Goal: Task Accomplishment & Management: Use online tool/utility

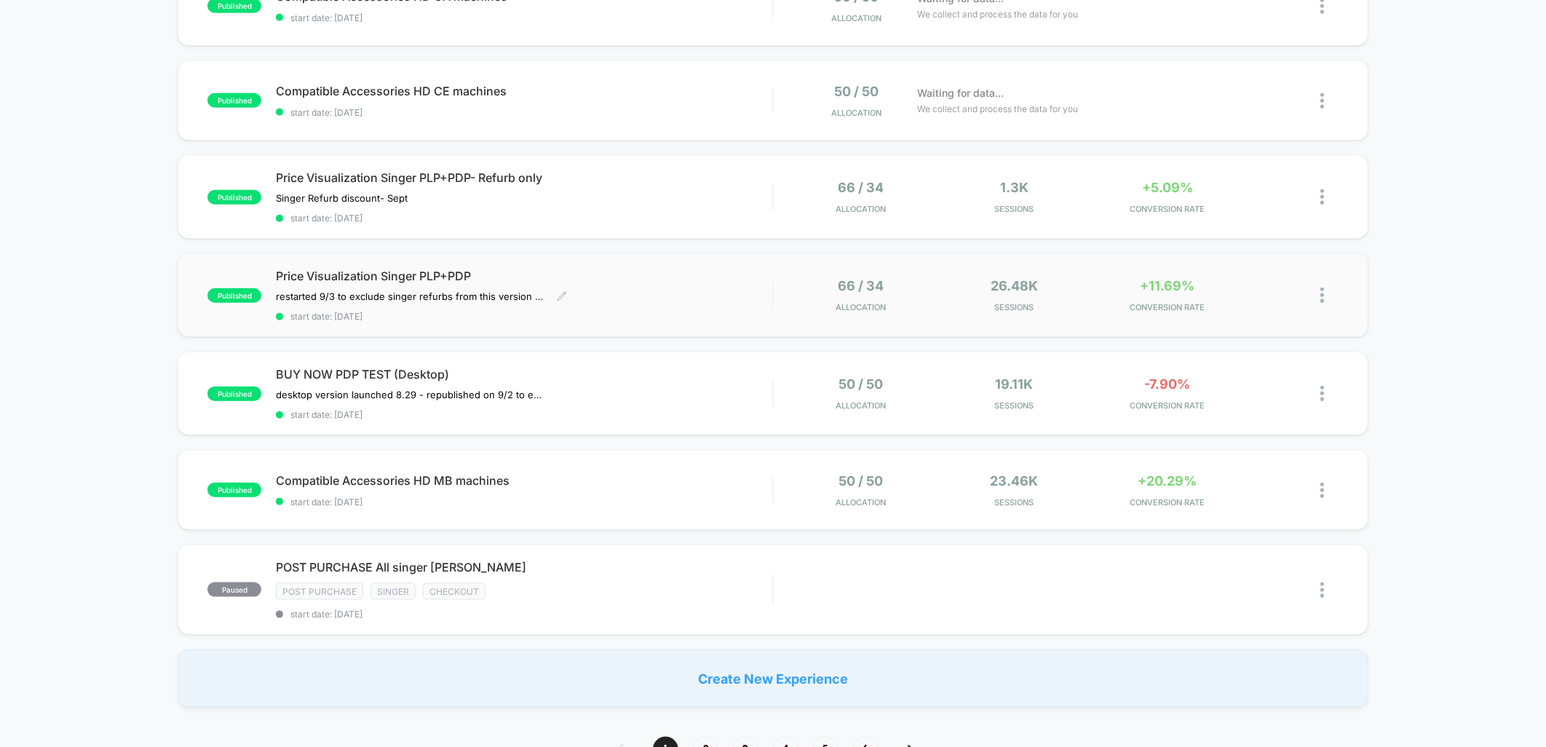
scroll to position [566, 0]
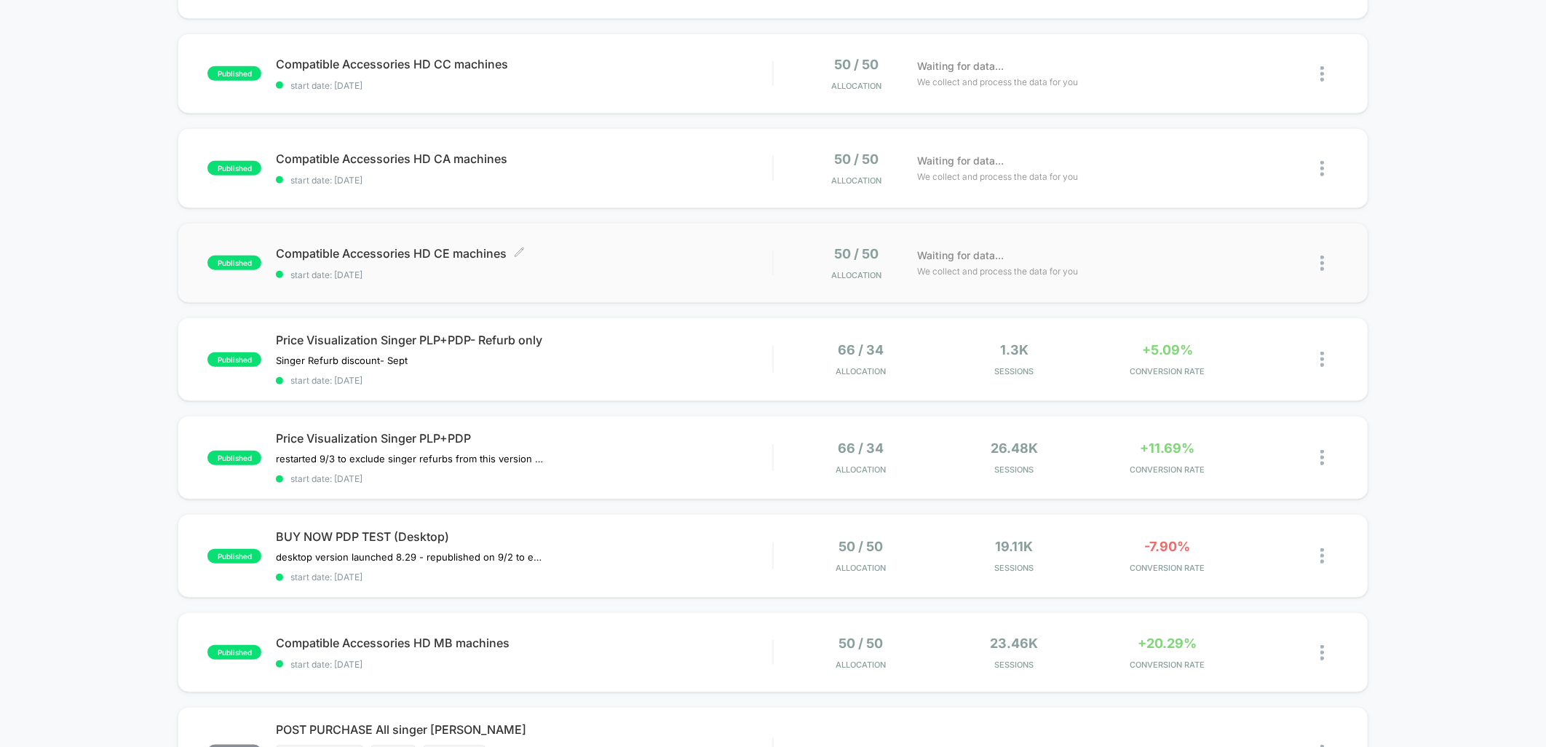
click at [675, 271] on span "start date: [DATE]" at bounding box center [524, 274] width 496 height 11
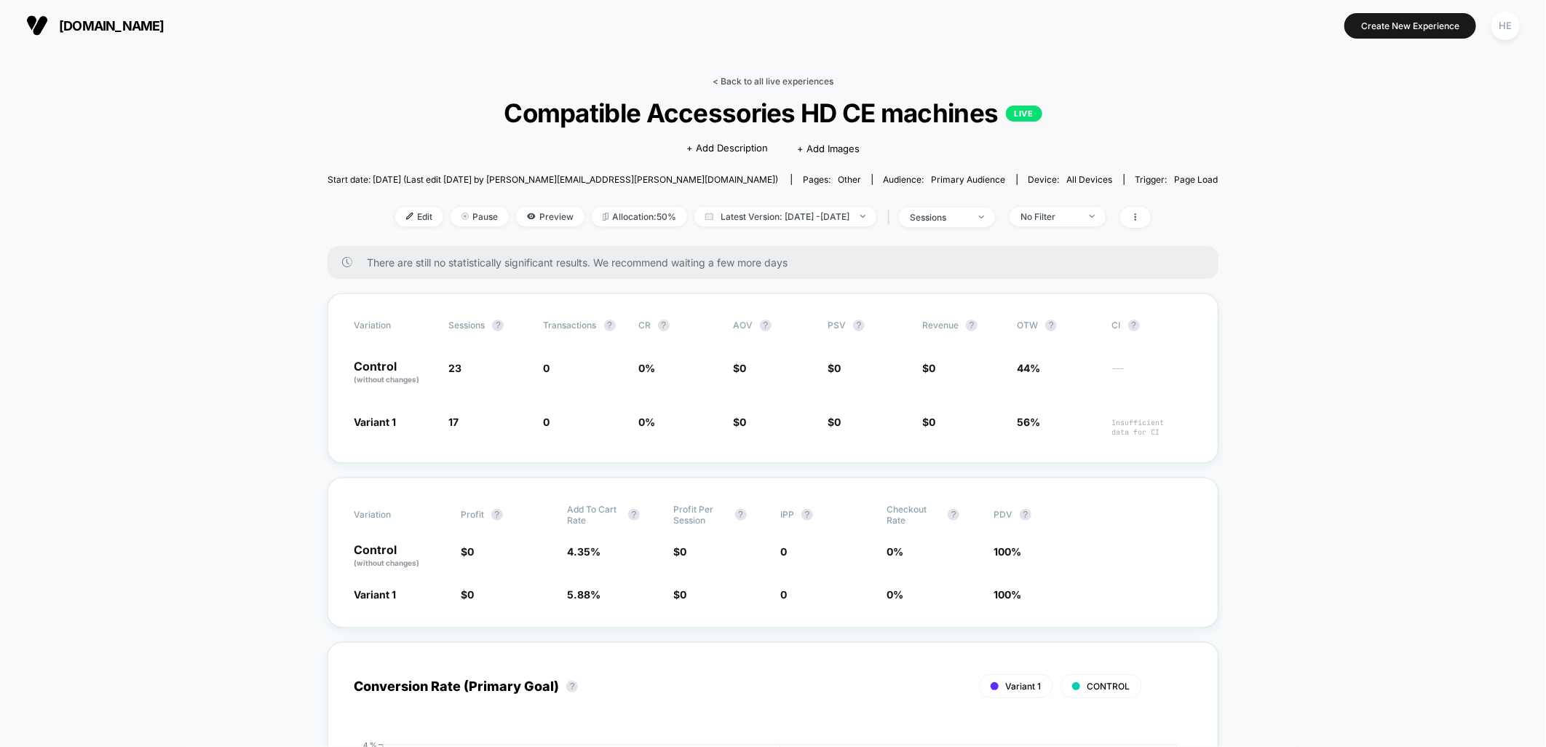
click at [758, 80] on link "< Back to all live experiences" at bounding box center [773, 81] width 121 height 11
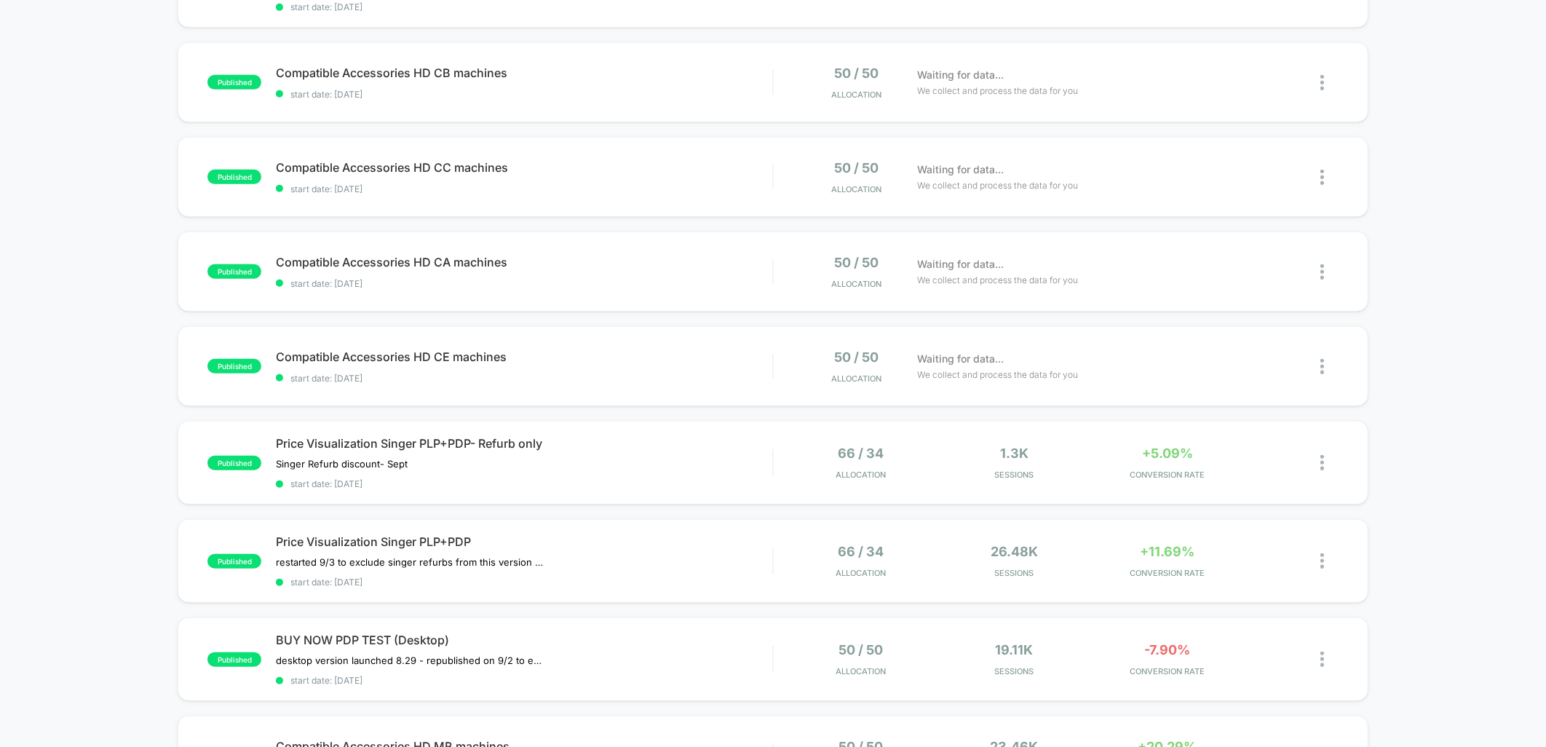
scroll to position [404, 0]
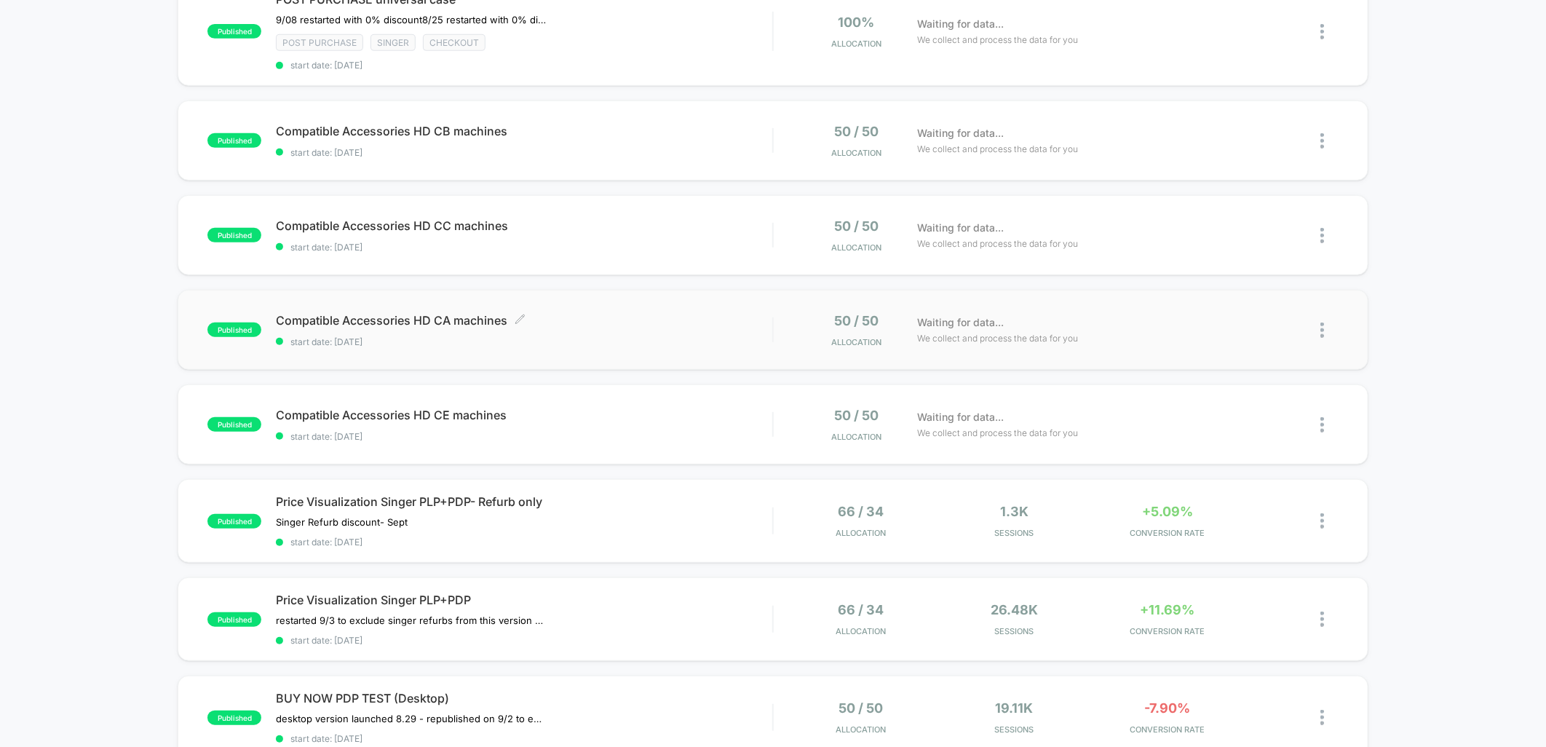
click at [661, 314] on span "Compatible Accessories HD CA machines Click to edit experience details" at bounding box center [524, 320] width 496 height 15
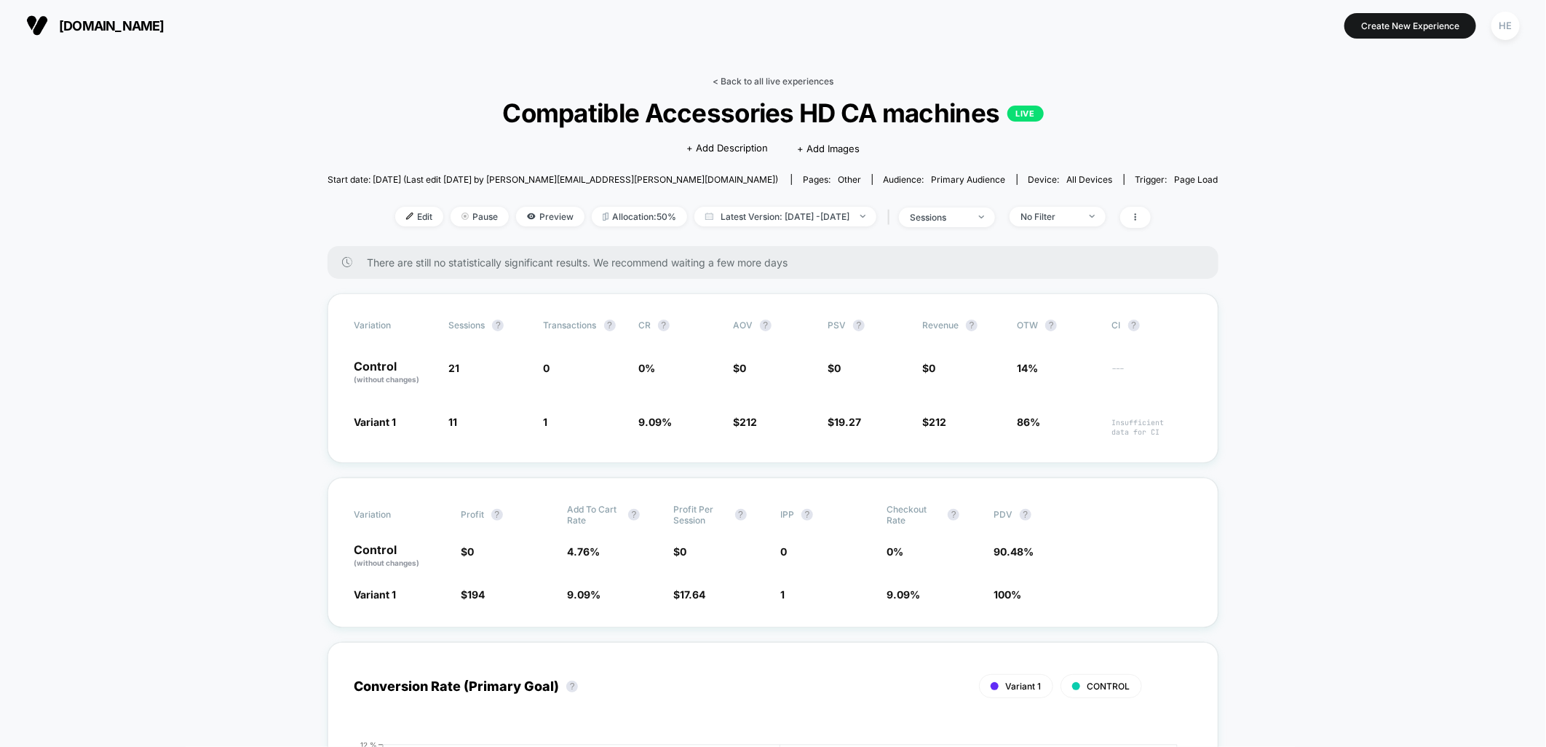
click at [751, 80] on link "< Back to all live experiences" at bounding box center [773, 81] width 121 height 11
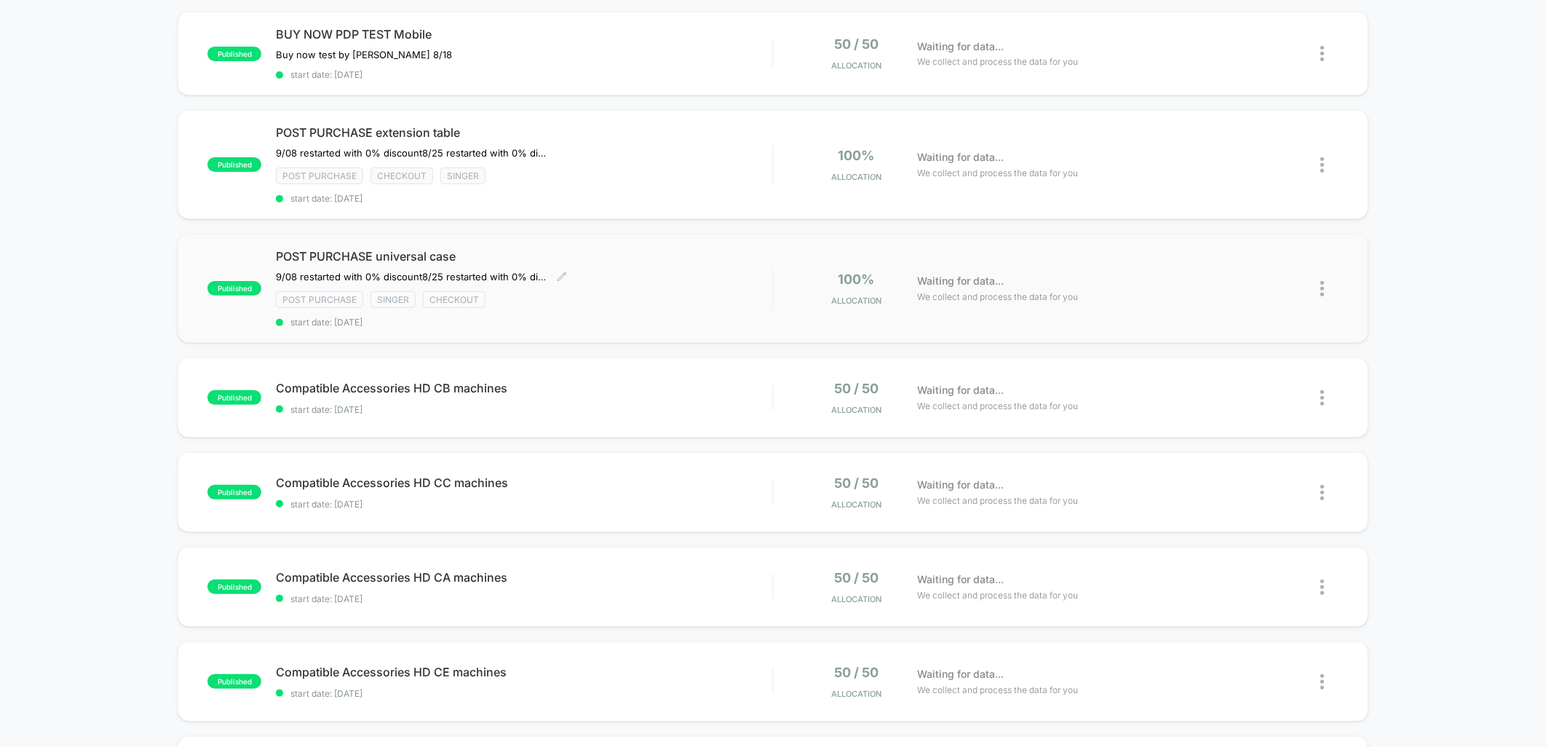
scroll to position [162, 0]
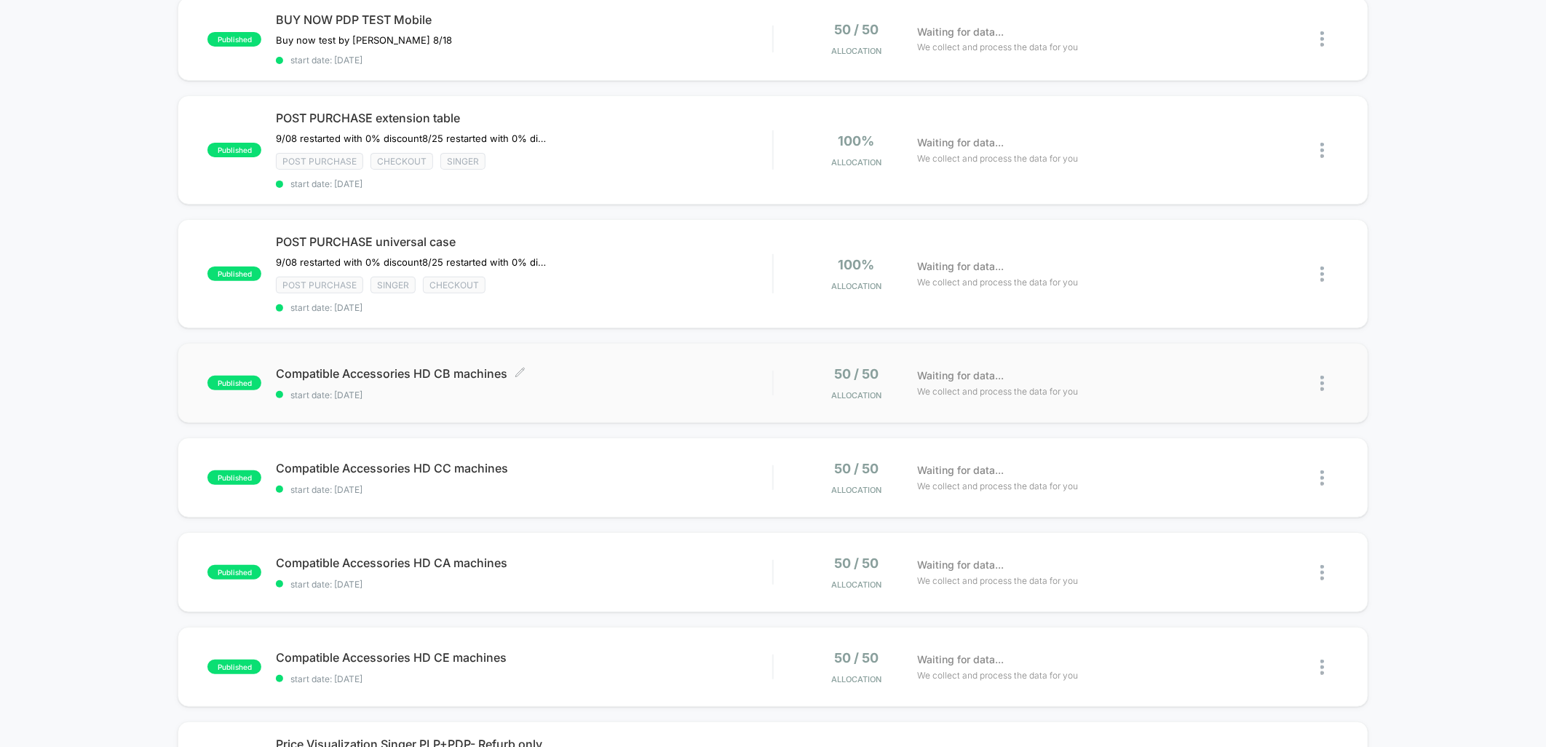
click at [619, 371] on span "Compatible Accessories HD CB machines Click to edit experience details" at bounding box center [524, 373] width 496 height 15
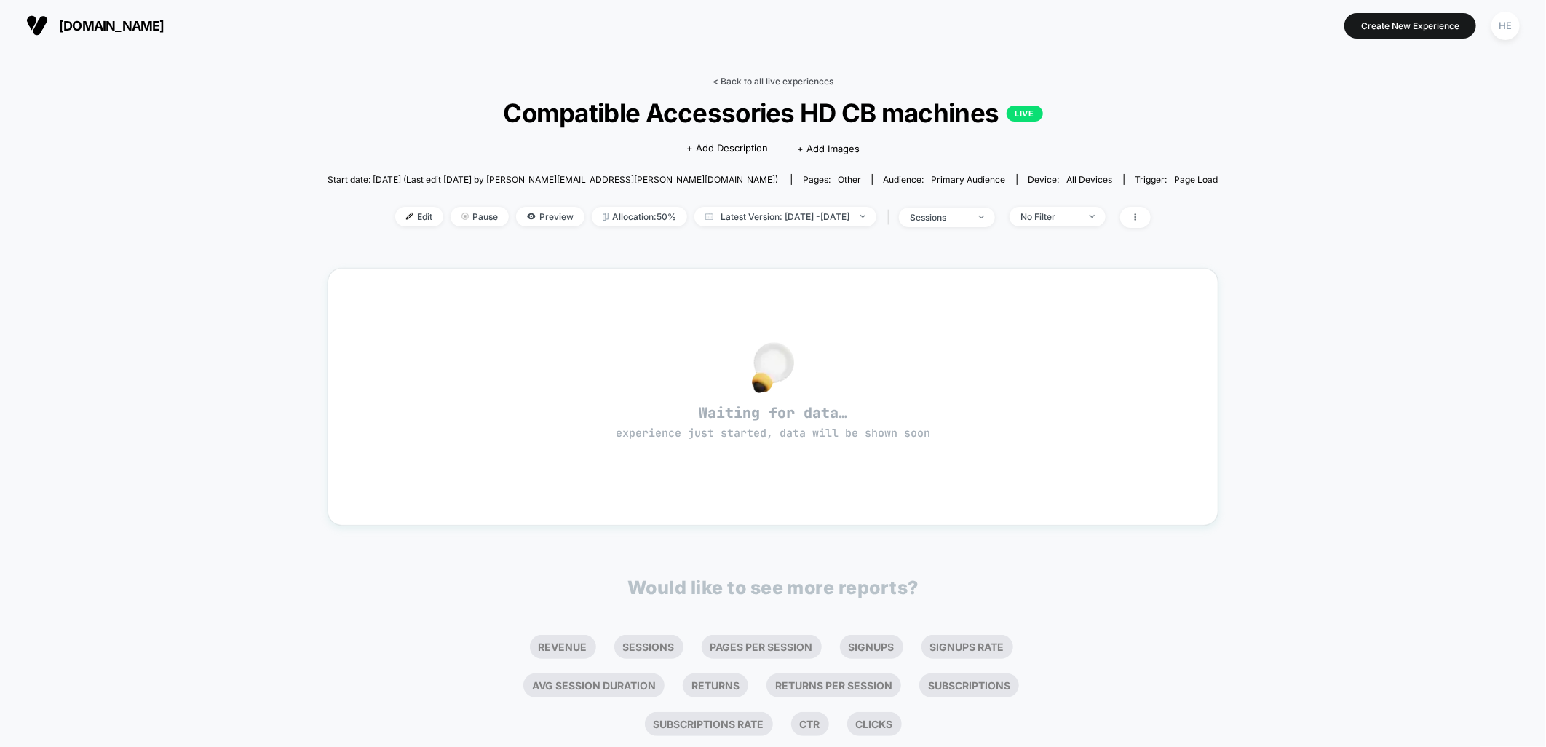
click at [792, 81] on link "< Back to all live experiences" at bounding box center [773, 81] width 121 height 11
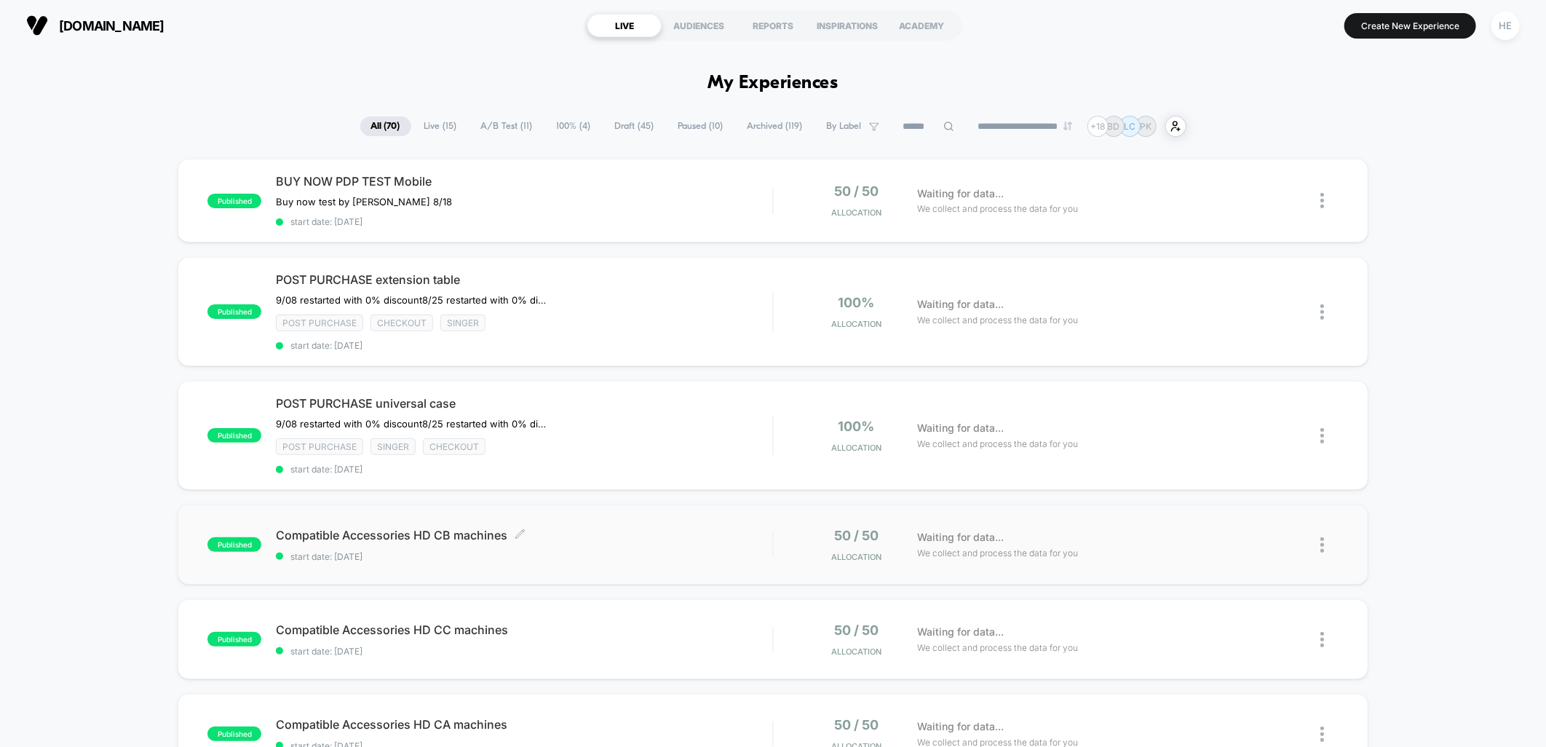
click at [673, 530] on span "Compatible Accessories HD CB machines Click to edit experience details" at bounding box center [524, 535] width 496 height 15
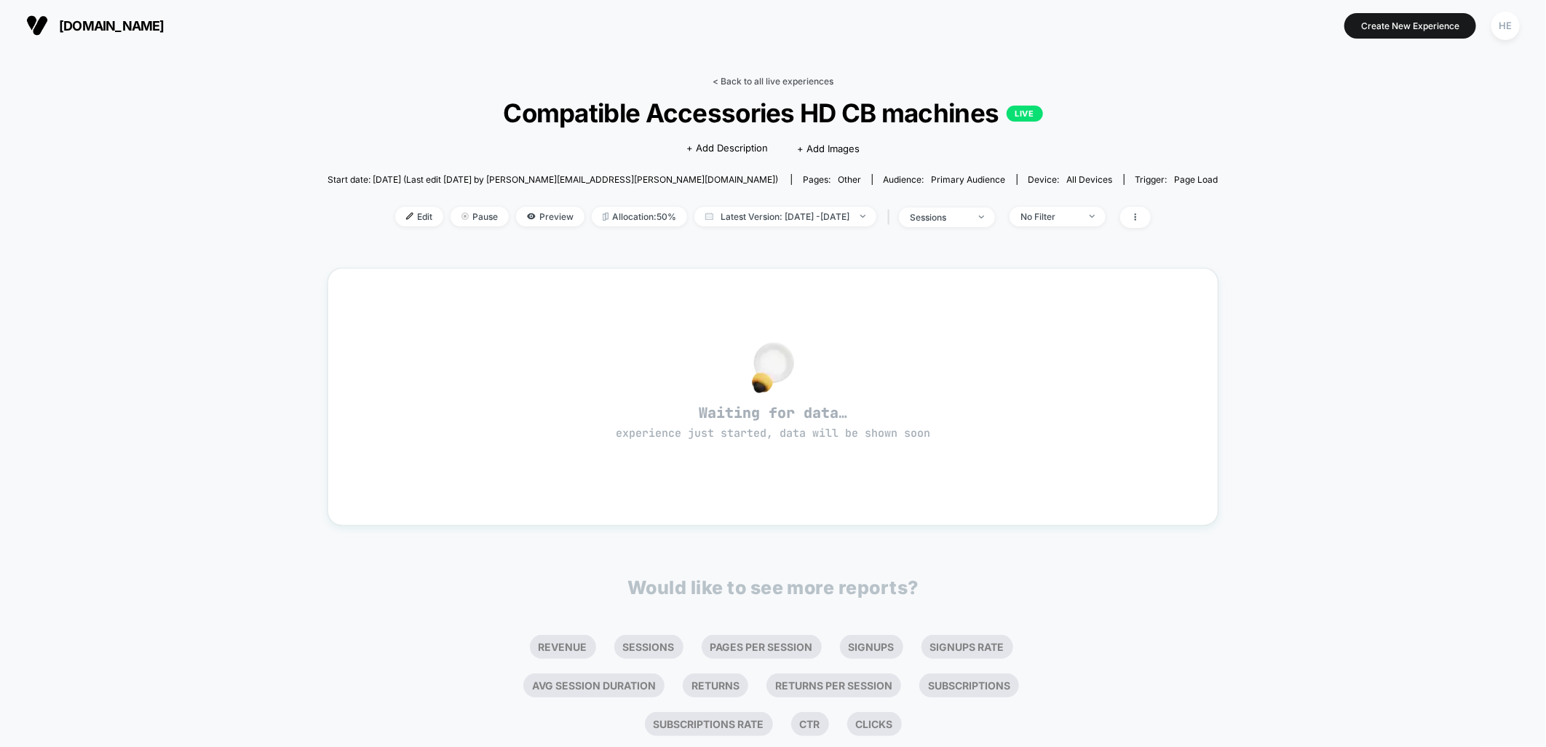
click at [733, 77] on link "< Back to all live experiences" at bounding box center [773, 81] width 121 height 11
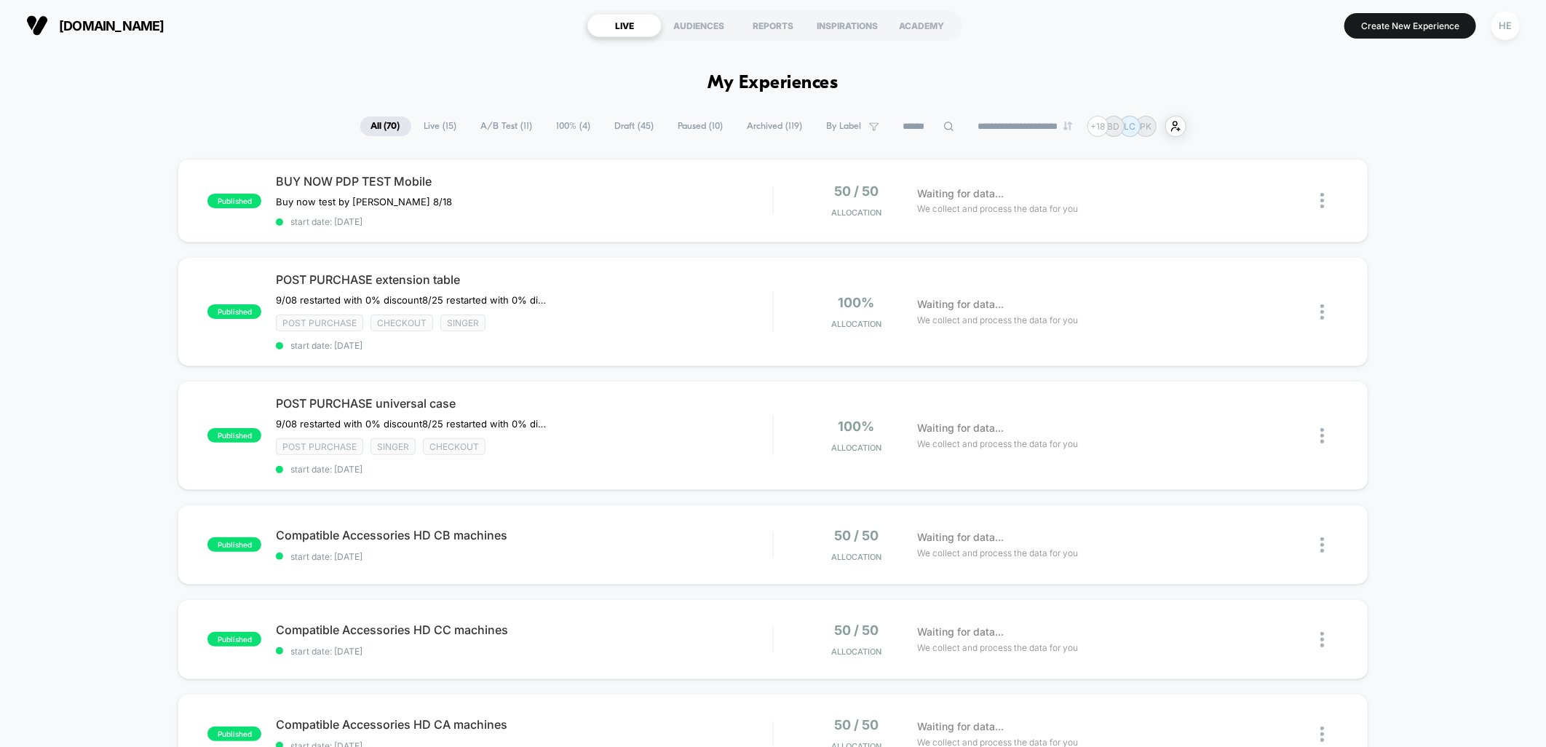
click at [440, 120] on span "Live ( 15 )" at bounding box center [440, 126] width 55 height 20
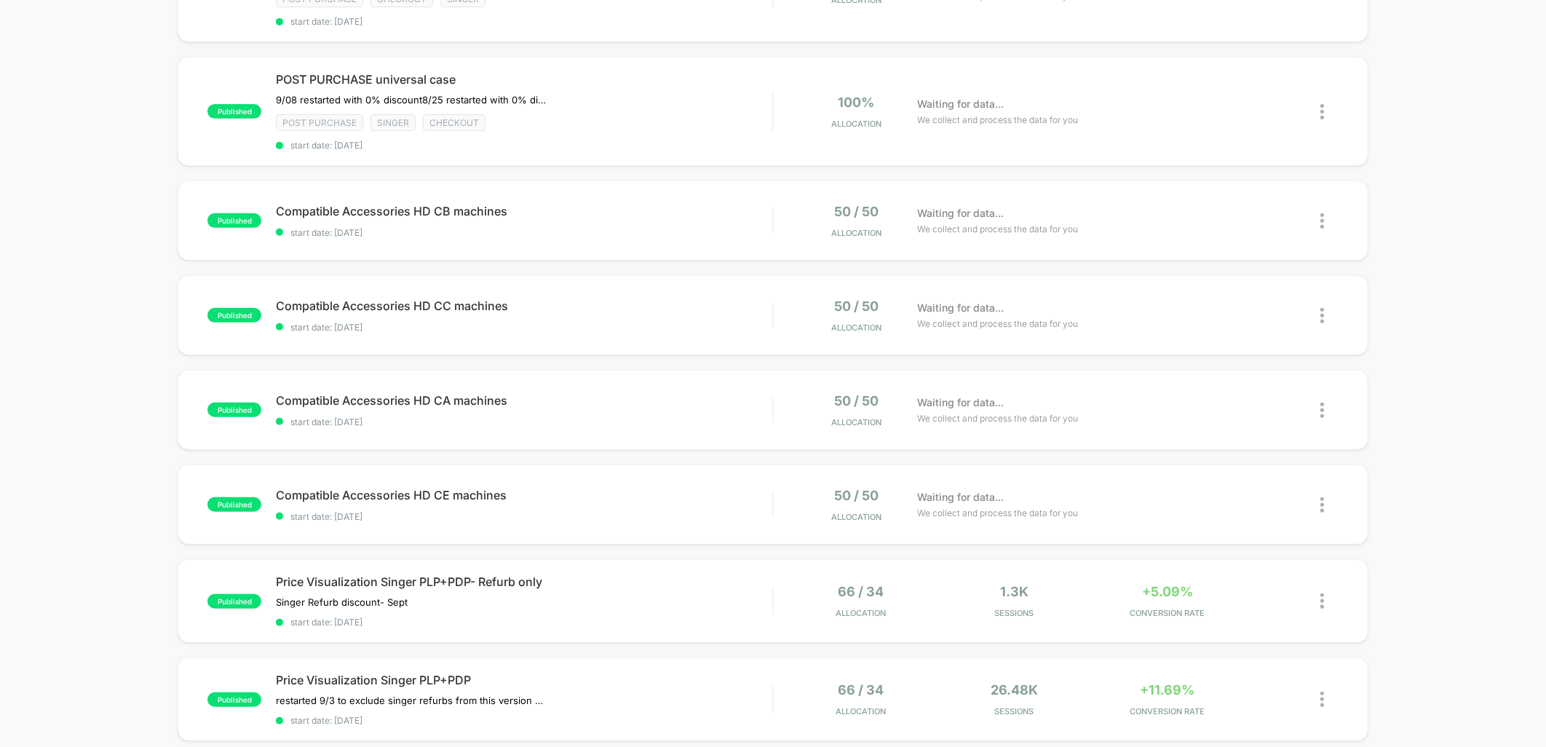
scroll to position [242, 0]
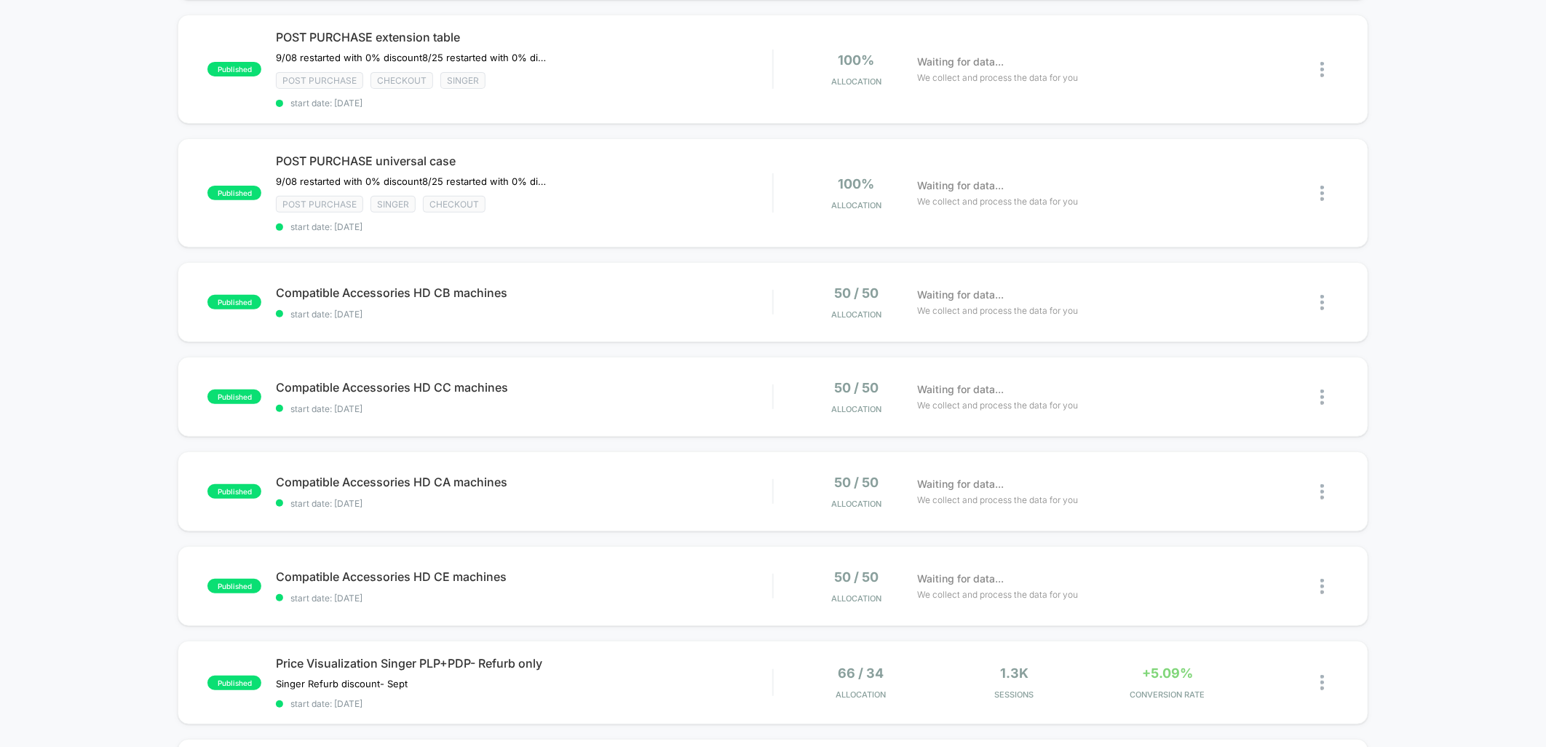
click at [1492, 472] on div "published BUY NOW PDP TEST Mobile Buy now test by Grant 8/18 Click to edit expe…" at bounding box center [773, 564] width 1546 height 1296
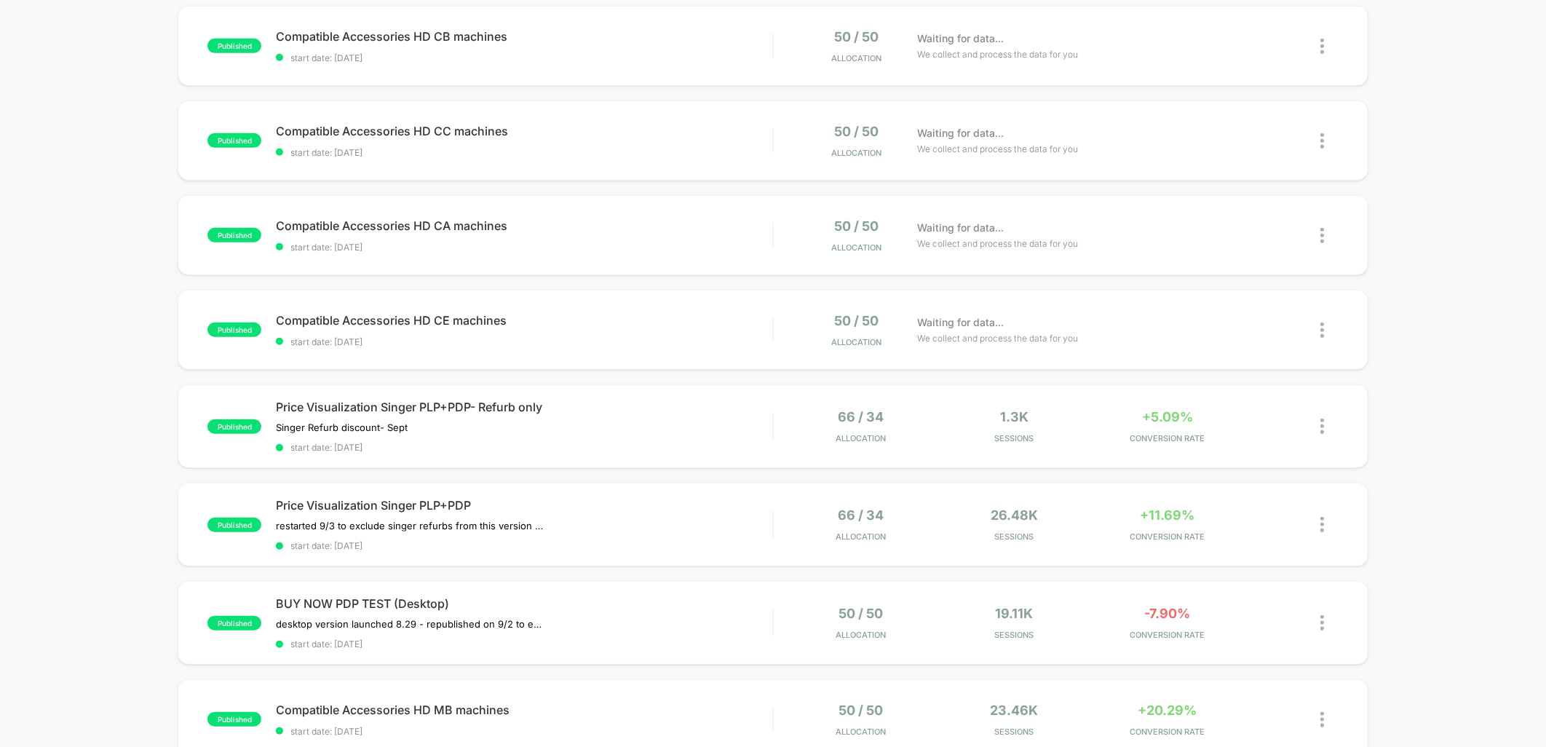
scroll to position [485, 0]
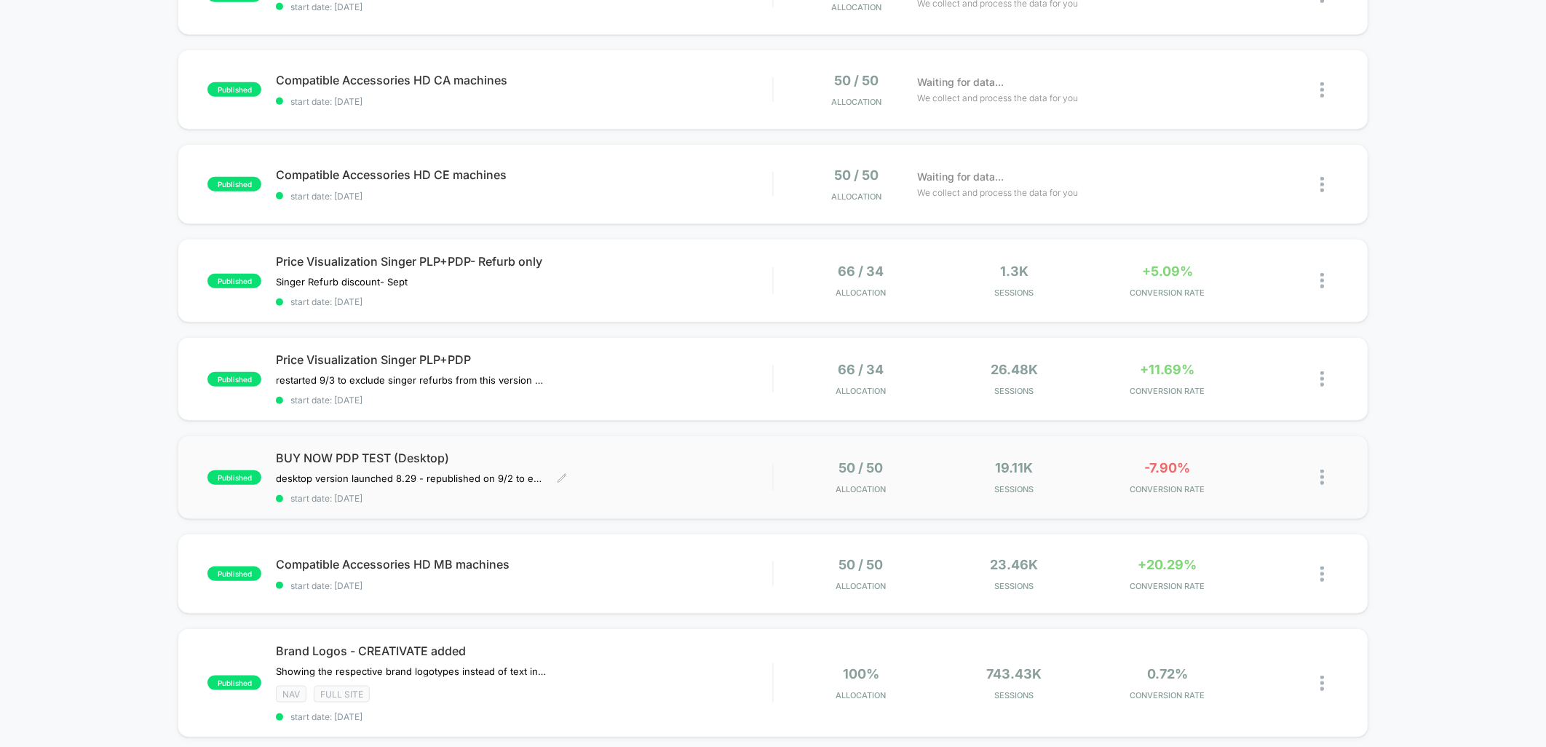
scroll to position [566, 0]
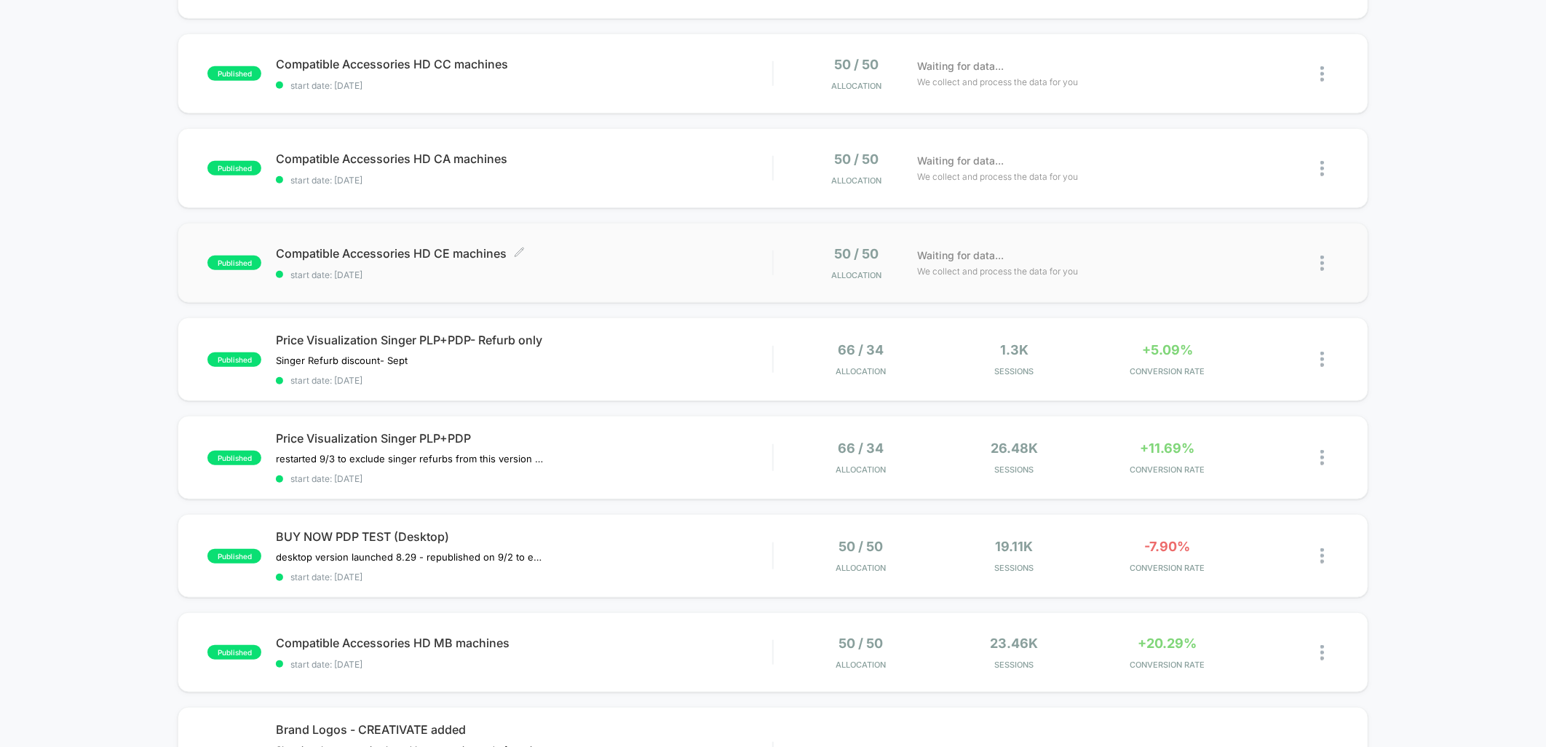
click at [668, 269] on span "start date: [DATE]" at bounding box center [524, 274] width 496 height 11
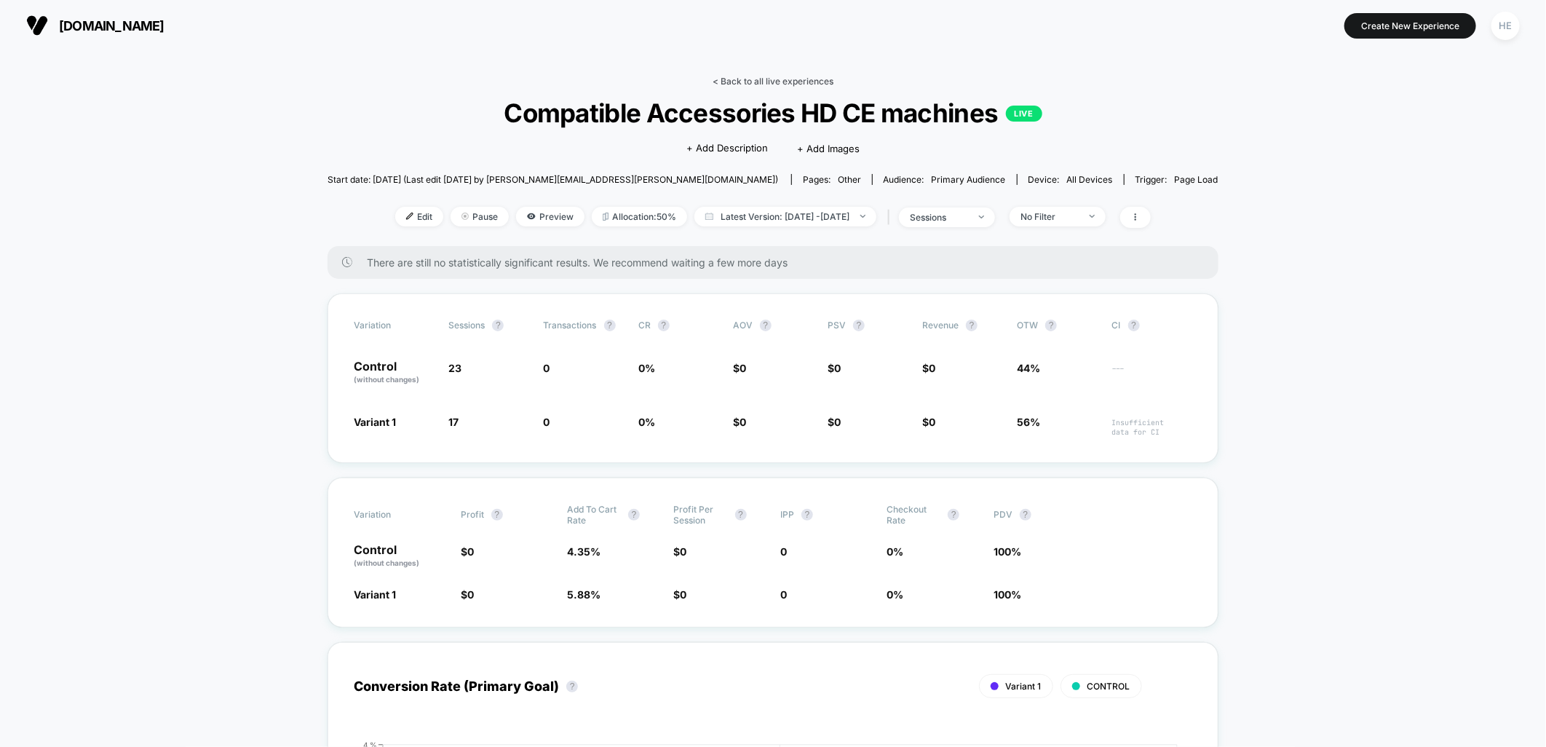
click at [748, 76] on link "< Back to all live experiences" at bounding box center [773, 81] width 121 height 11
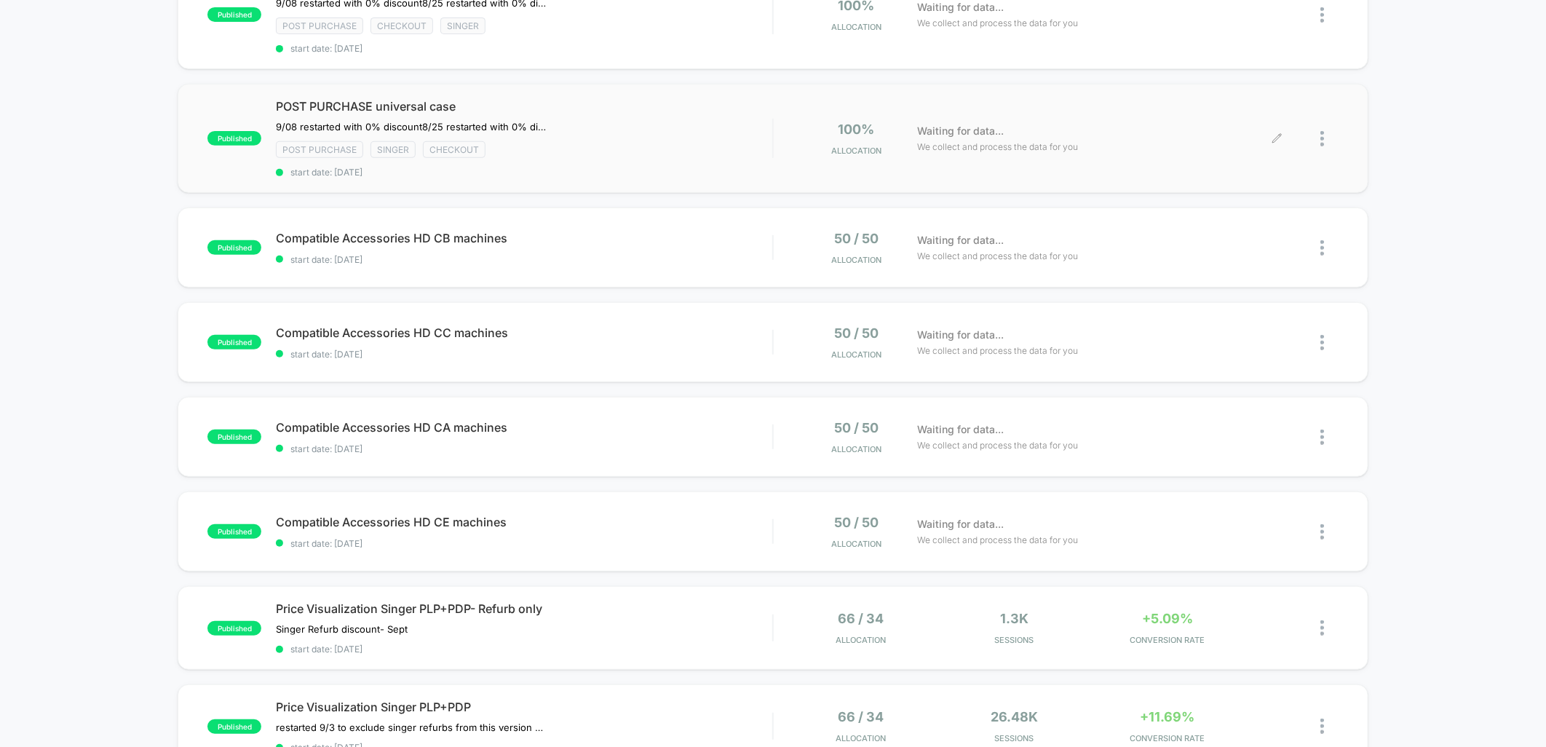
scroll to position [404, 0]
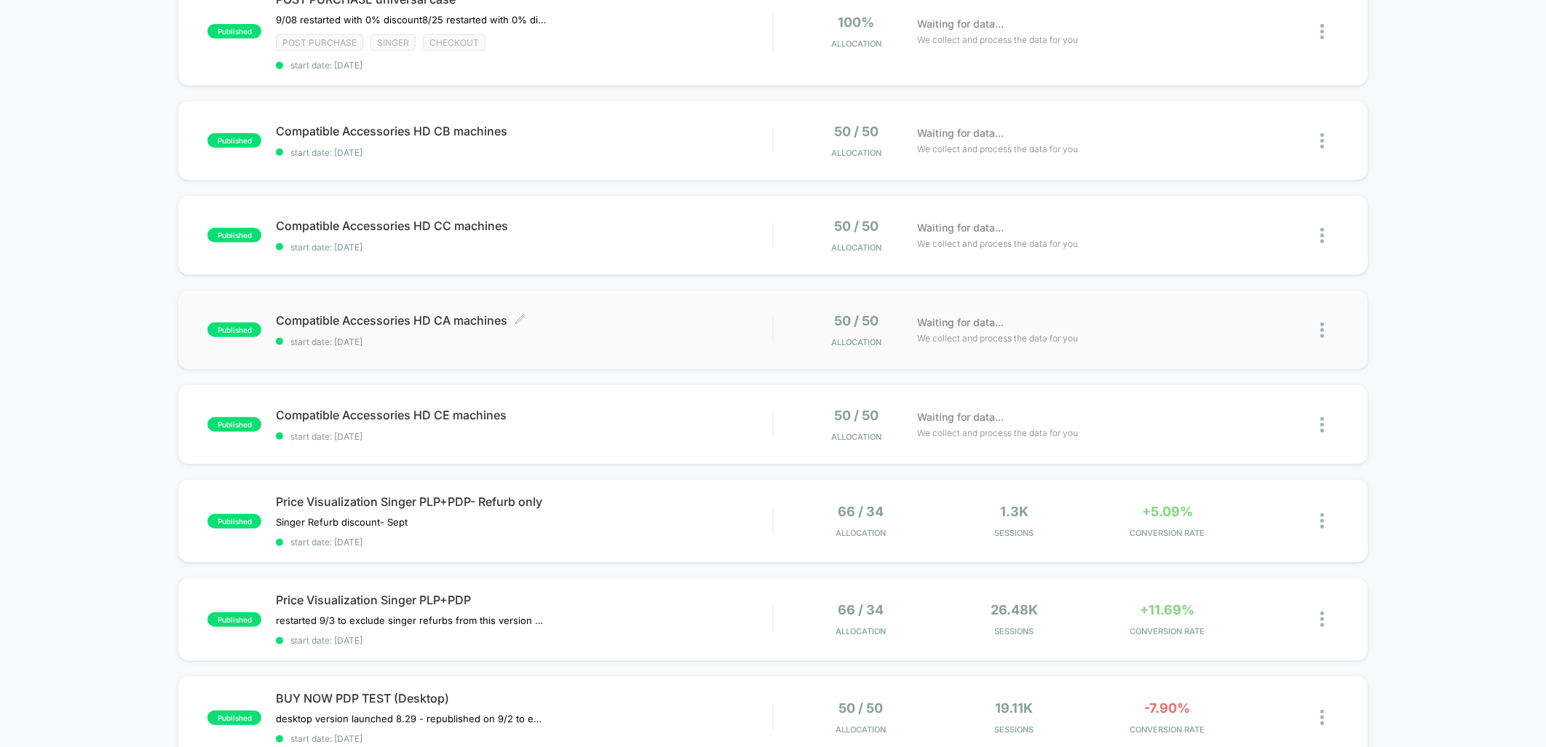
click at [673, 317] on span "Compatible Accessories HD CA machines Click to edit experience details" at bounding box center [524, 320] width 496 height 15
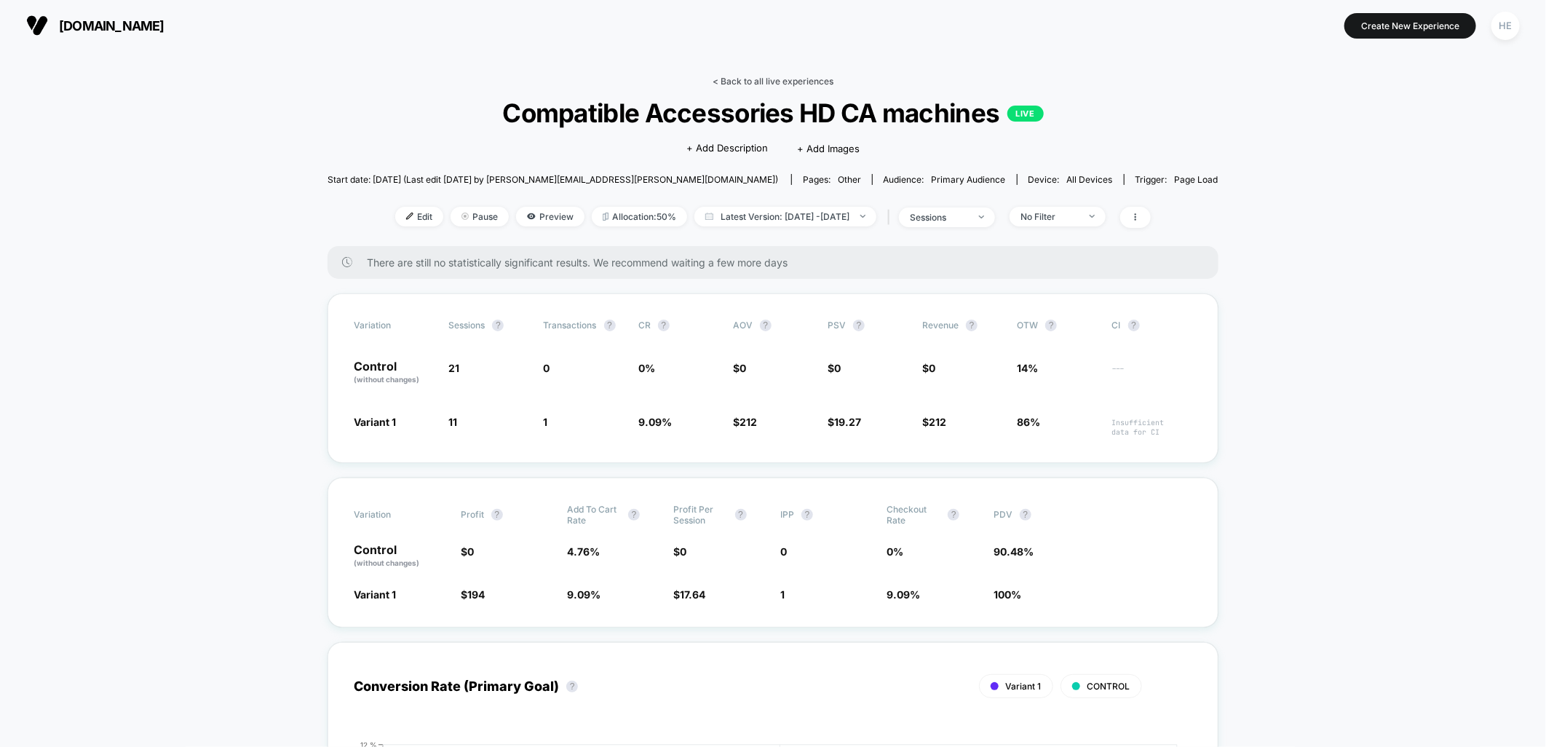
click at [786, 82] on link "< Back to all live experiences" at bounding box center [773, 81] width 121 height 11
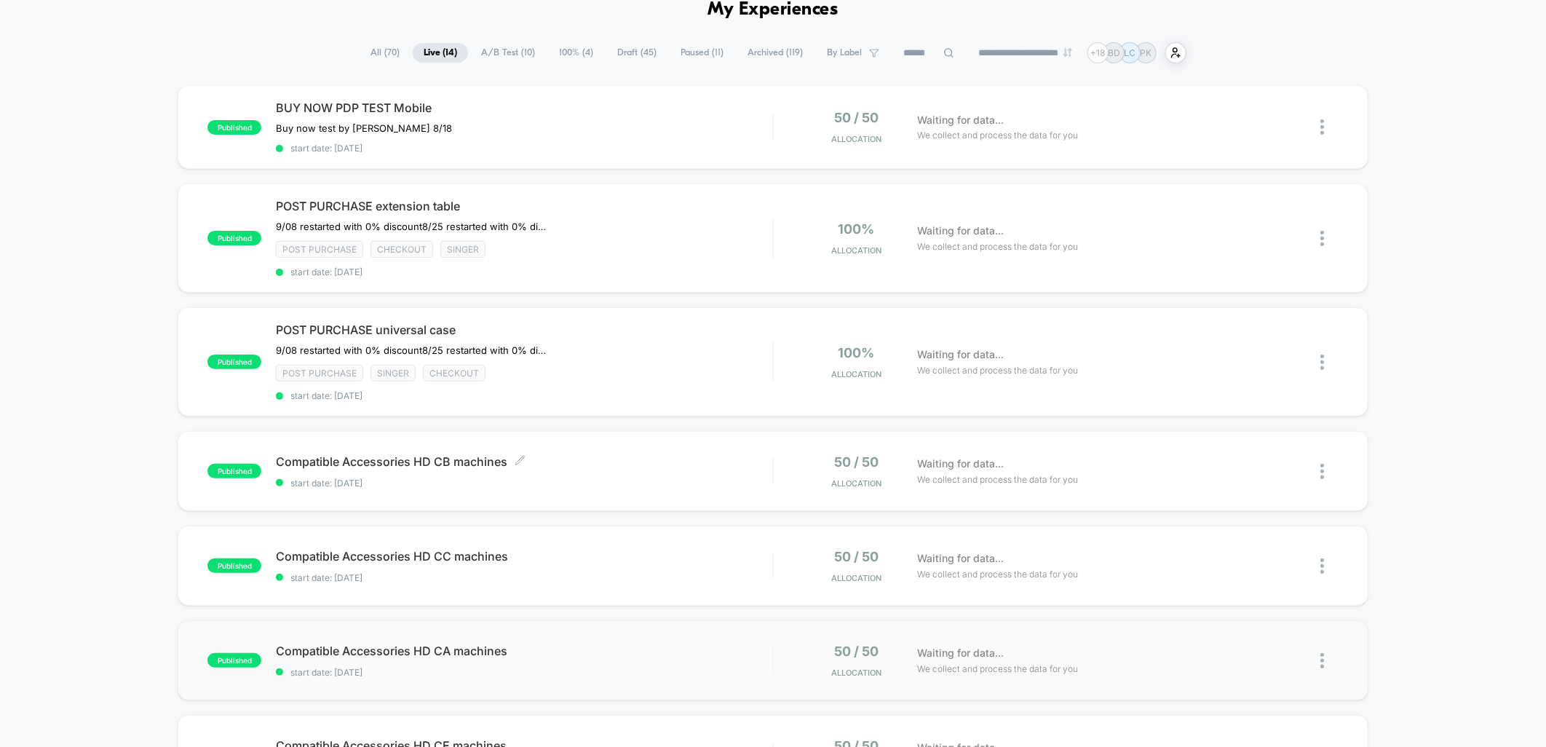
scroll to position [242, 0]
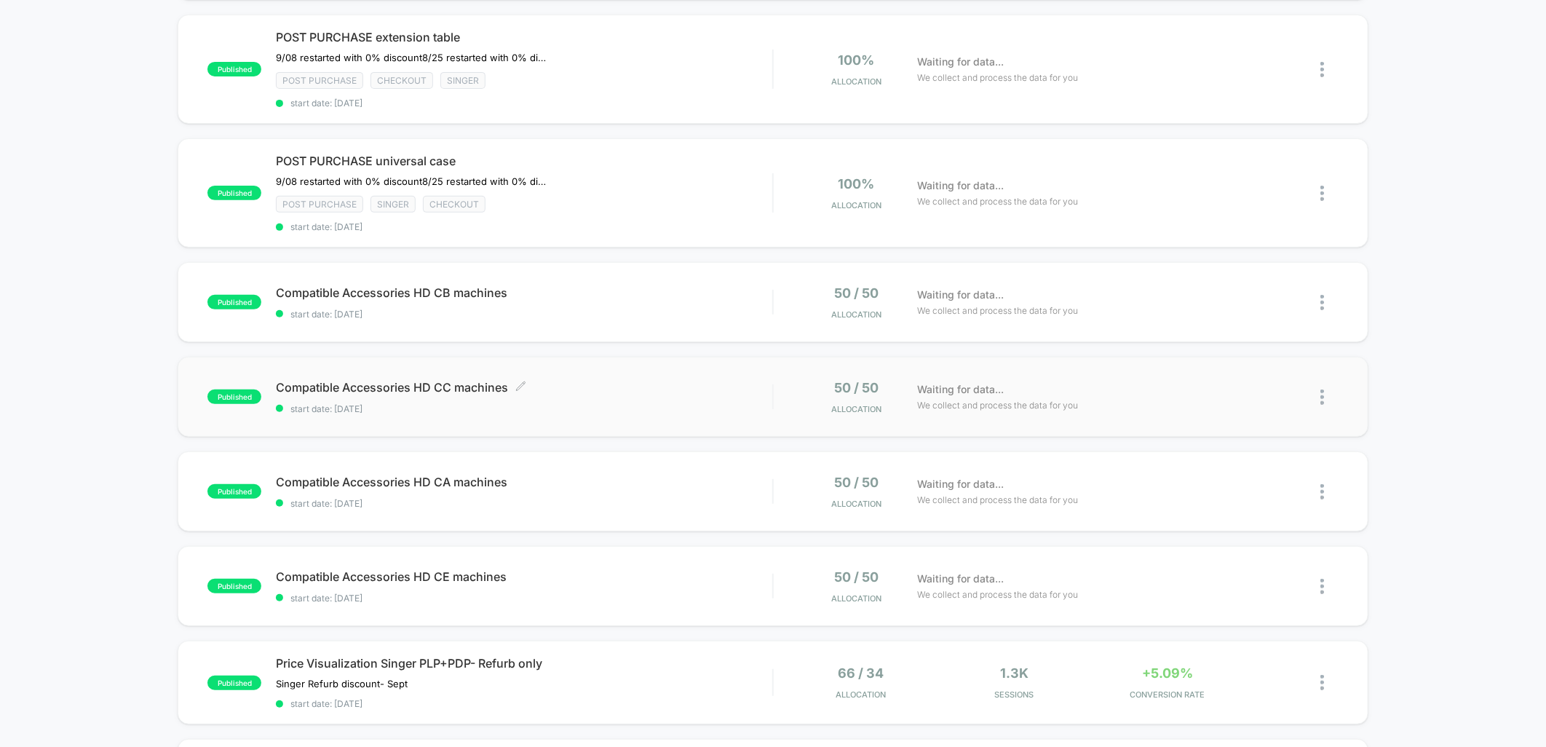
click at [594, 403] on span "start date: [DATE]" at bounding box center [524, 408] width 496 height 11
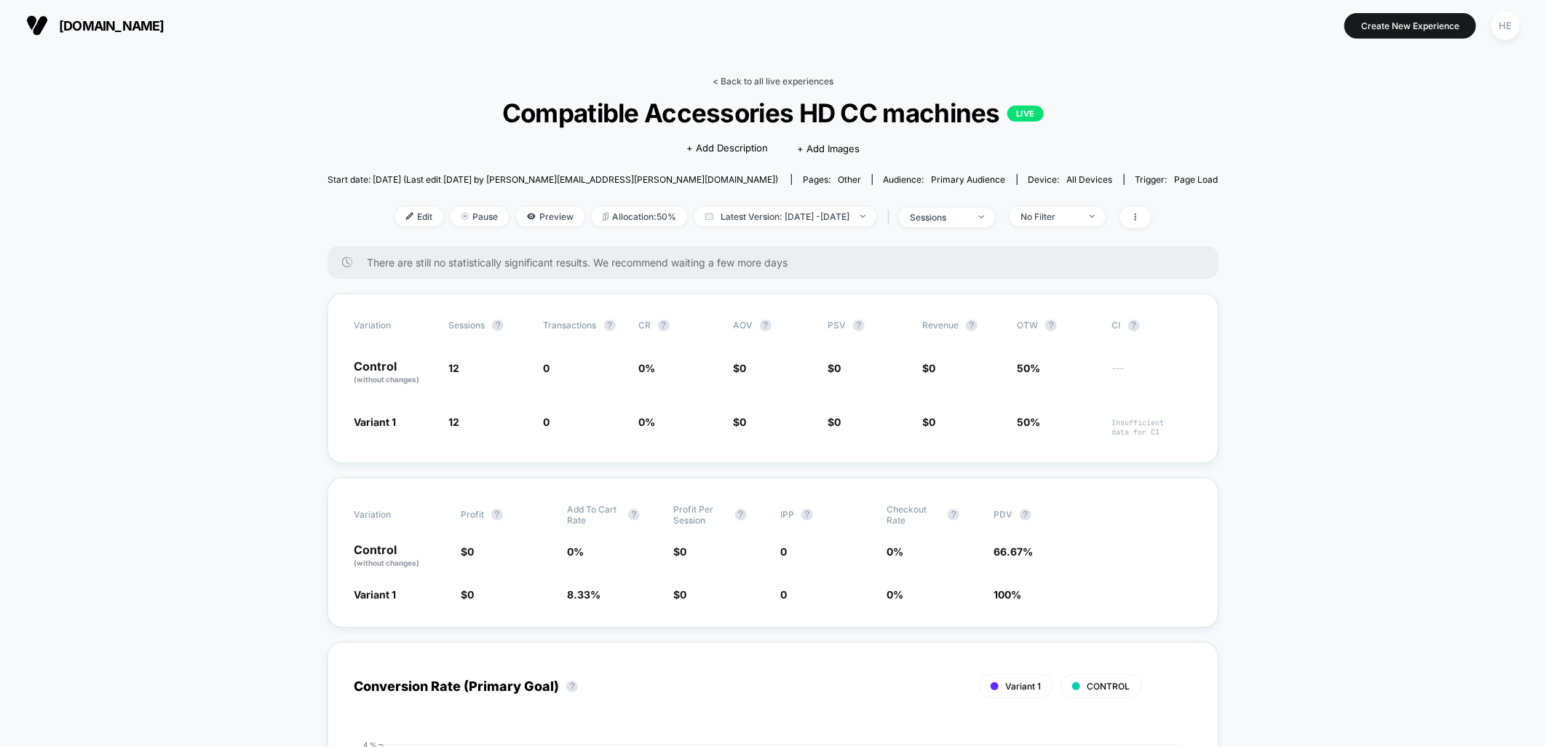
click at [737, 78] on link "< Back to all live experiences" at bounding box center [773, 81] width 121 height 11
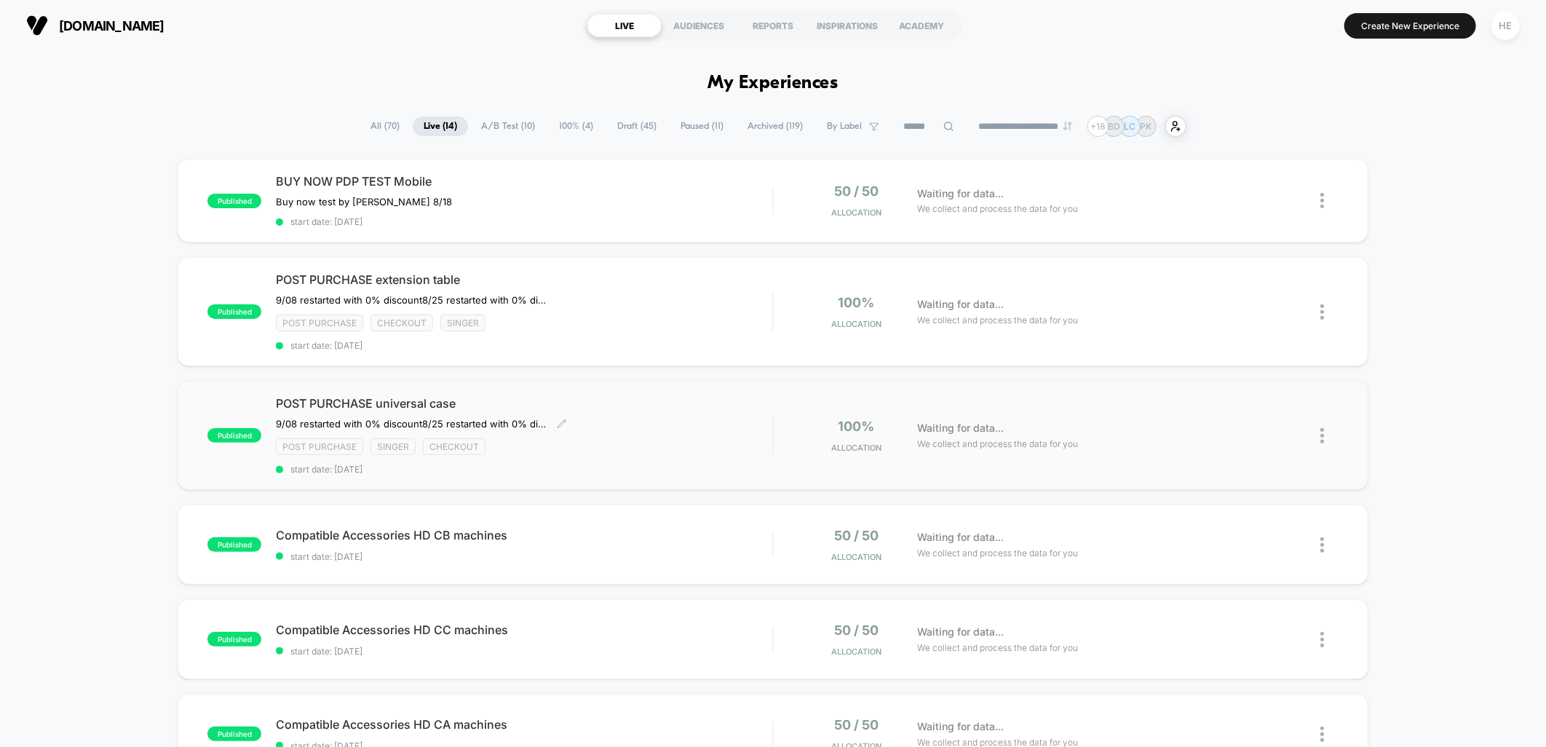
scroll to position [242, 0]
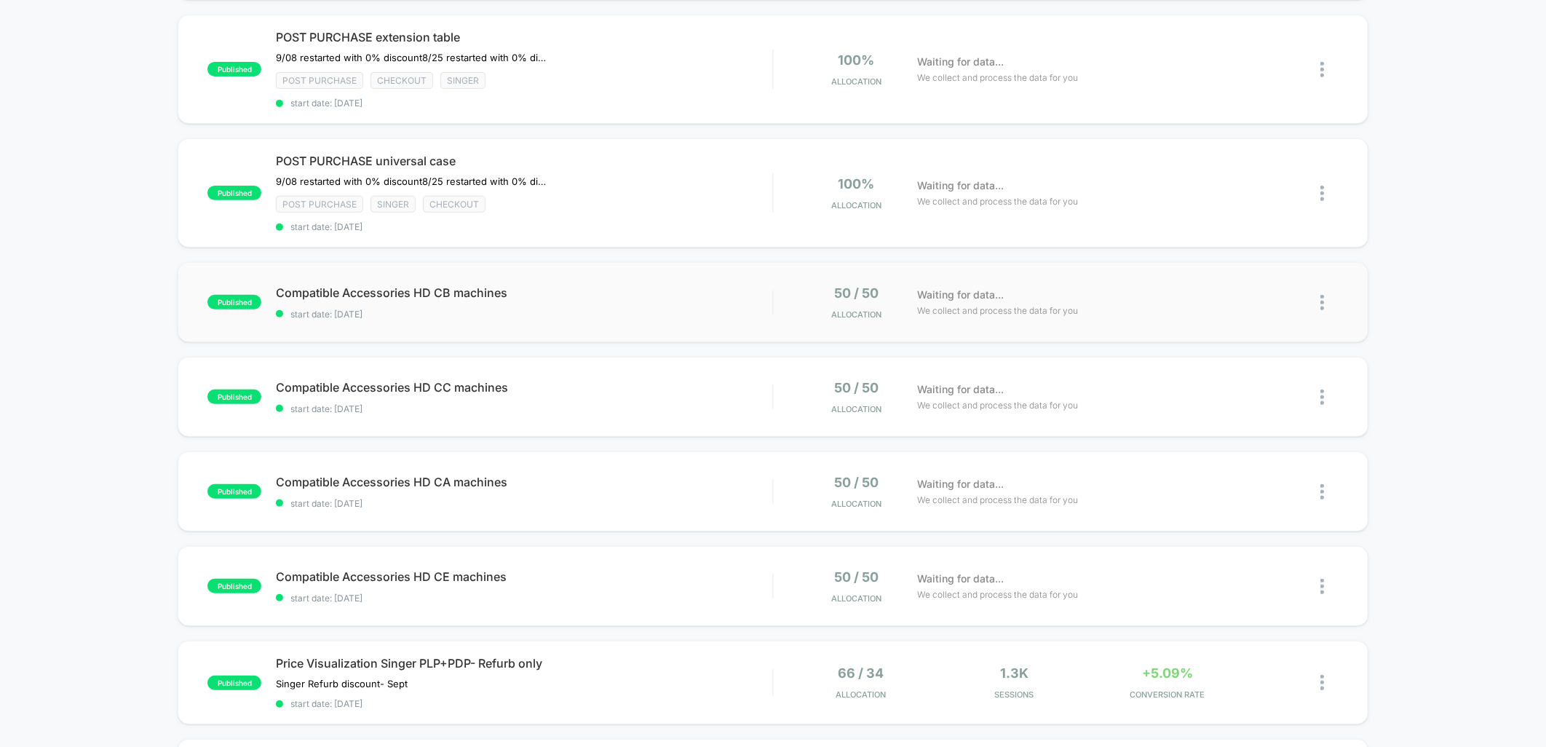
click at [605, 271] on div "published Compatible Accessories HD CB machines start date: 2025-09-08 50 / 50 …" at bounding box center [773, 302] width 1190 height 80
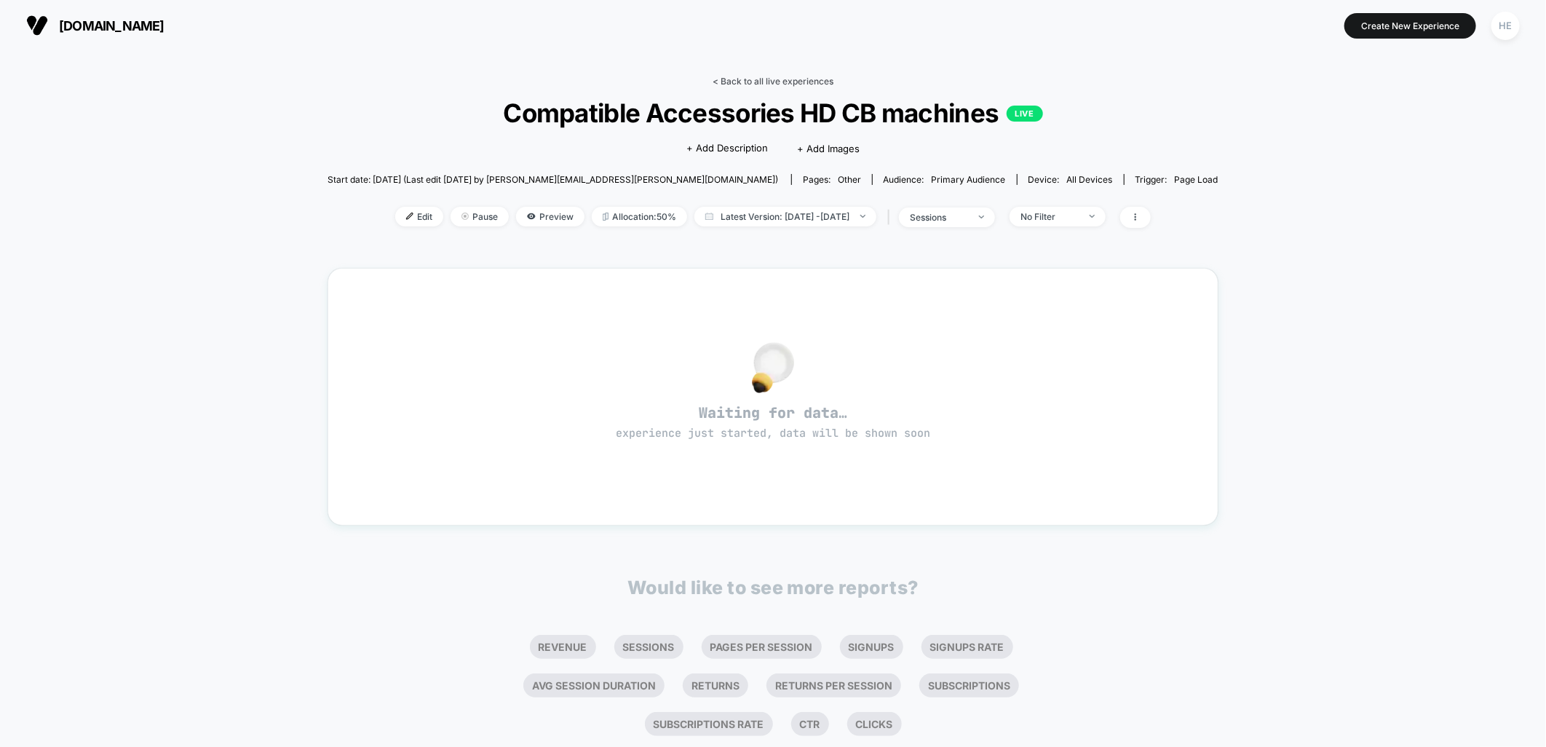
click at [737, 82] on link "< Back to all live experiences" at bounding box center [773, 81] width 121 height 11
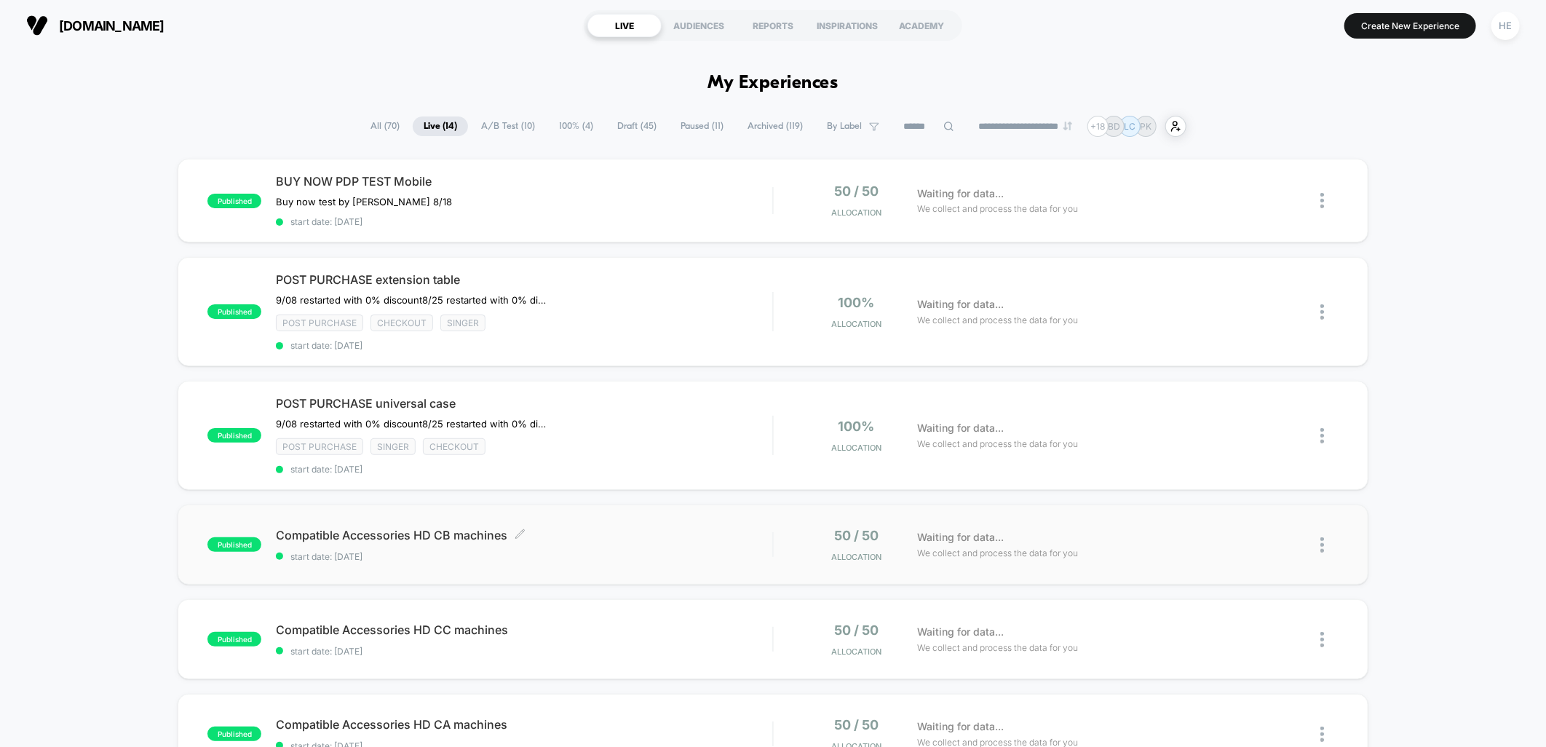
click at [707, 528] on span "Compatible Accessories HD CB machines Click to edit experience details" at bounding box center [524, 535] width 496 height 15
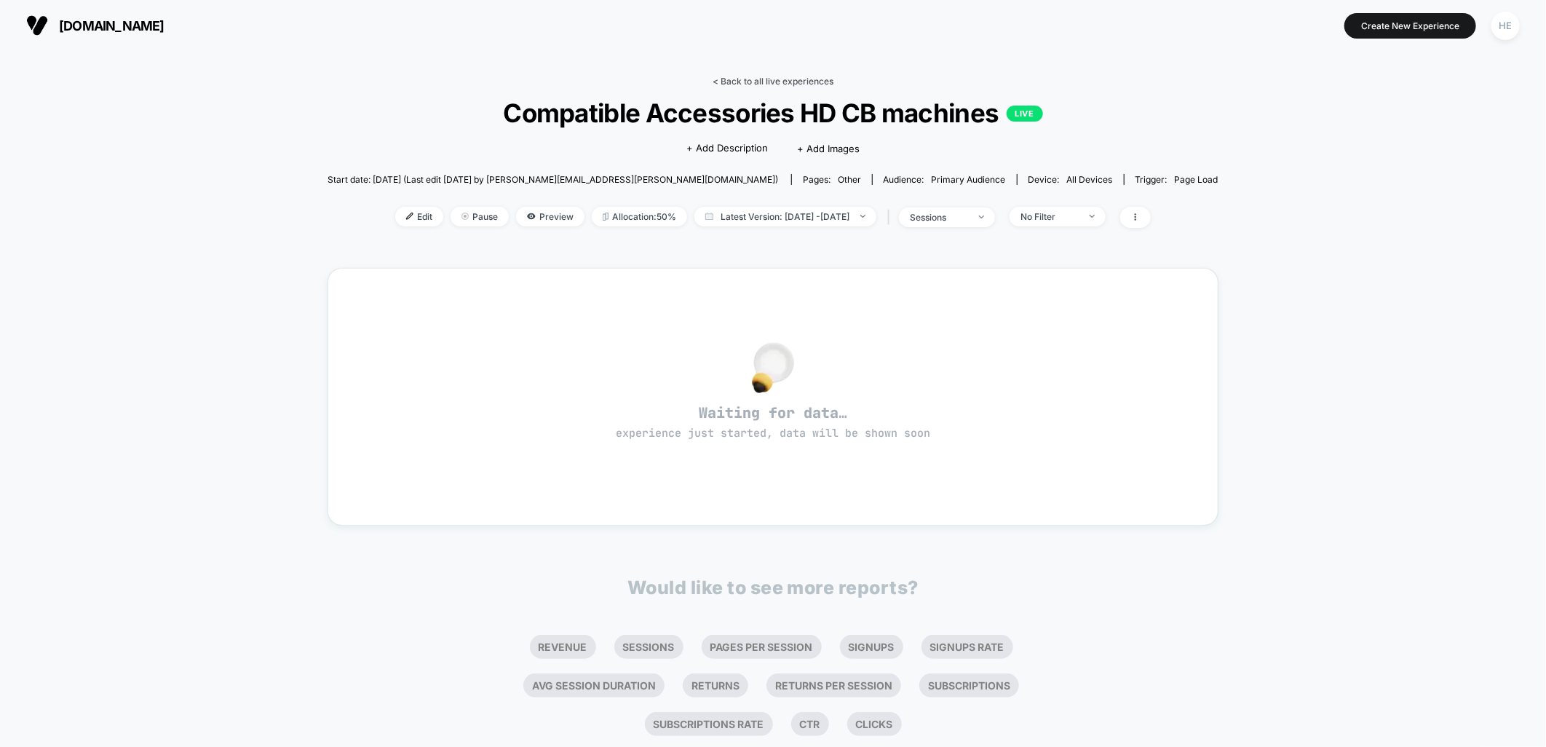
click at [733, 76] on link "< Back to all live experiences" at bounding box center [773, 81] width 121 height 11
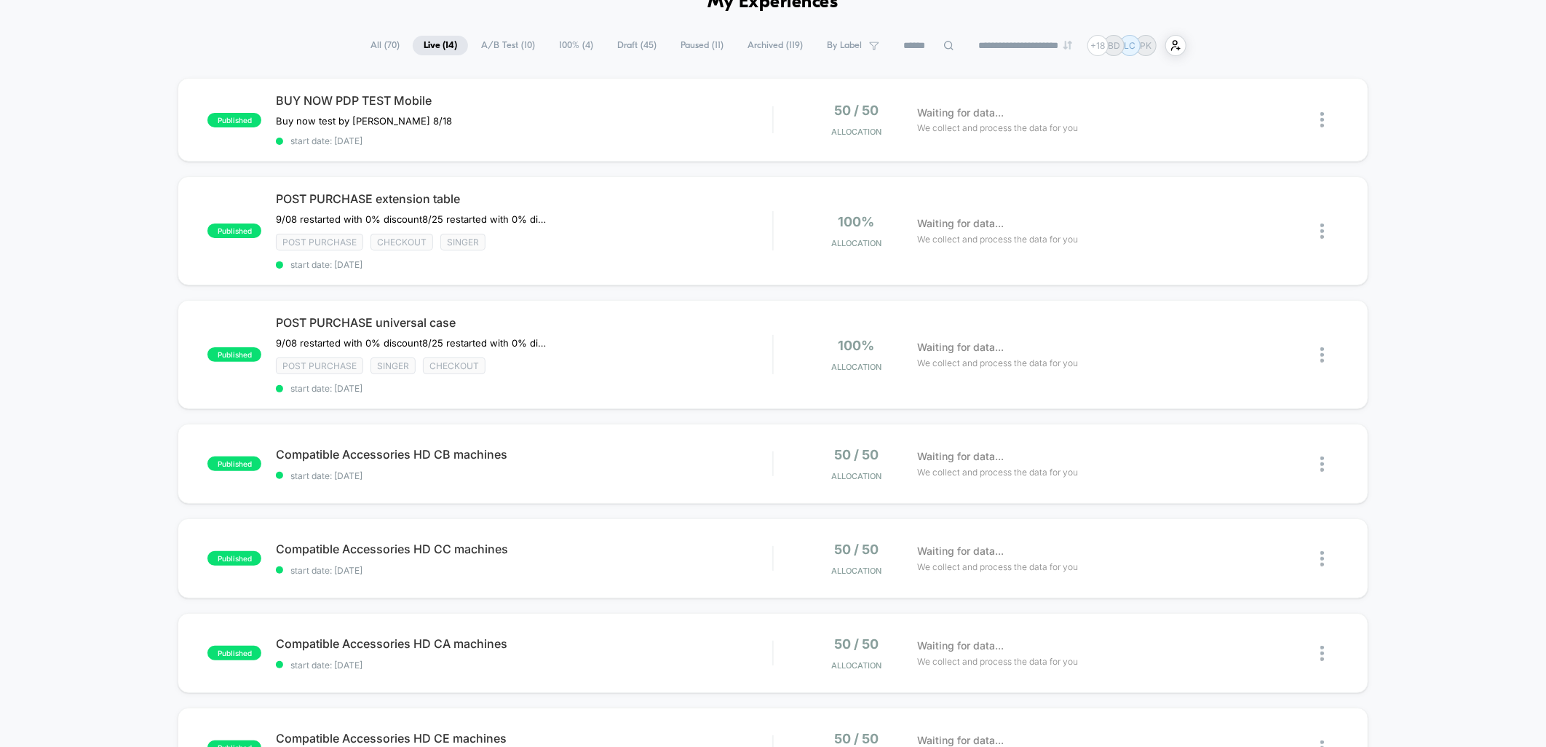
scroll to position [162, 0]
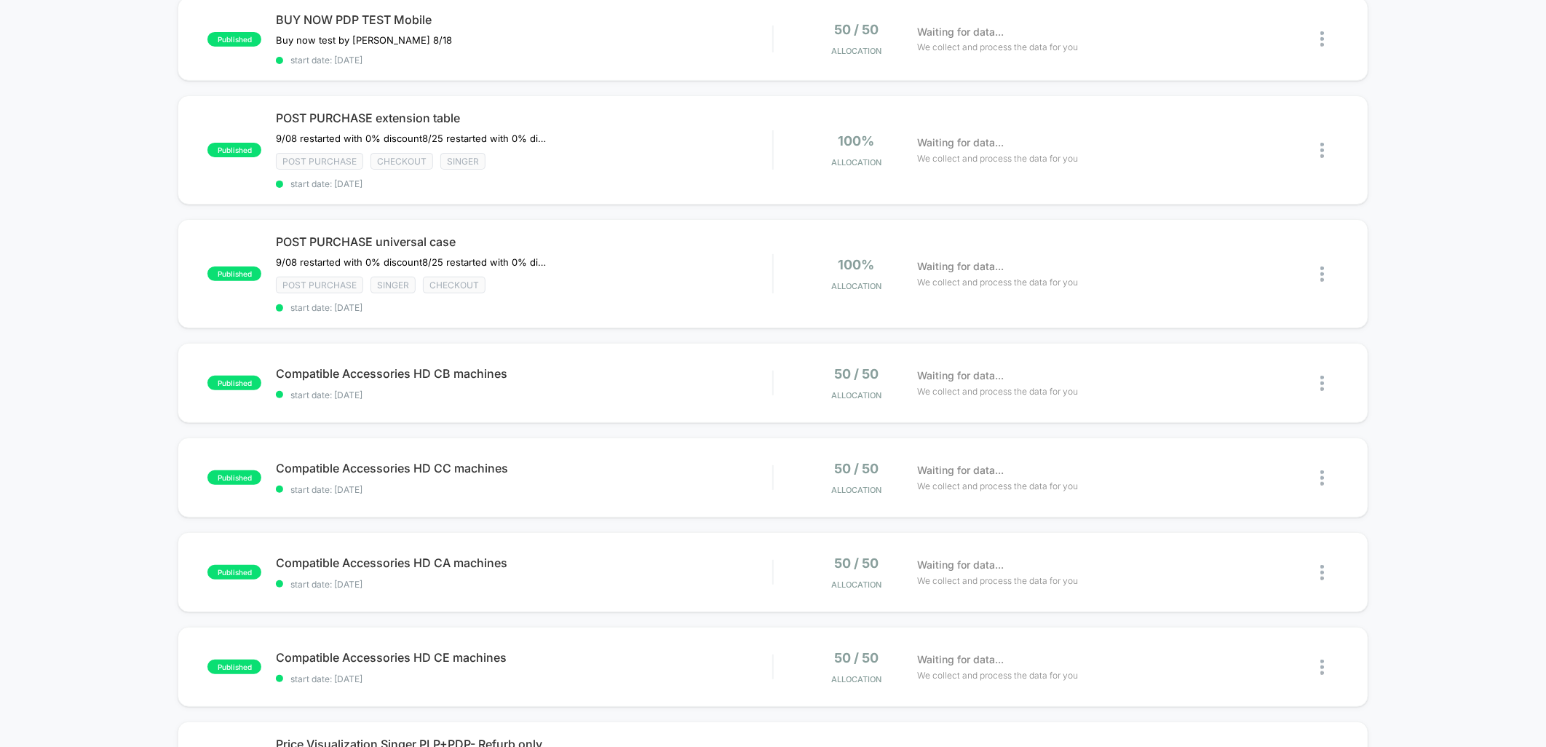
click at [1405, 360] on div "published BUY NOW PDP TEST Mobile Buy now test by Grant 8/18 Click to edit expe…" at bounding box center [773, 645] width 1546 height 1296
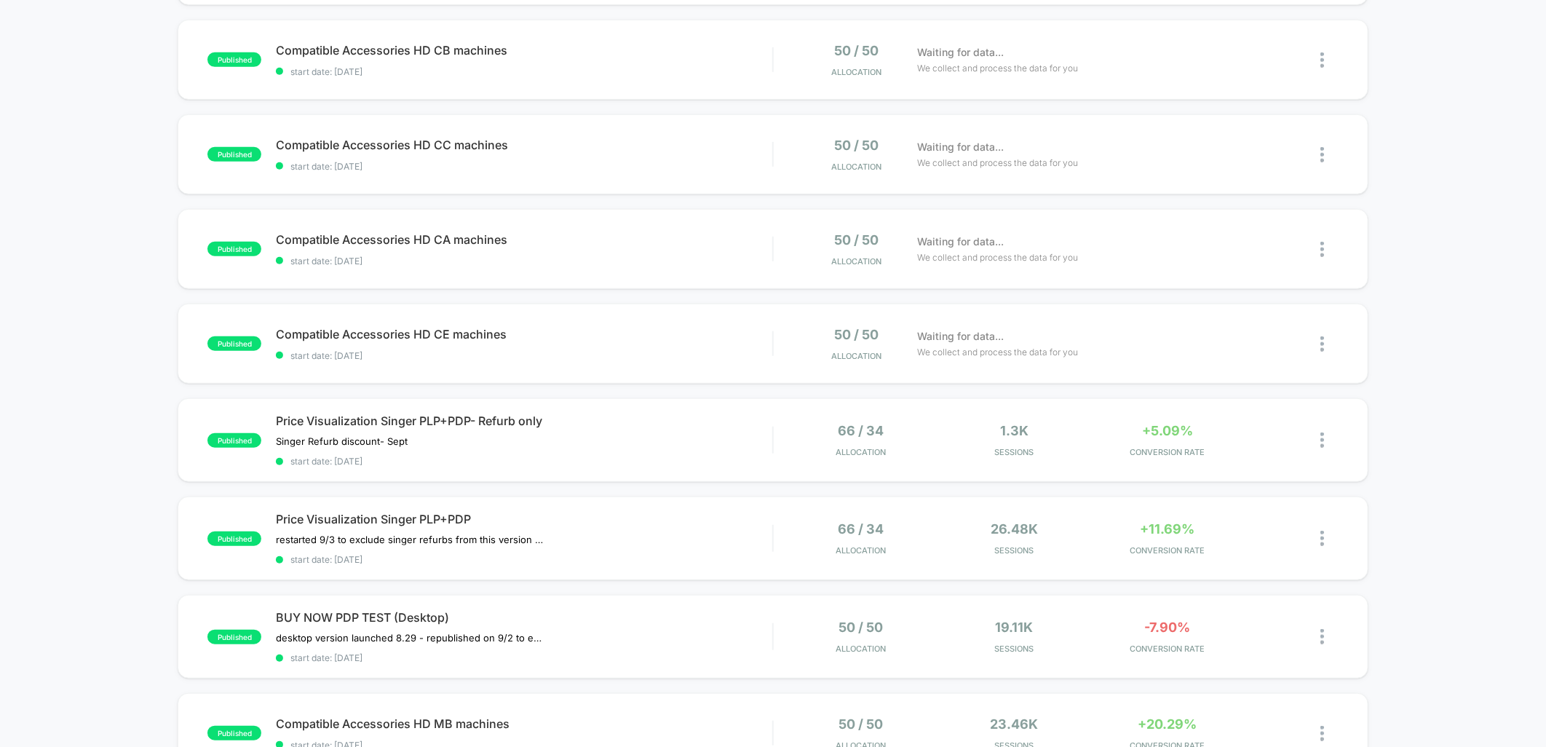
scroll to position [728, 0]
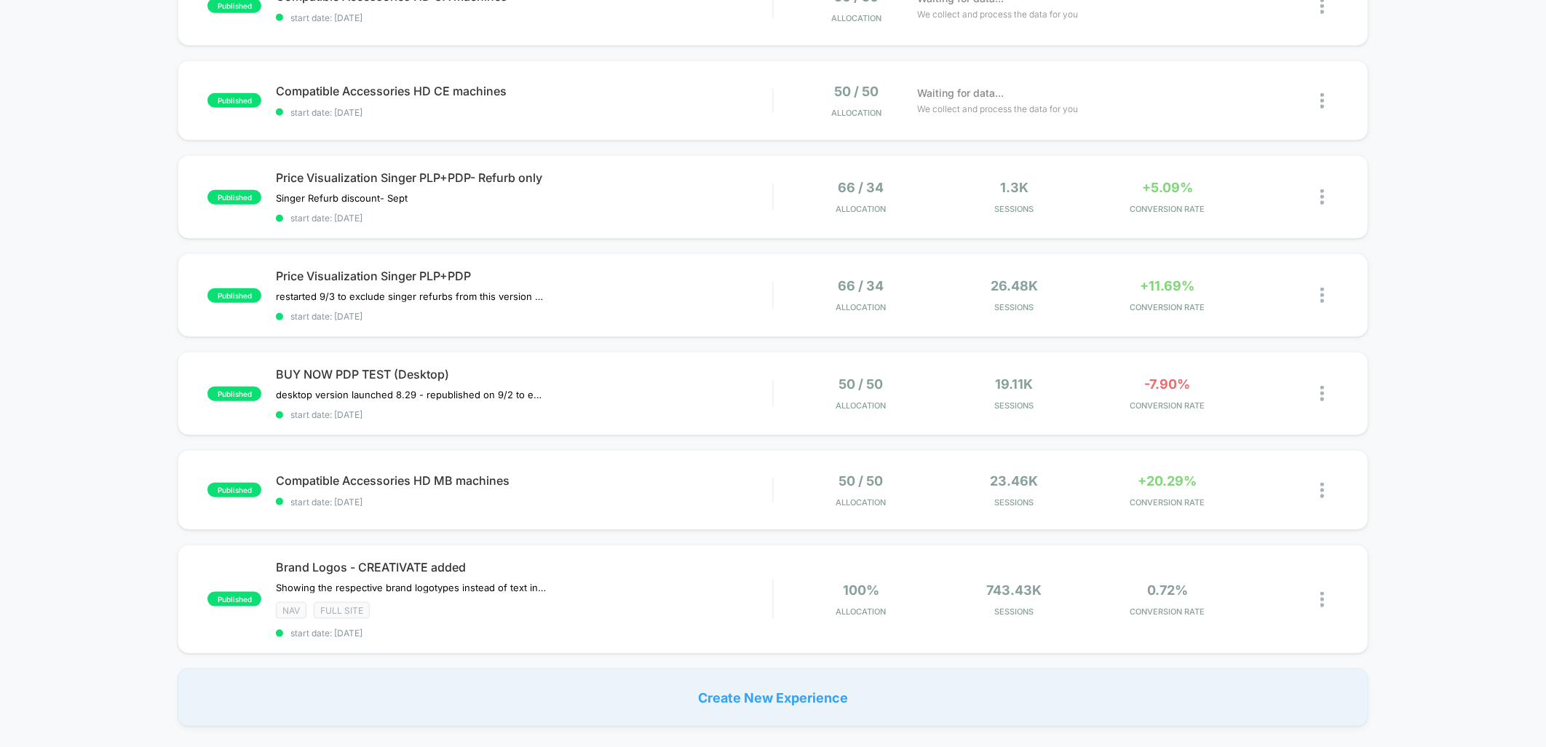
click at [1423, 434] on div "published BUY NOW PDP TEST Mobile Buy now test by Grant 8/18 Click to edit expe…" at bounding box center [773, 79] width 1546 height 1296
click at [1456, 428] on div "published BUY NOW PDP TEST Mobile Buy now test by Grant 8/18 Click to edit expe…" at bounding box center [773, 79] width 1546 height 1296
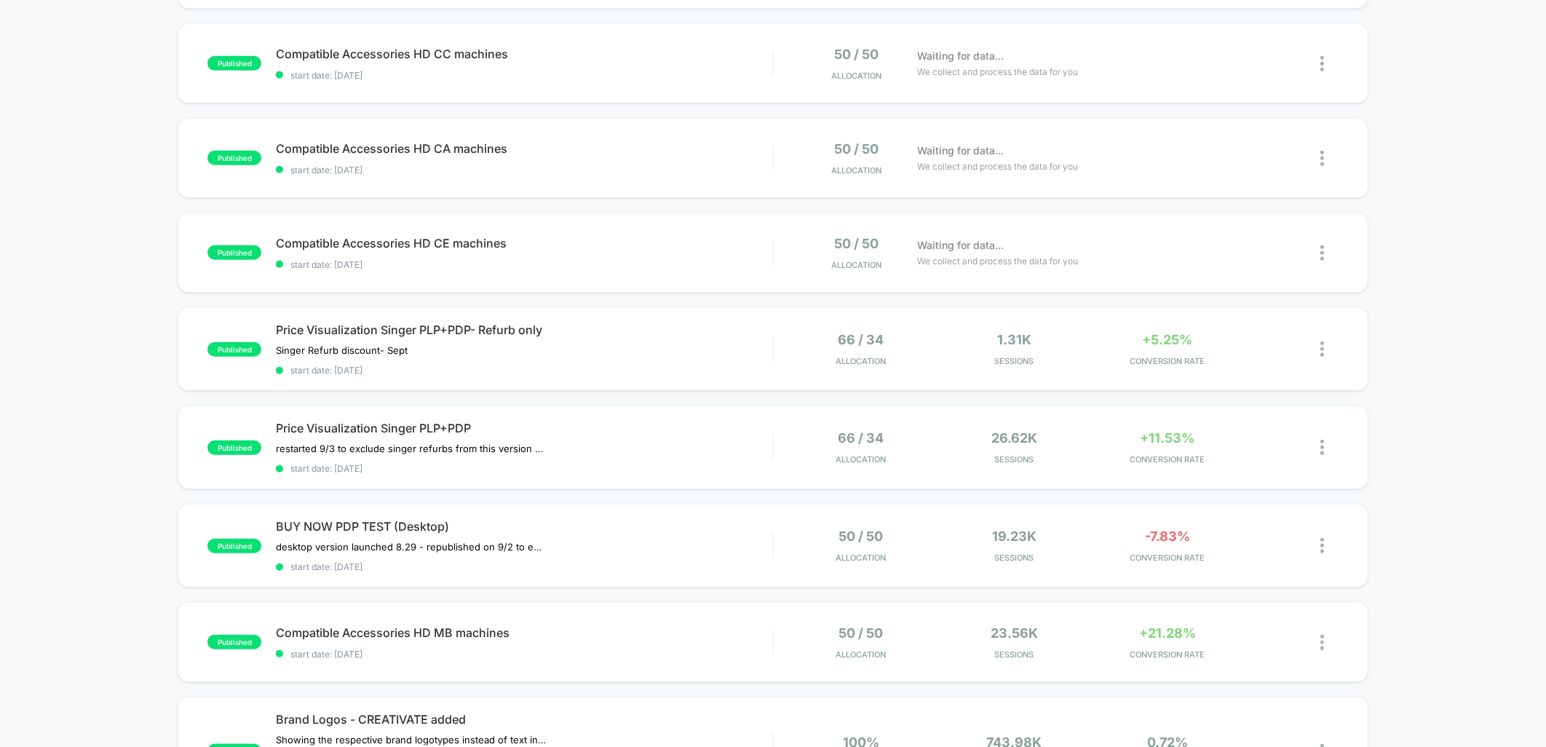
scroll to position [404, 0]
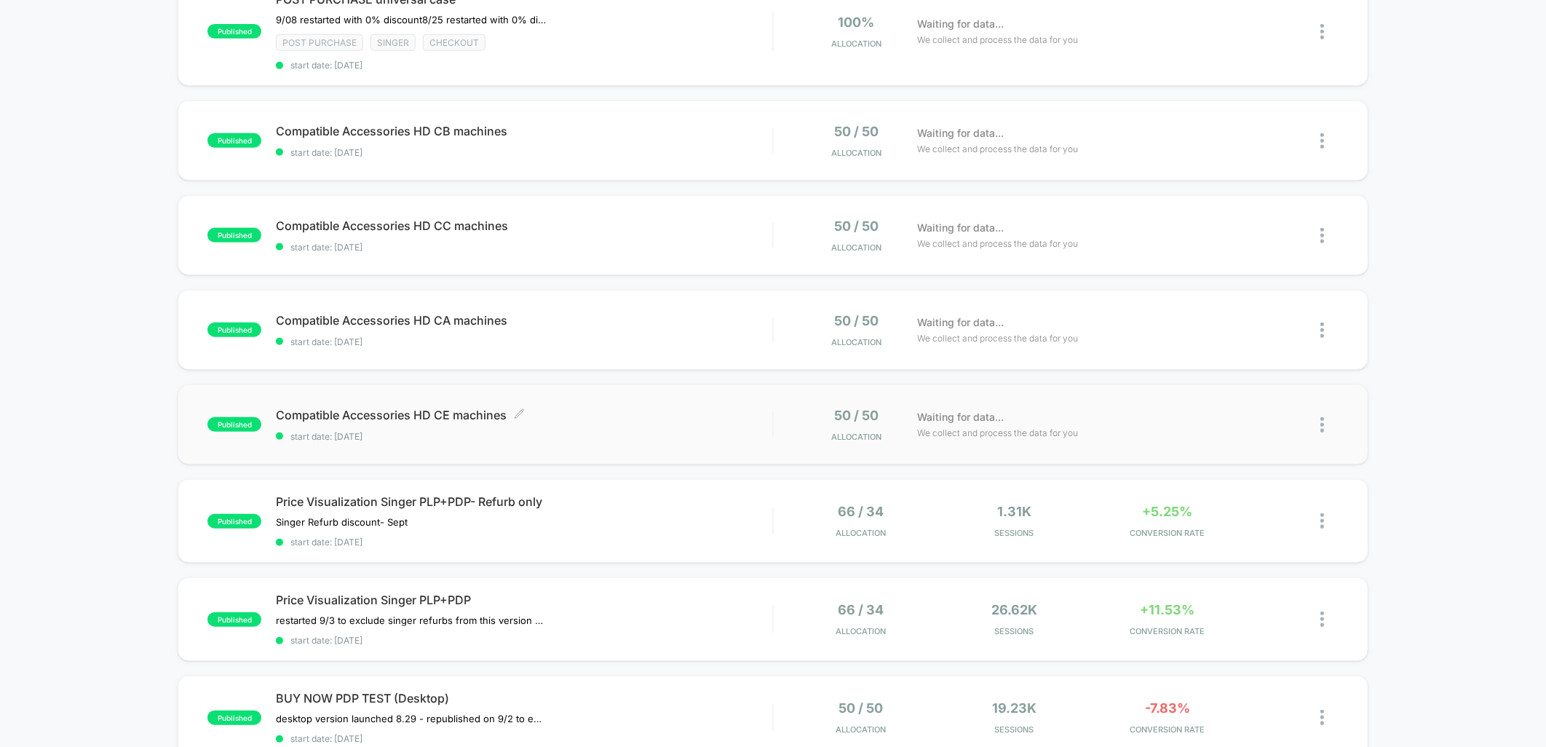
click at [682, 410] on span "Compatible Accessories HD CE machines Click to edit experience details" at bounding box center [524, 415] width 496 height 15
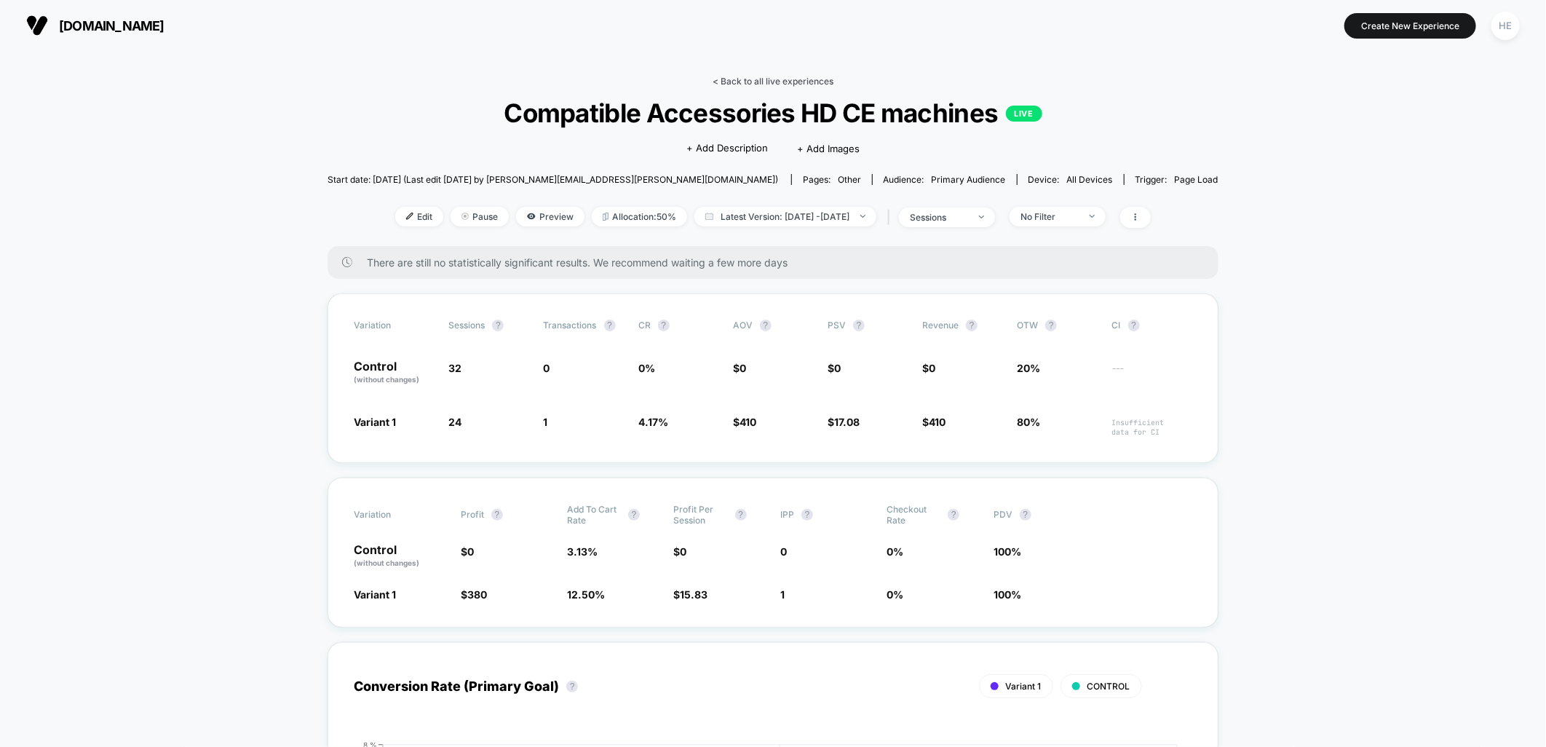
click at [764, 79] on link "< Back to all live experiences" at bounding box center [773, 81] width 121 height 11
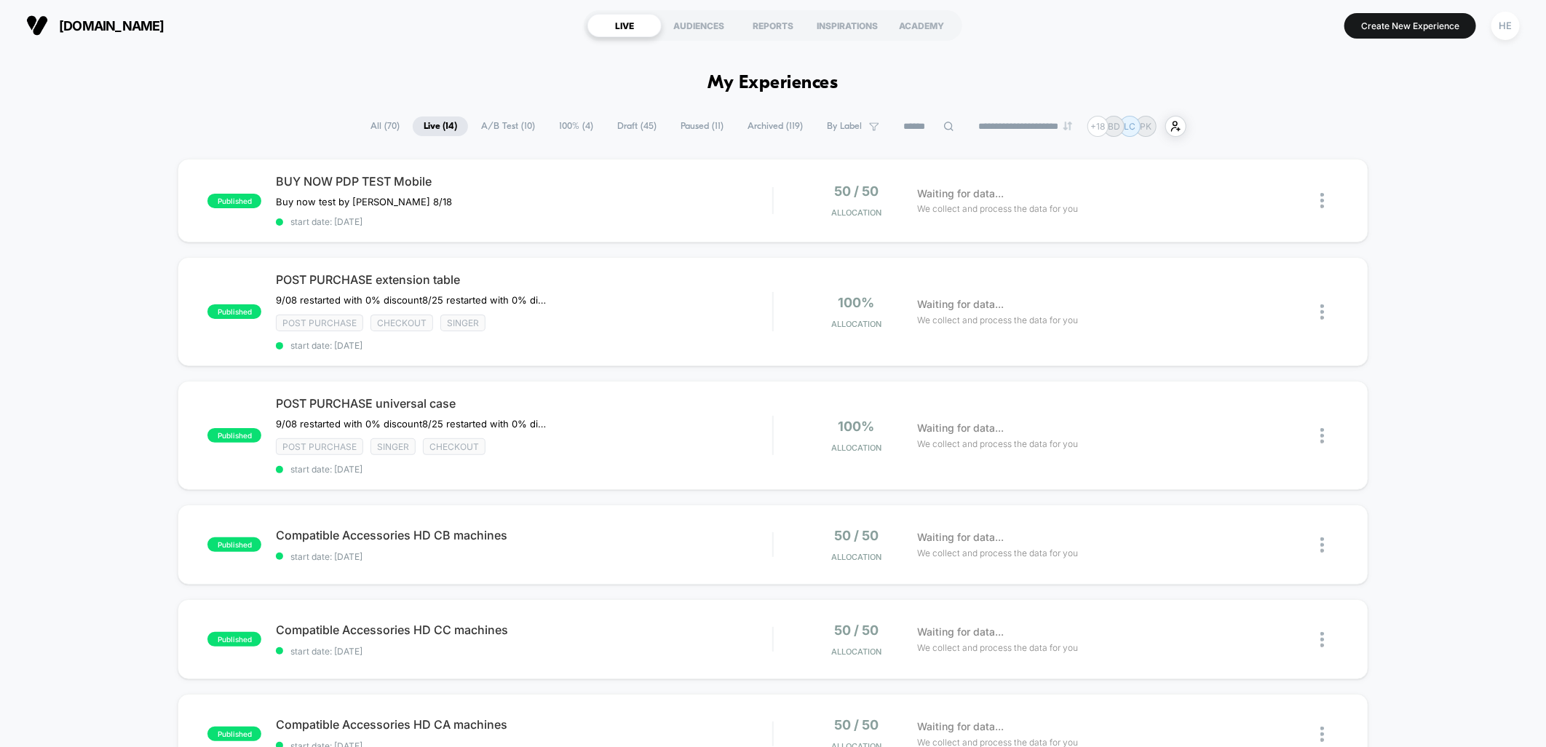
scroll to position [404, 0]
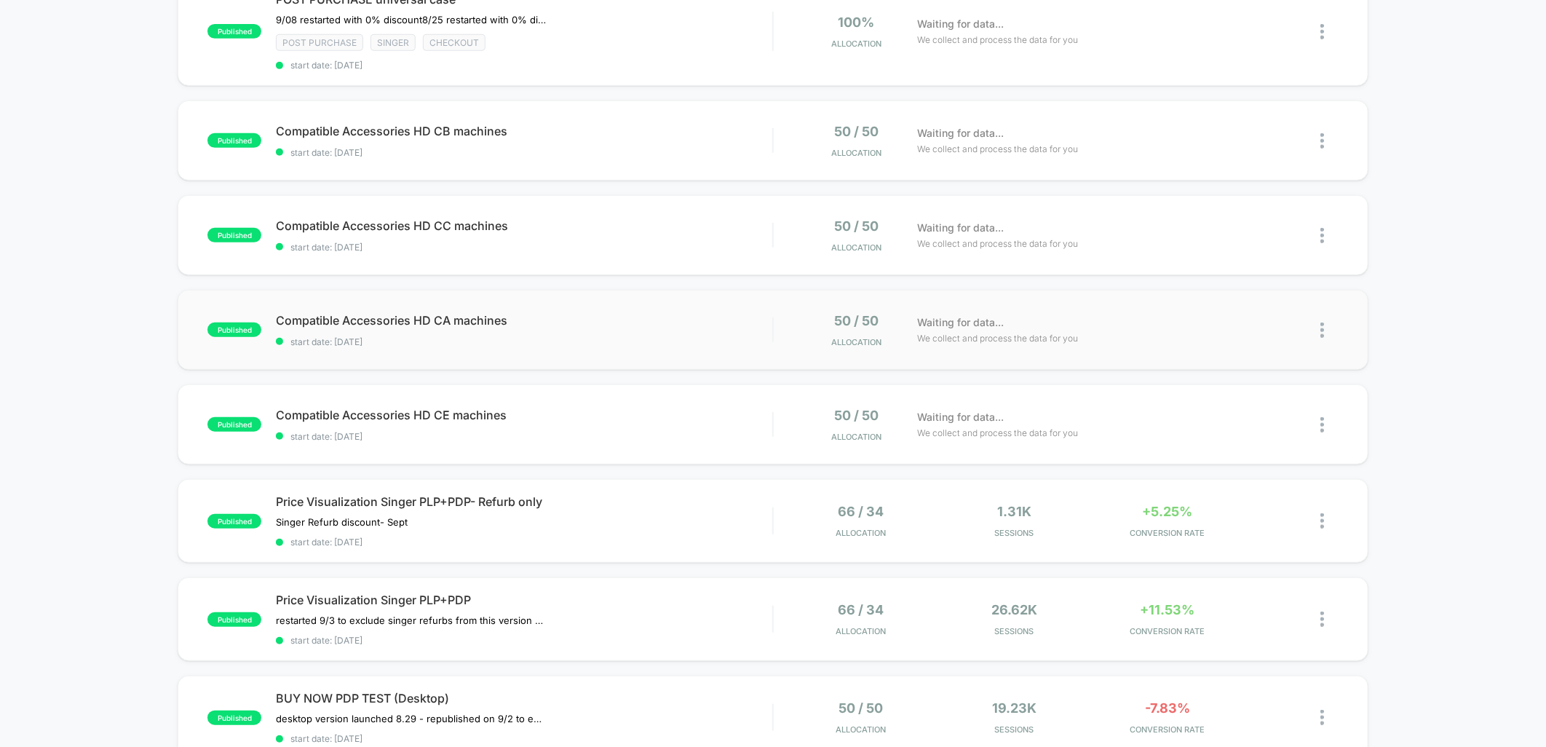
click at [707, 347] on div "published Compatible Accessories HD CA machines start date: 2025-09-08 50 / 50 …" at bounding box center [773, 330] width 1190 height 80
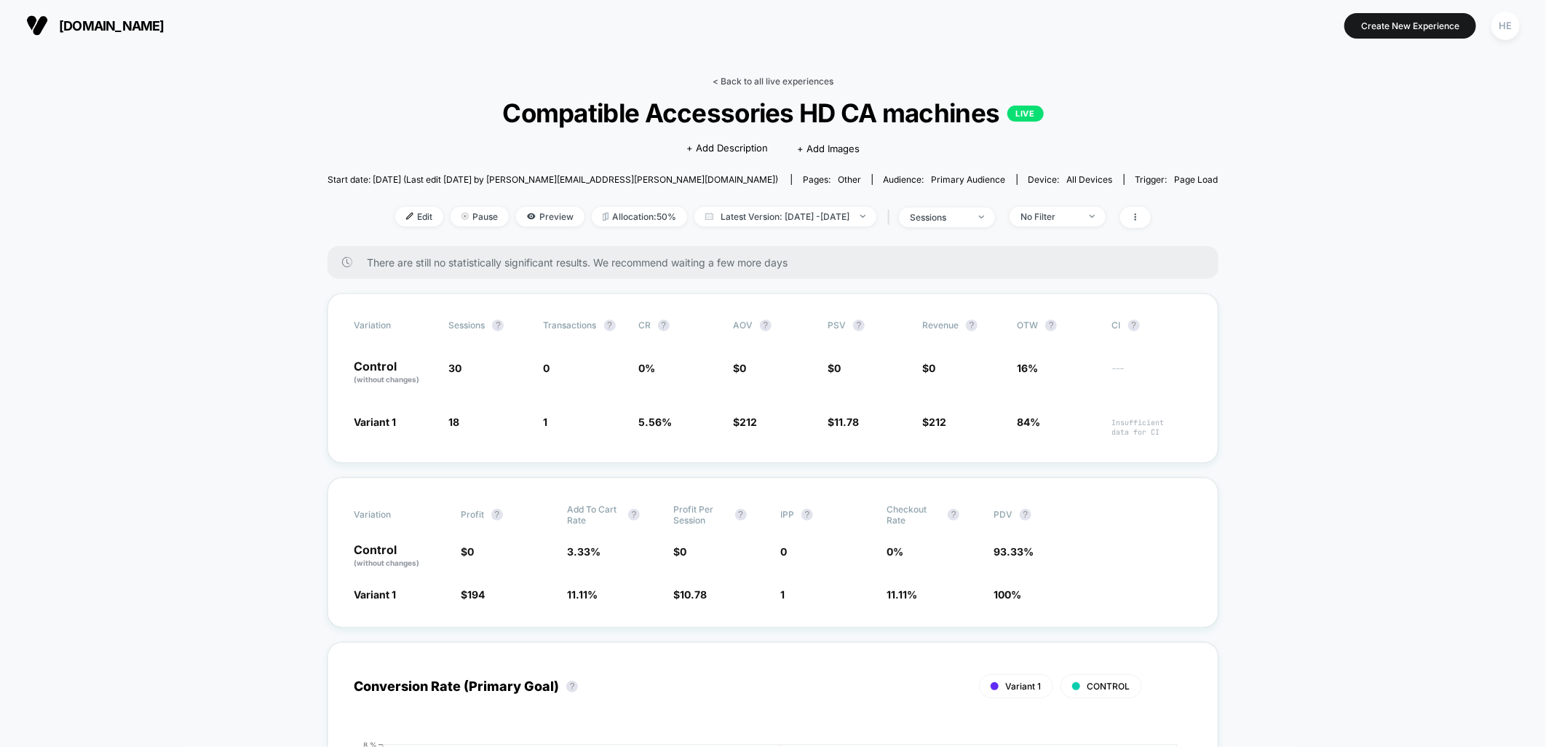
click at [780, 79] on link "< Back to all live experiences" at bounding box center [773, 81] width 121 height 11
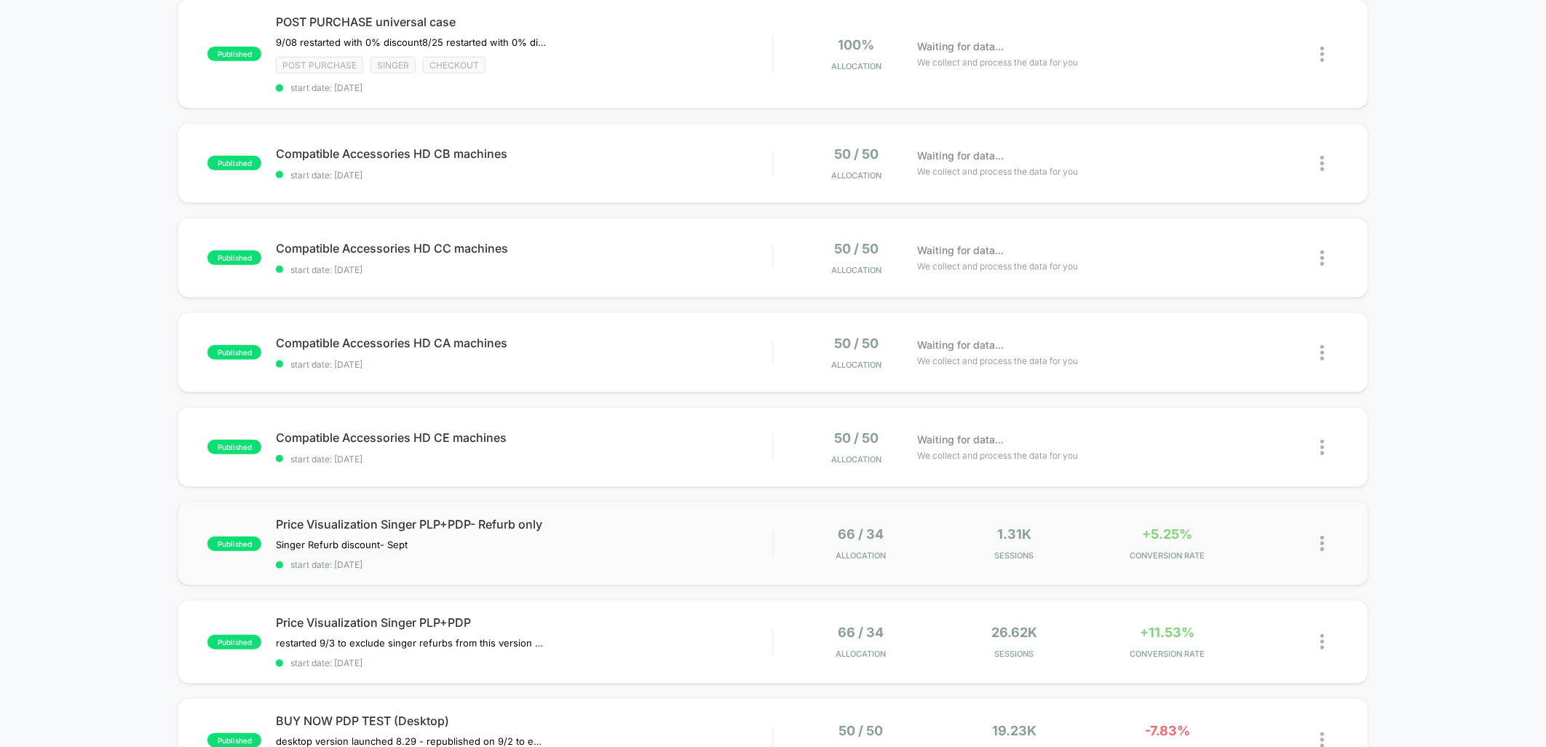
scroll to position [404, 0]
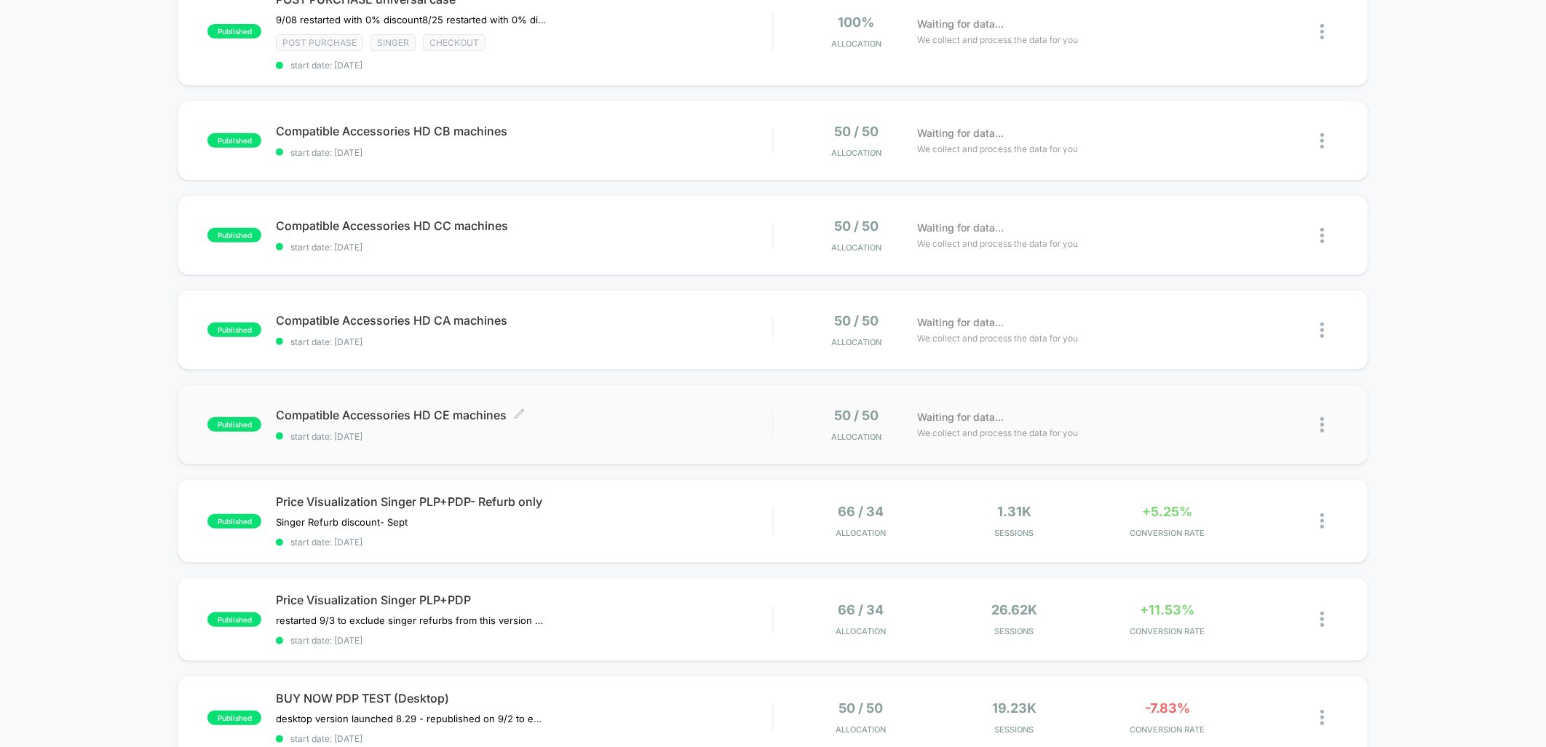
click at [630, 416] on span "Compatible Accessories HD CE machines Click to edit experience details" at bounding box center [524, 415] width 496 height 15
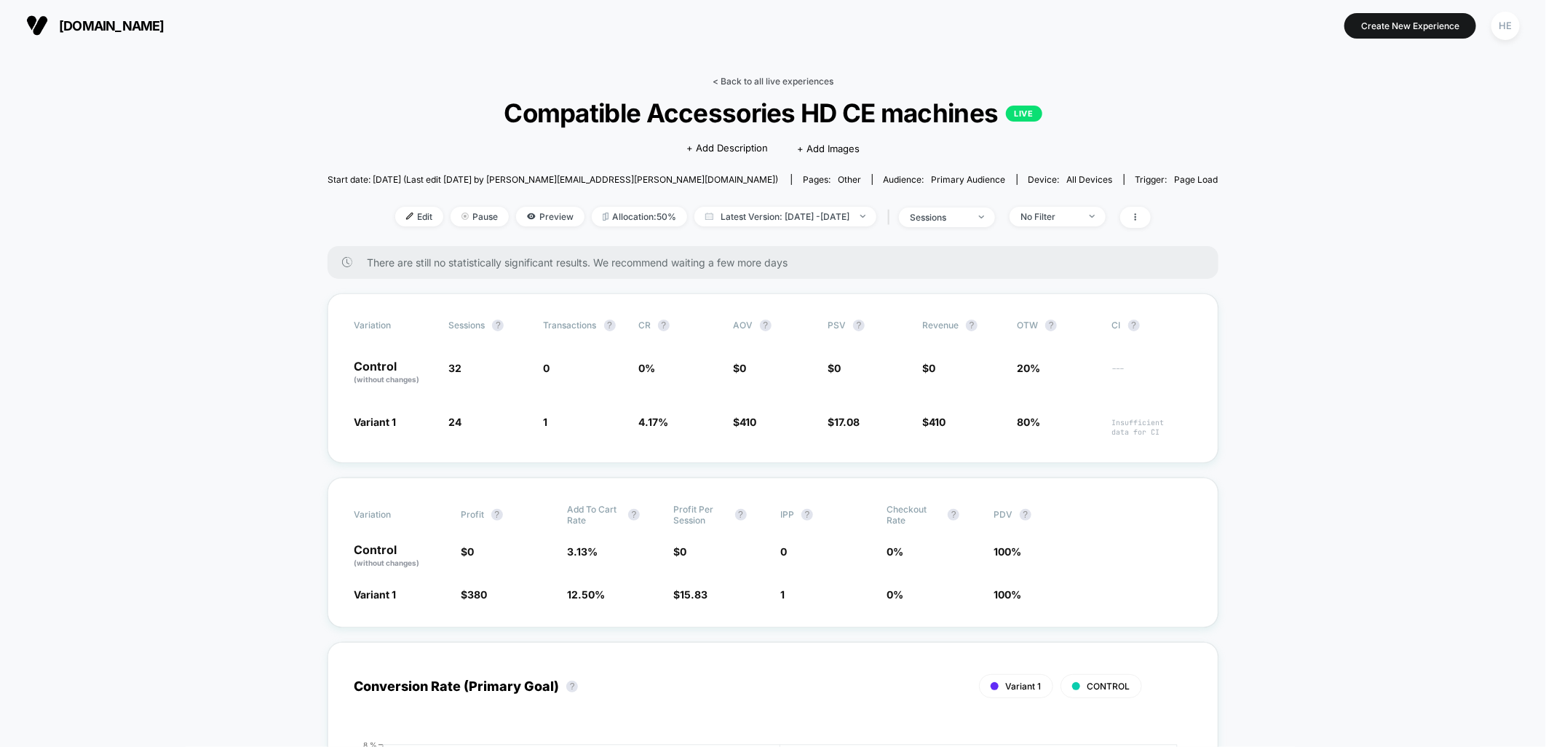
click at [753, 82] on link "< Back to all live experiences" at bounding box center [773, 81] width 121 height 11
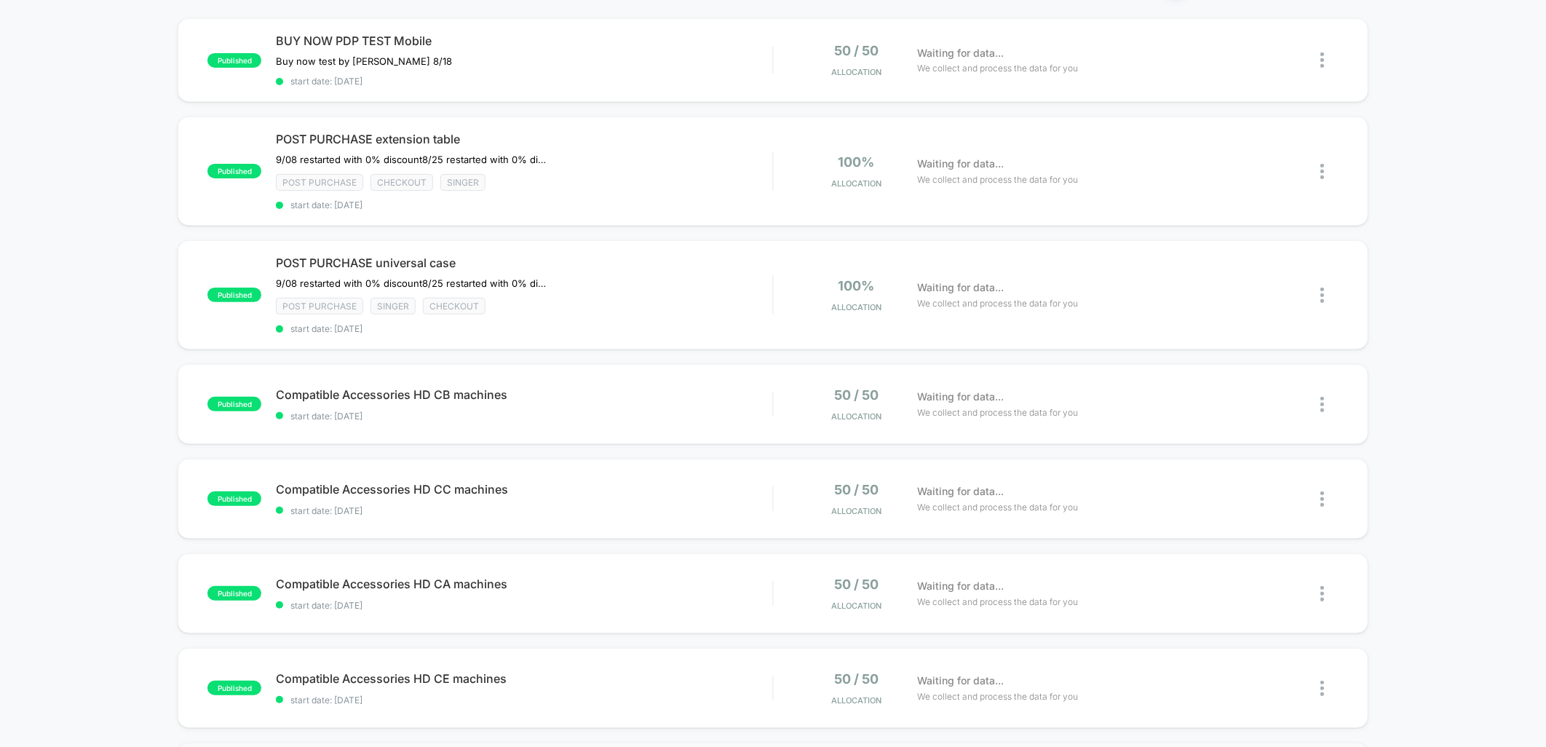
scroll to position [404, 0]
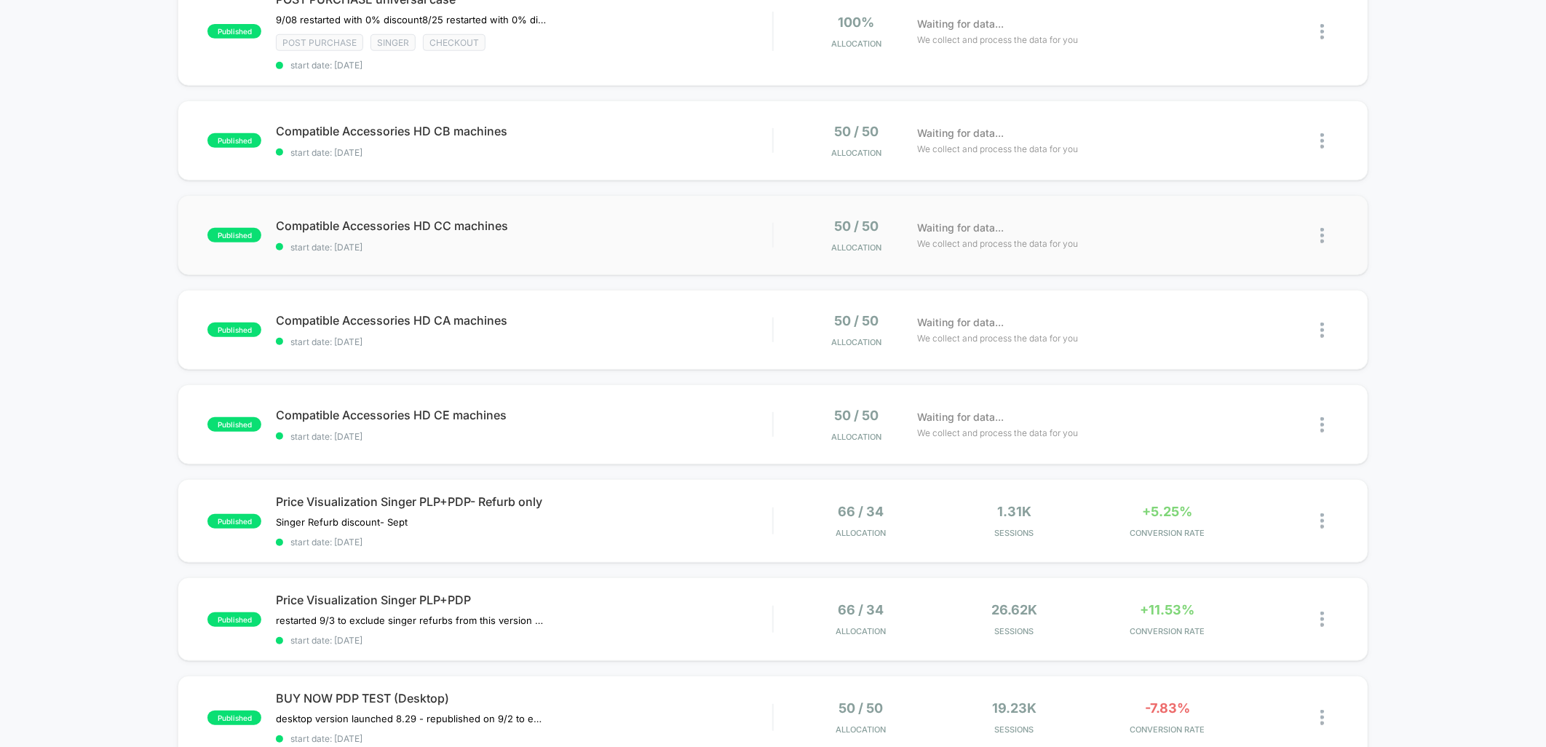
click at [627, 202] on div "published Compatible Accessories HD CC machines start date: 2025-09-08 50 / 50 …" at bounding box center [773, 235] width 1190 height 80
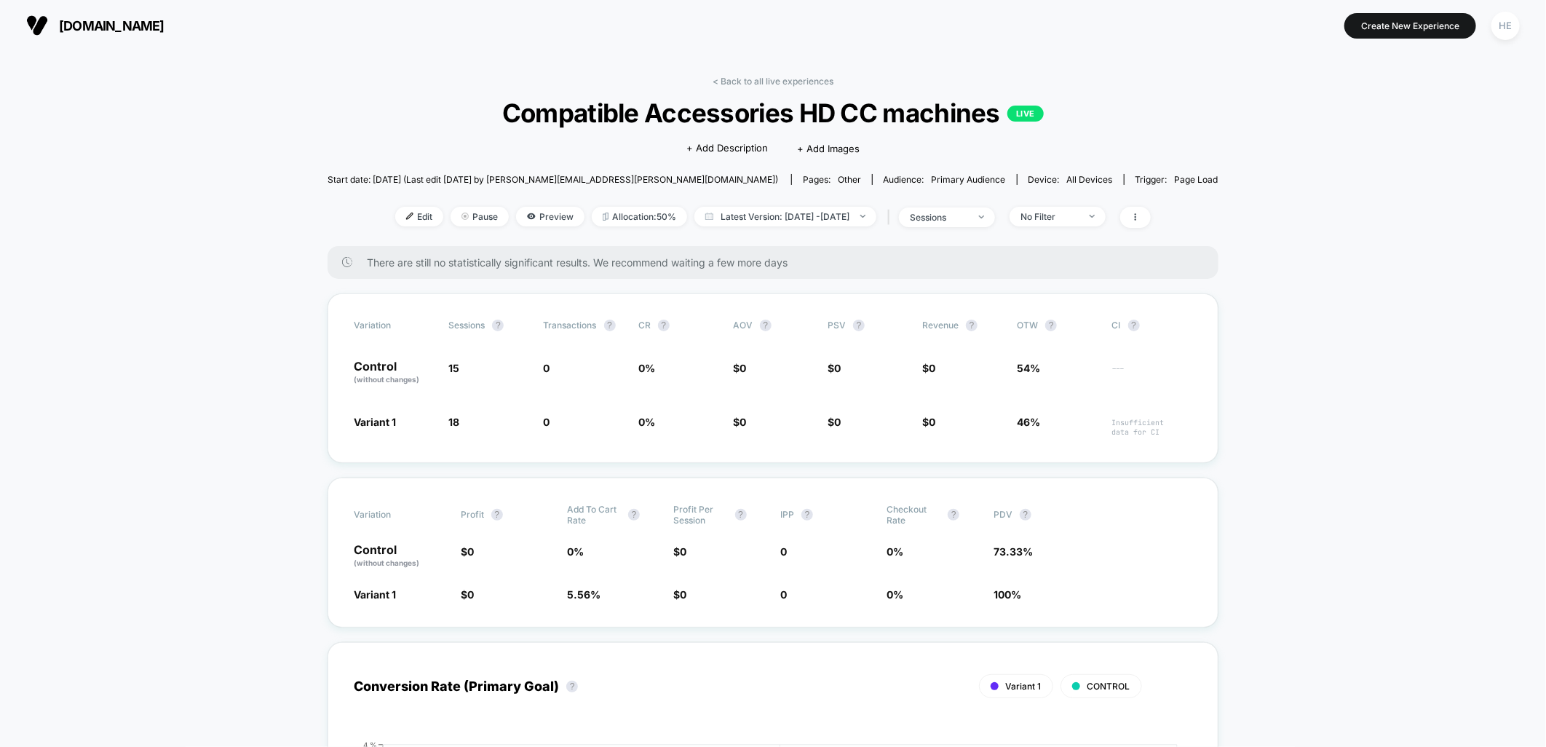
click at [747, 86] on div "< Back to all live experiences Compatible Accessories HD CC machines LIVE Click…" at bounding box center [773, 161] width 891 height 170
click at [766, 78] on link "< Back to all live experiences" at bounding box center [773, 81] width 121 height 11
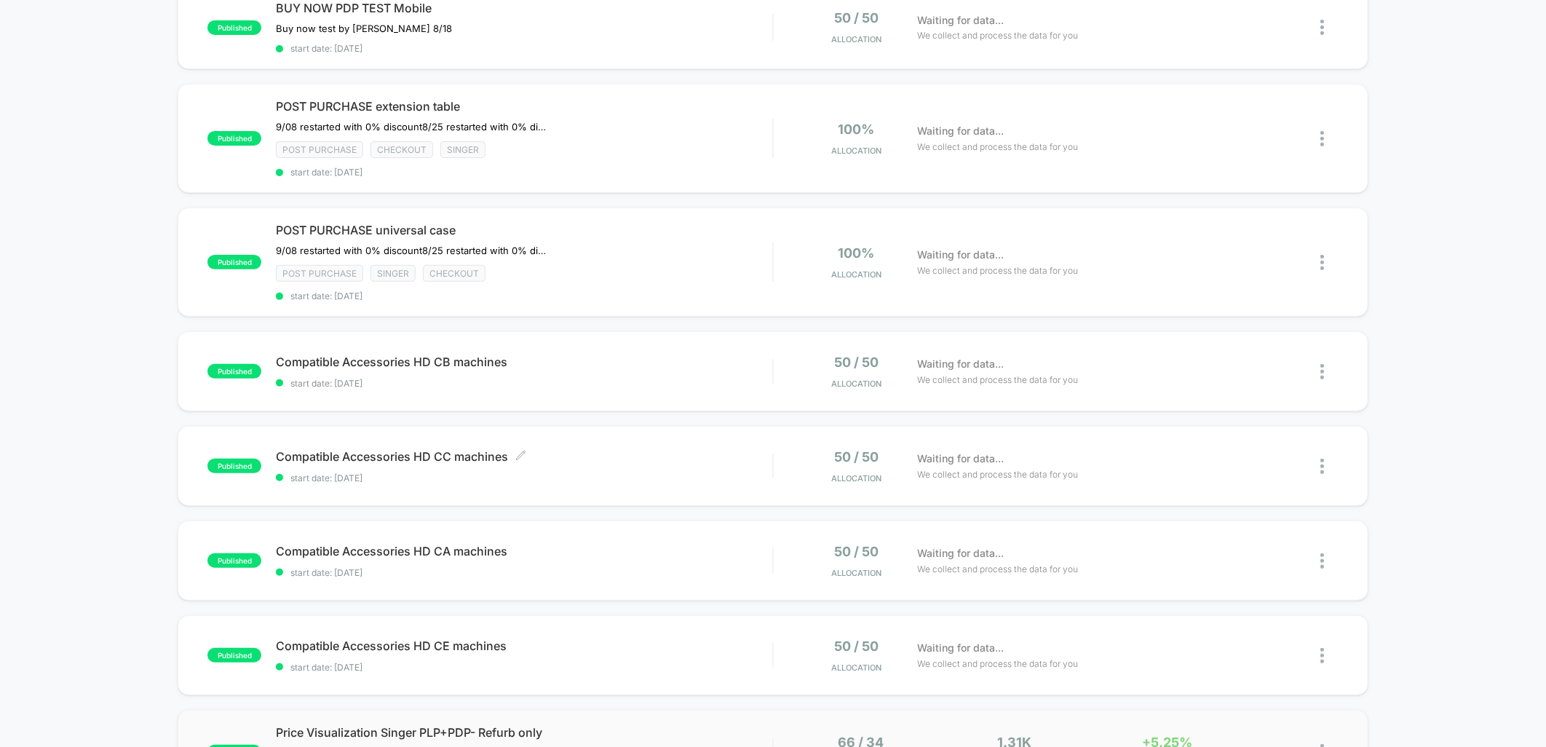
scroll to position [323, 0]
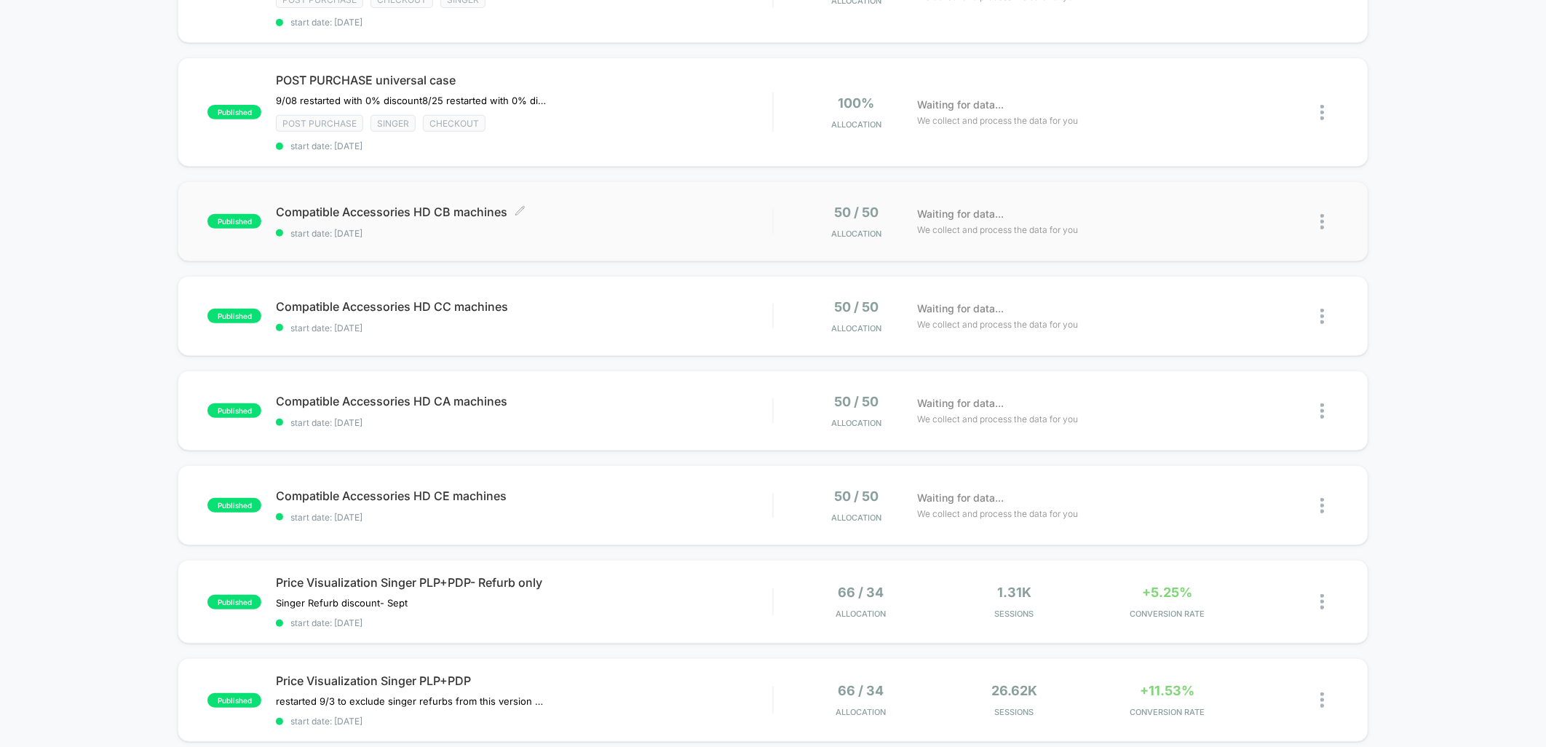
click at [662, 215] on div "Compatible Accessories HD CB machines Click to edit experience details Click to…" at bounding box center [524, 222] width 496 height 34
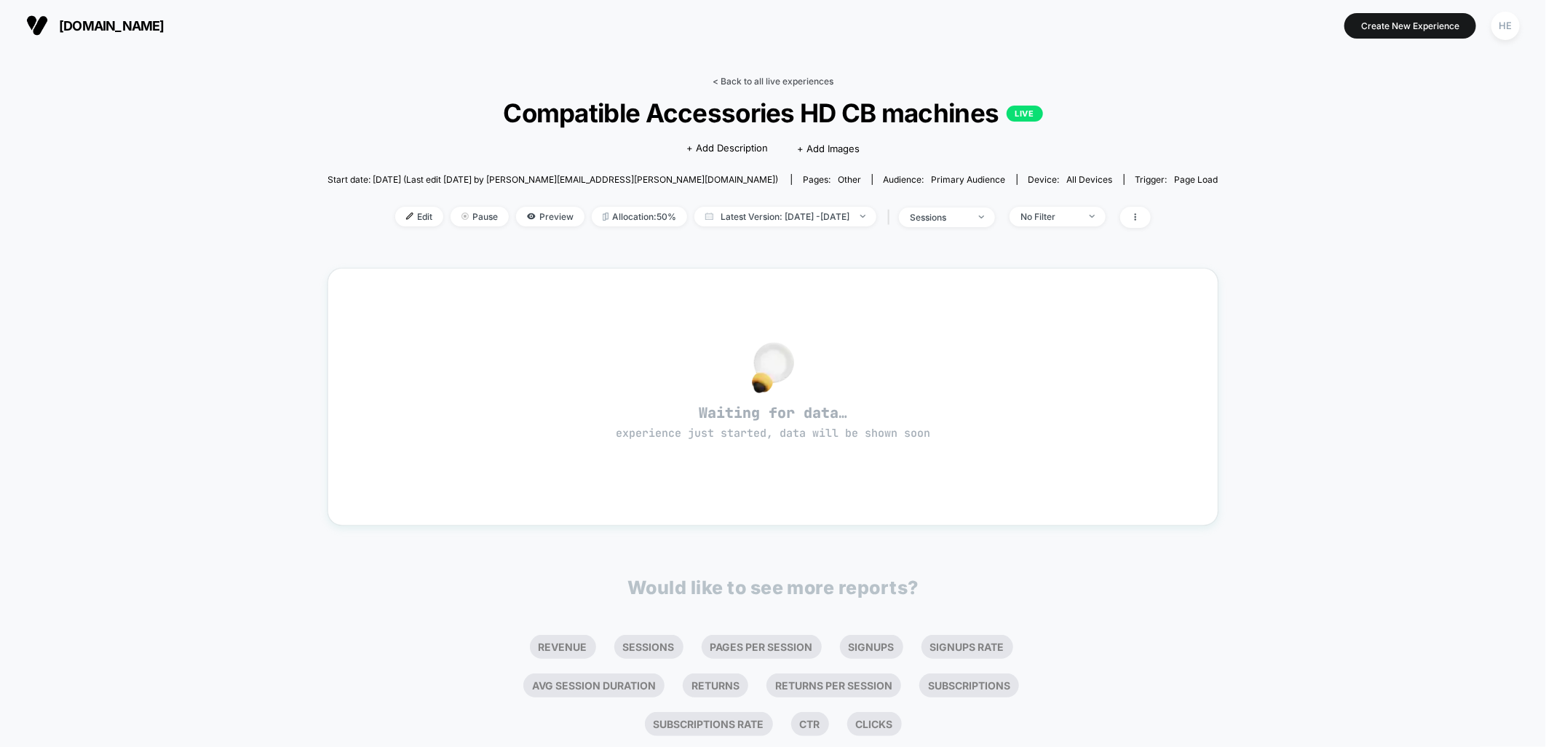
click at [766, 77] on link "< Back to all live experiences" at bounding box center [773, 81] width 121 height 11
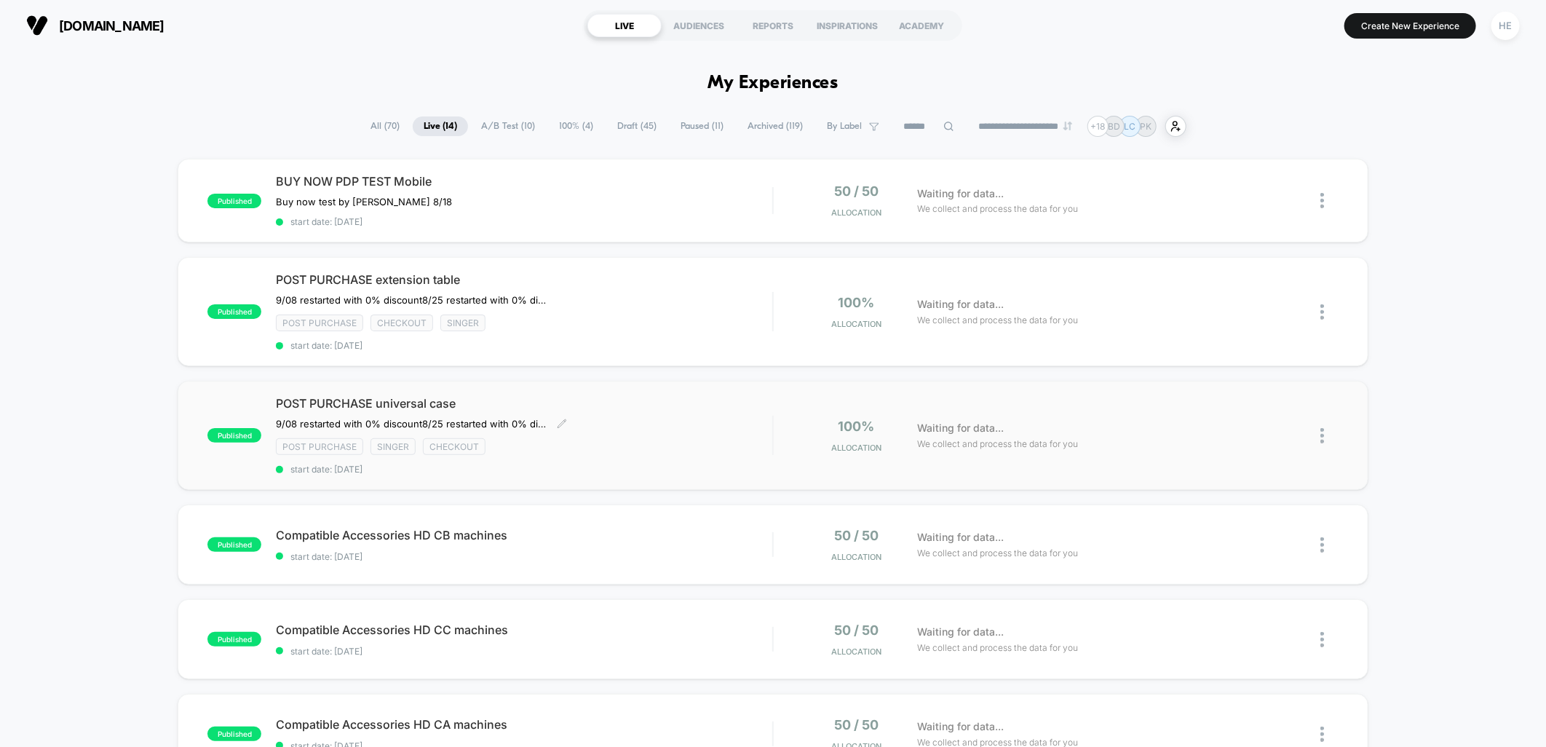
click at [673, 419] on div "POST PURCHASE universal case 9/08 restarted with 0% discount 8/25 restarted wit…" at bounding box center [524, 435] width 496 height 79
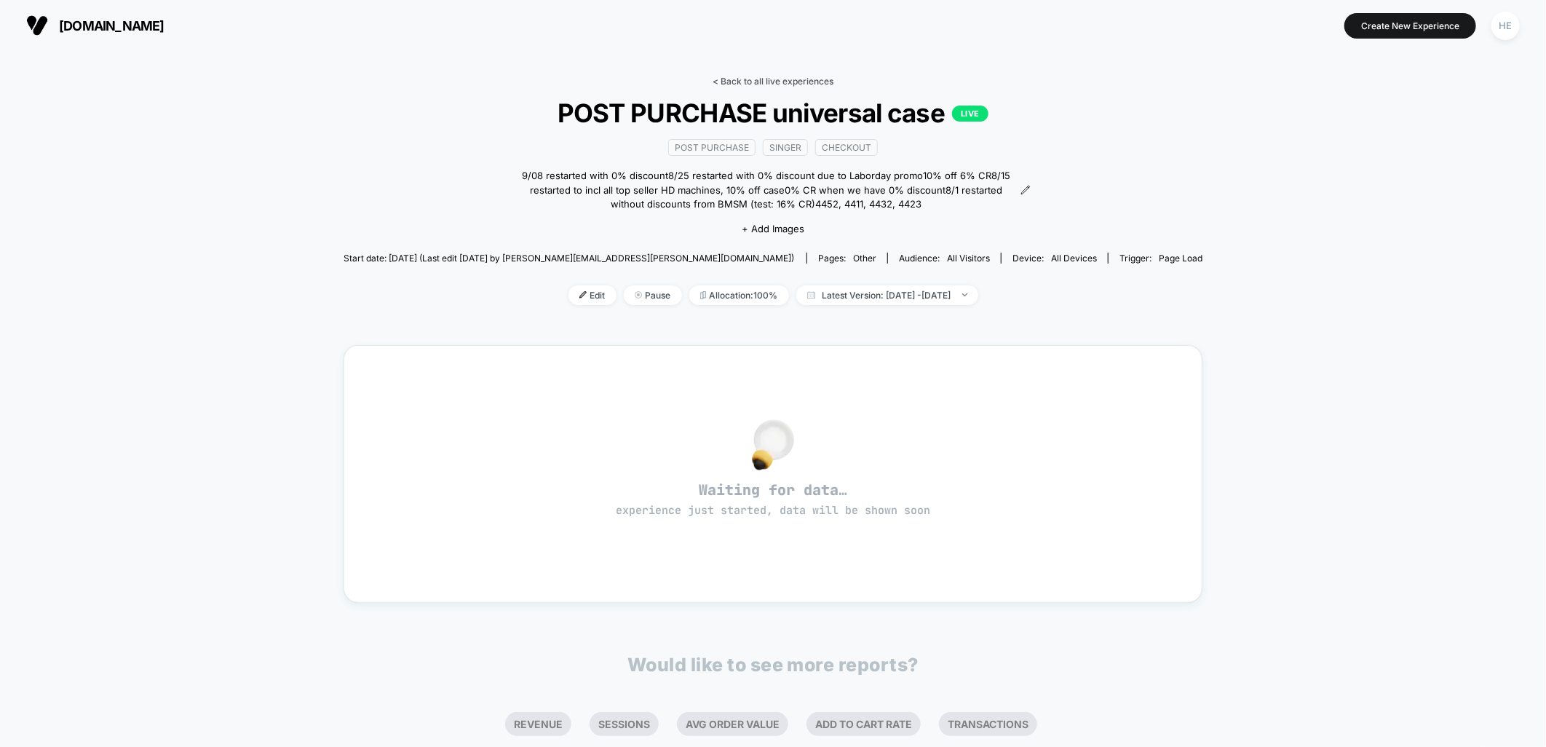
click at [729, 83] on link "< Back to all live experiences" at bounding box center [773, 81] width 121 height 11
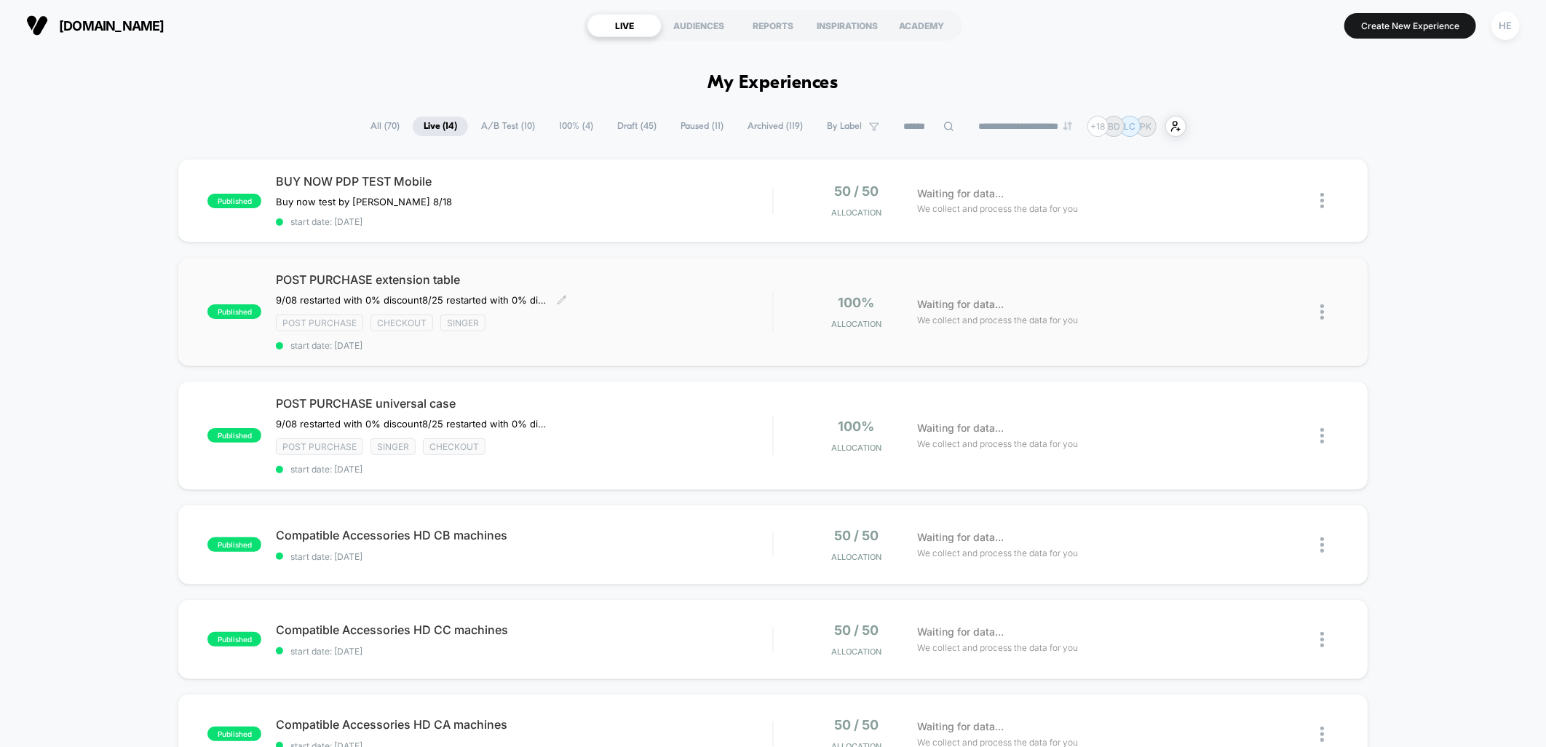
click at [664, 322] on div "Post Purchase checkout Singer" at bounding box center [524, 322] width 496 height 17
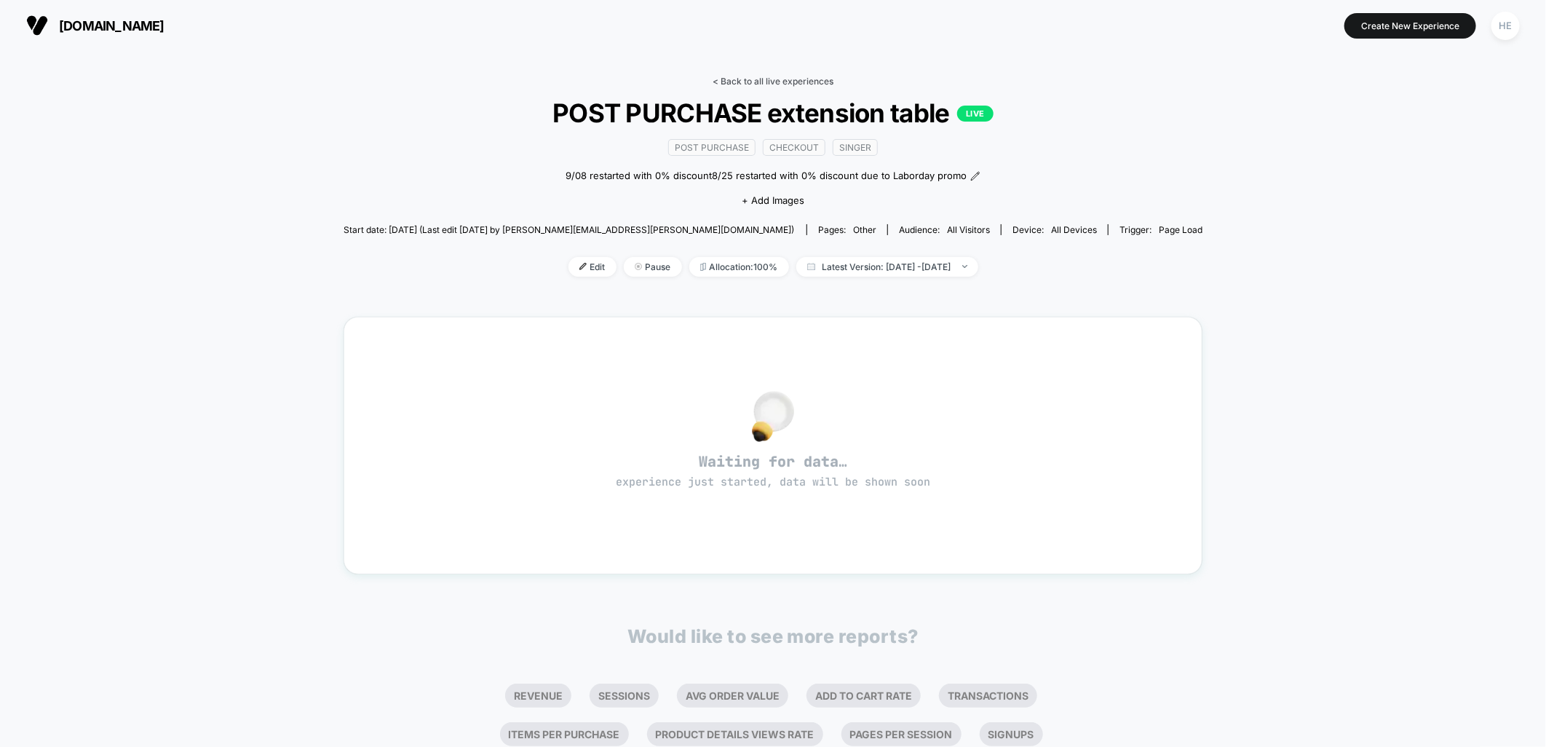
click at [765, 80] on link "< Back to all live experiences" at bounding box center [773, 81] width 121 height 11
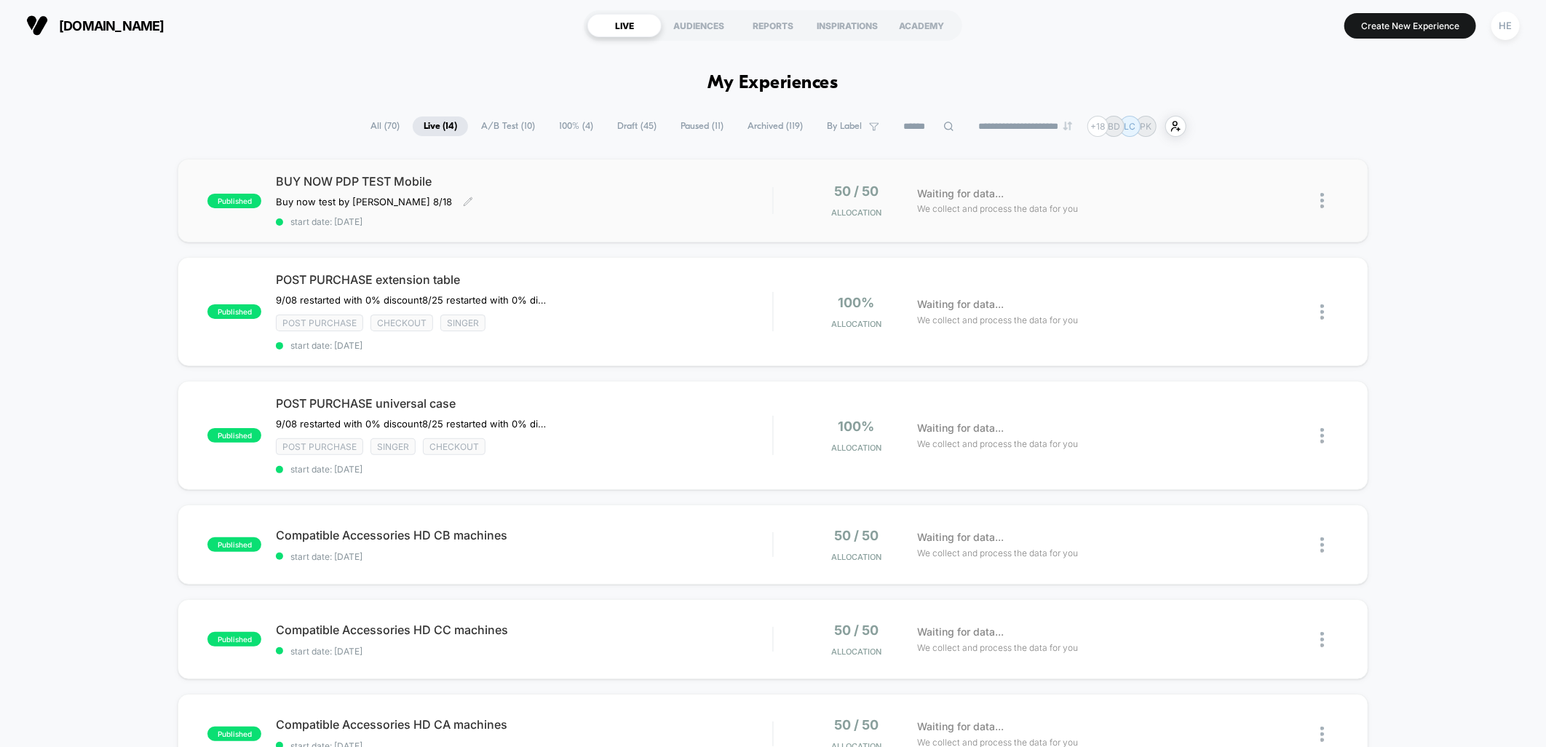
click at [612, 198] on div "Buy now test by Grant 8/18 Click to edit experience details Buy now test by Gra…" at bounding box center [449, 202] width 347 height 12
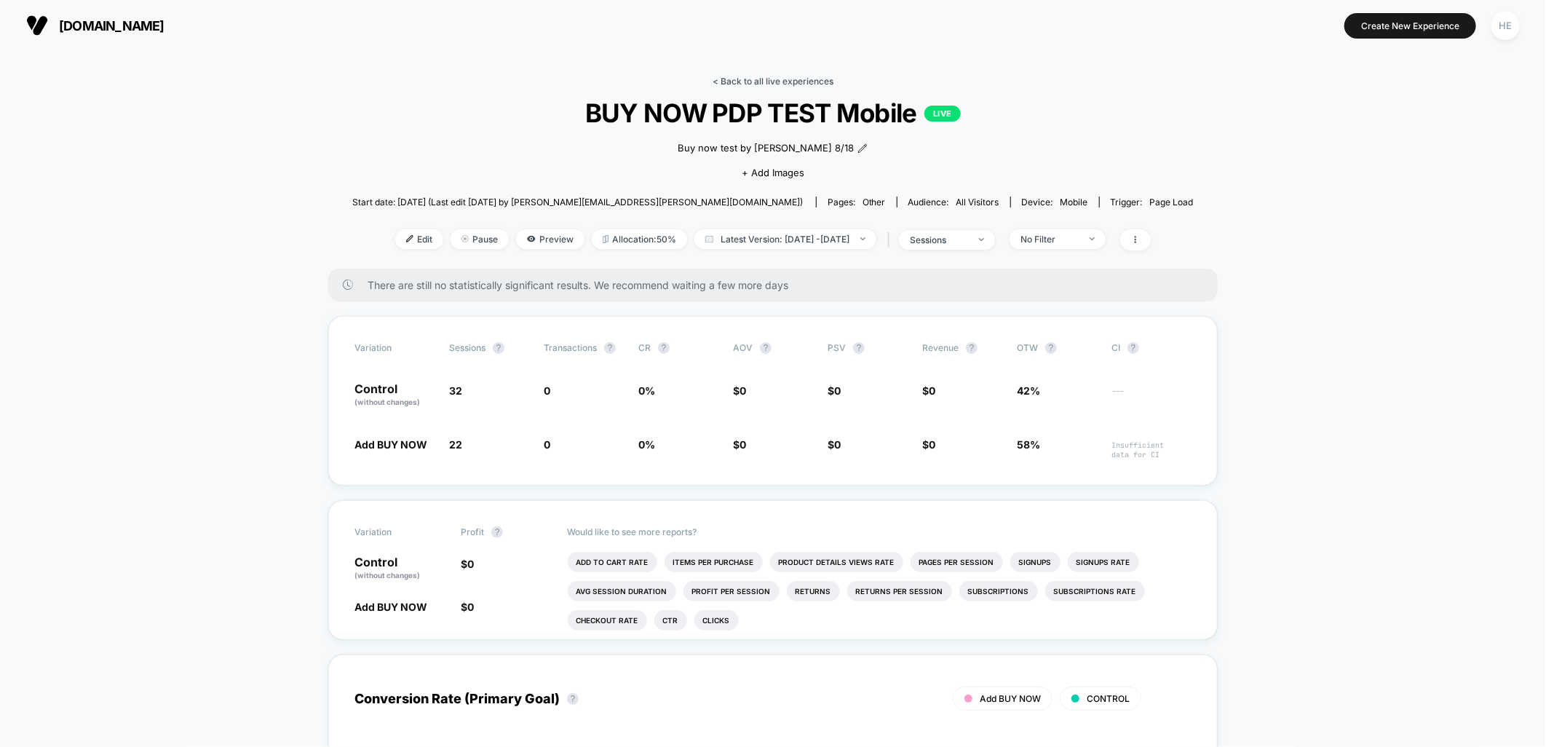
click at [760, 77] on link "< Back to all live experiences" at bounding box center [773, 81] width 121 height 11
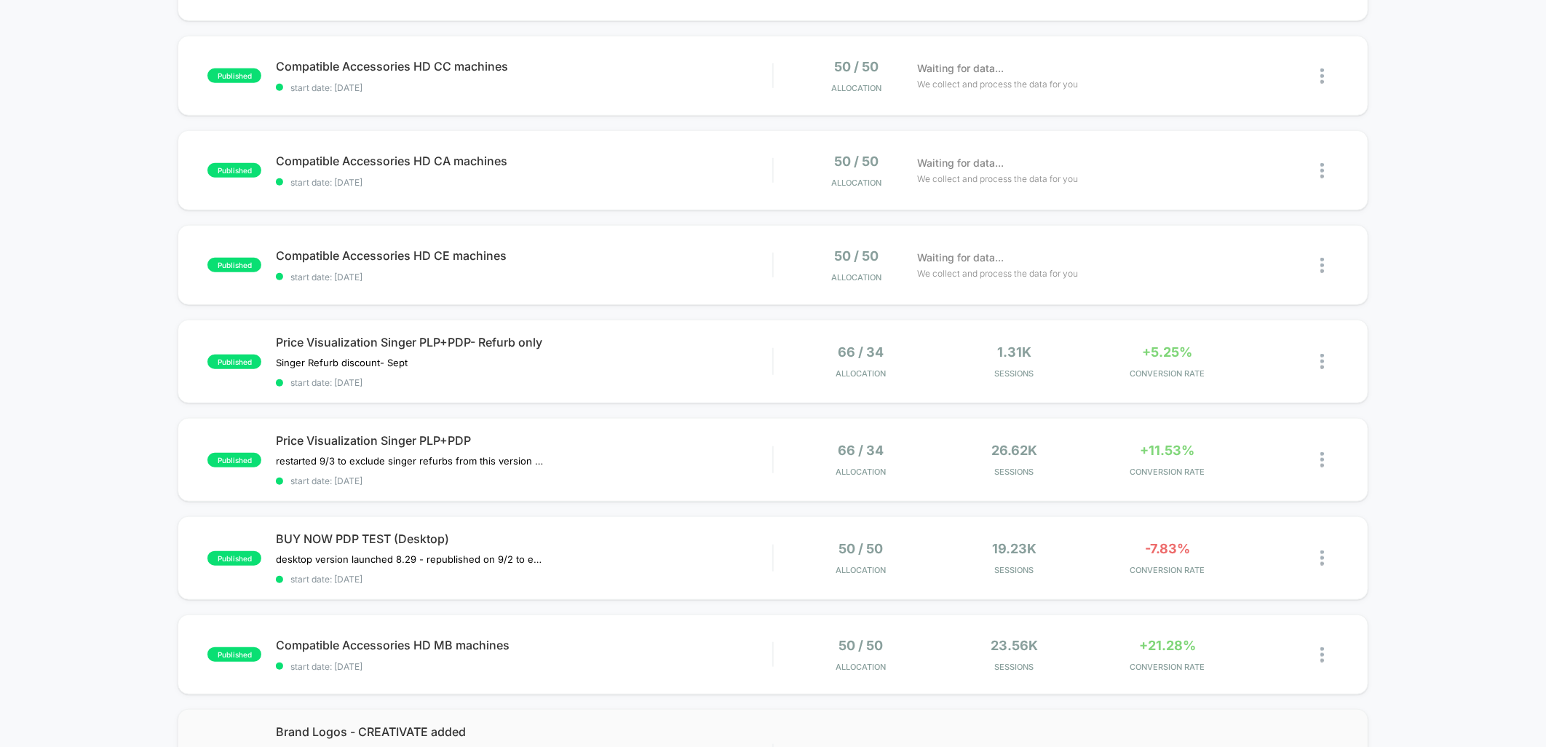
scroll to position [728, 0]
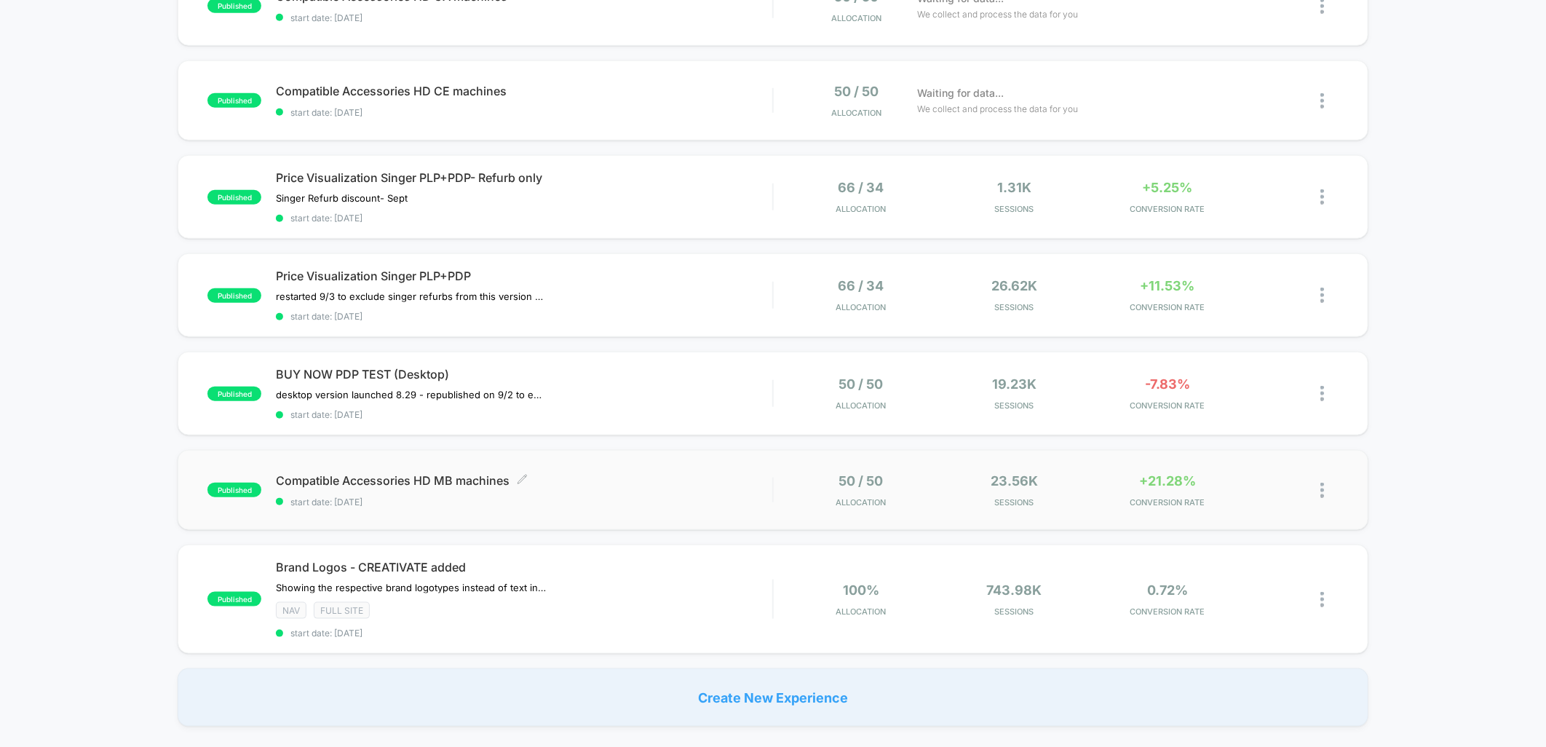
click at [635, 483] on div "Compatible Accessories HD MB machines Click to edit experience details Click to…" at bounding box center [524, 490] width 496 height 34
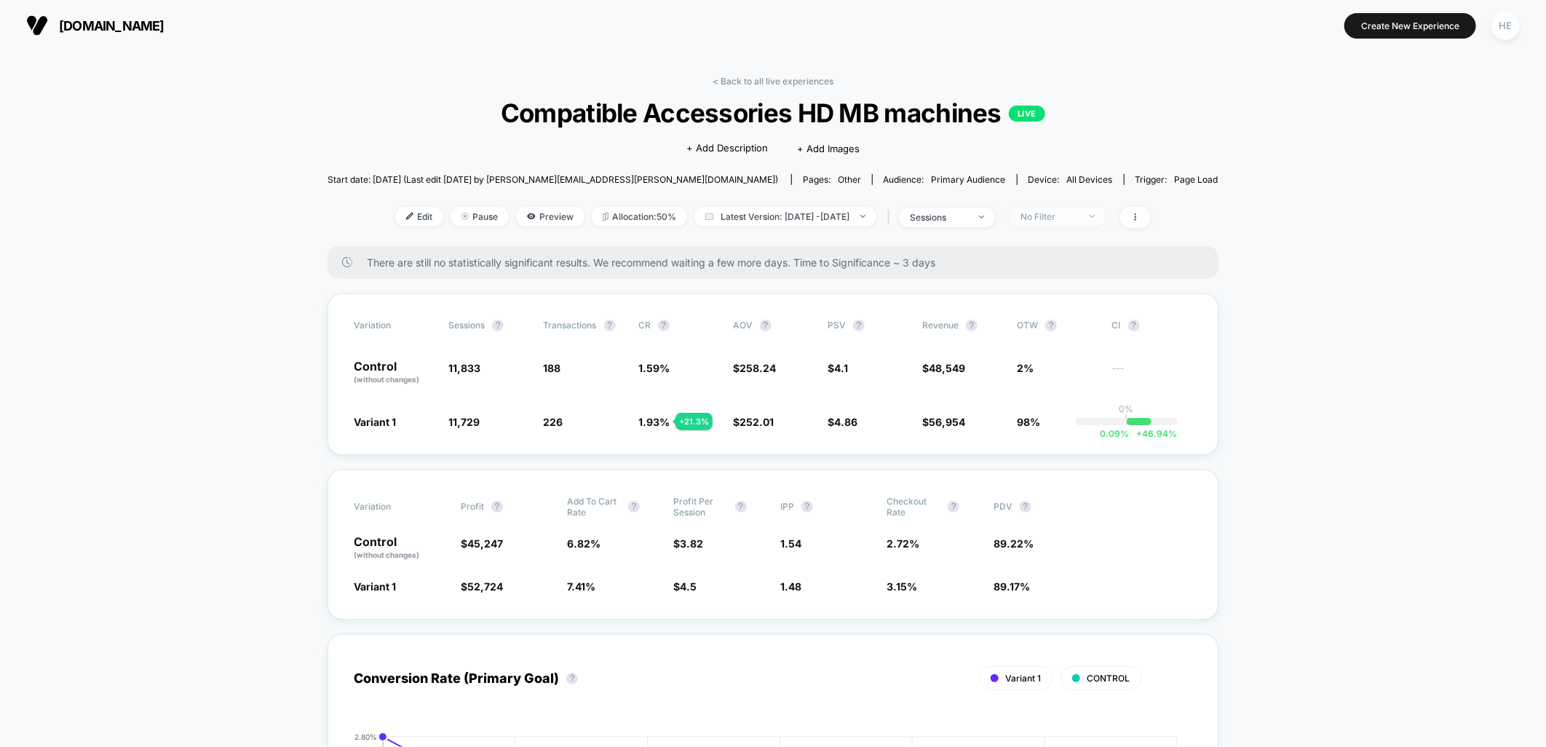
click at [1106, 221] on span "No Filter" at bounding box center [1058, 217] width 96 height 20
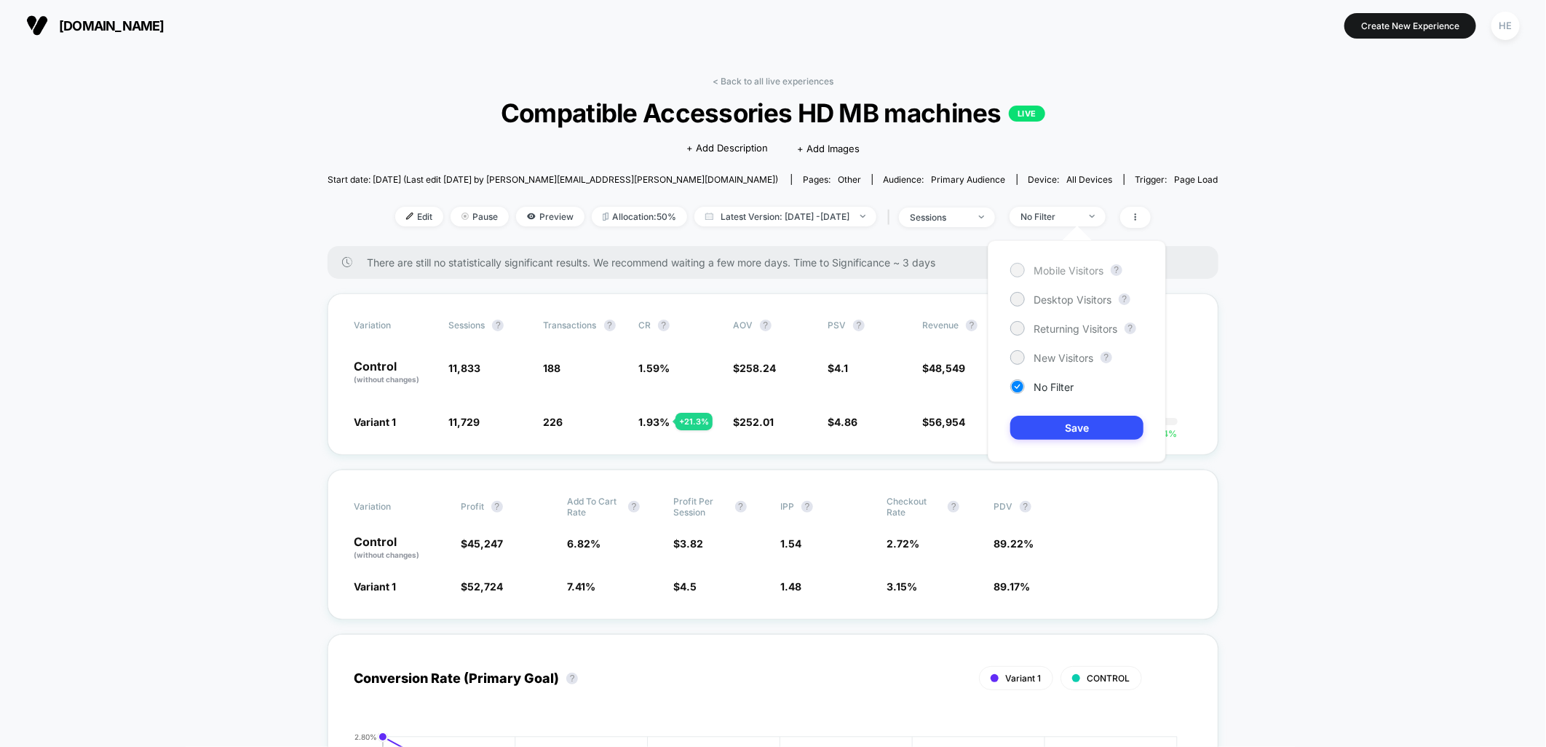
click at [1079, 275] on span "Mobile Visitors" at bounding box center [1069, 270] width 70 height 12
click at [1074, 433] on button "Save" at bounding box center [1076, 428] width 133 height 24
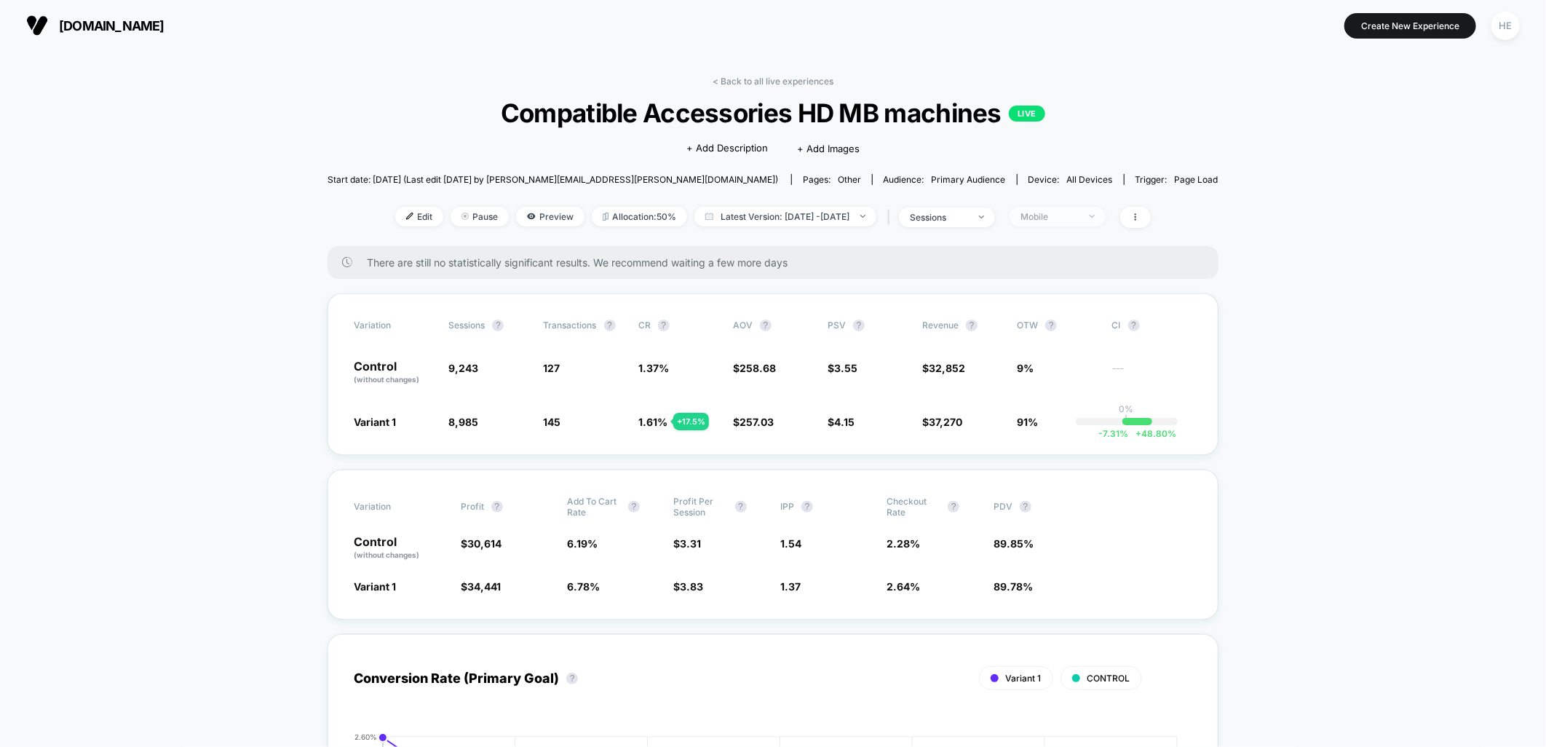
click at [1079, 221] on div "Mobile" at bounding box center [1049, 216] width 58 height 11
click at [1082, 308] on div "Mobile Visitors ? Desktop Visitors ? Returning Visitors ? New Visitors ? No Fil…" at bounding box center [1077, 351] width 178 height 222
click at [1075, 292] on div "Desktop Visitors" at bounding box center [1060, 299] width 101 height 15
click at [1085, 427] on button "Save" at bounding box center [1076, 428] width 133 height 24
click at [766, 84] on link "< Back to all live experiences" at bounding box center [773, 81] width 121 height 11
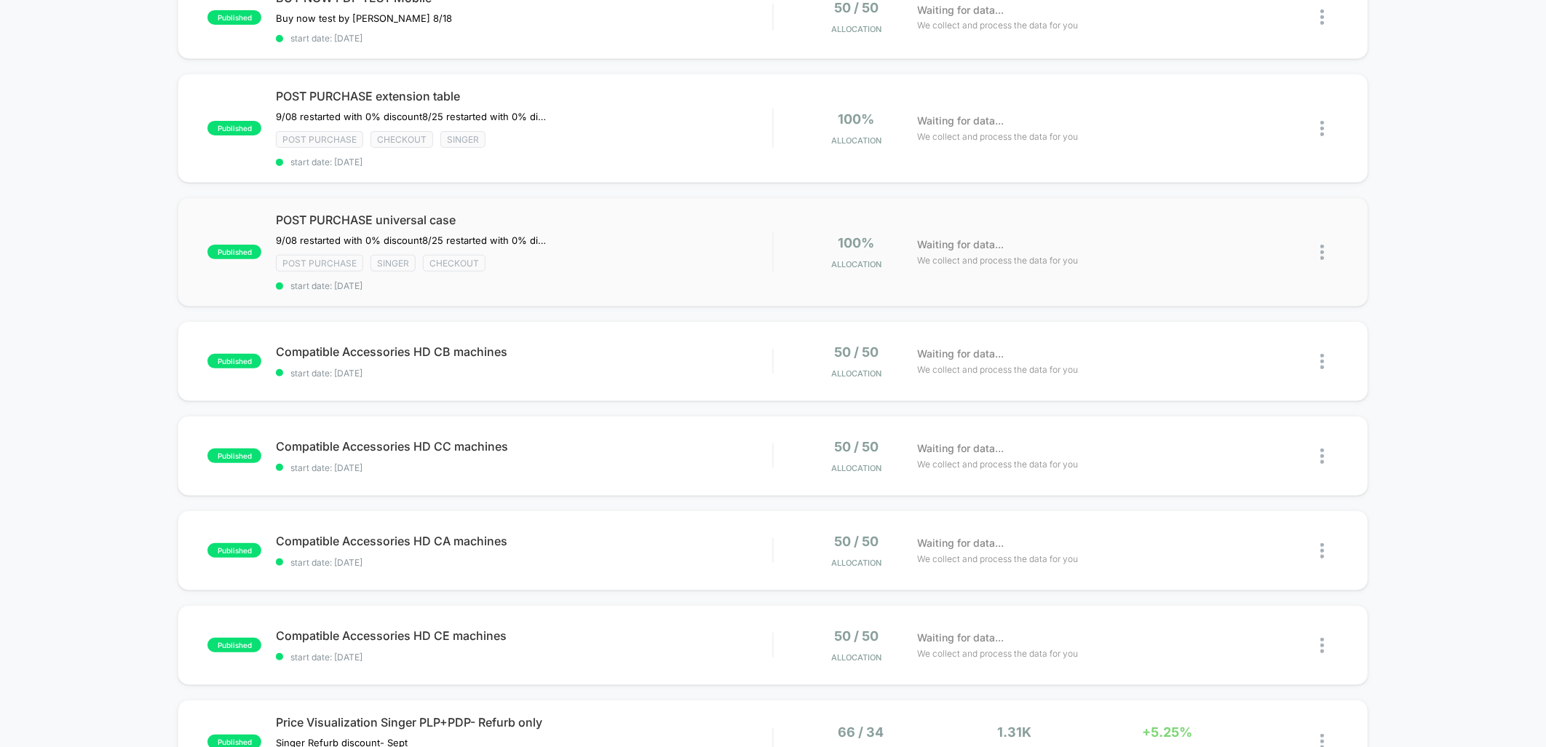
scroll to position [404, 0]
